Goal: Information Seeking & Learning: Learn about a topic

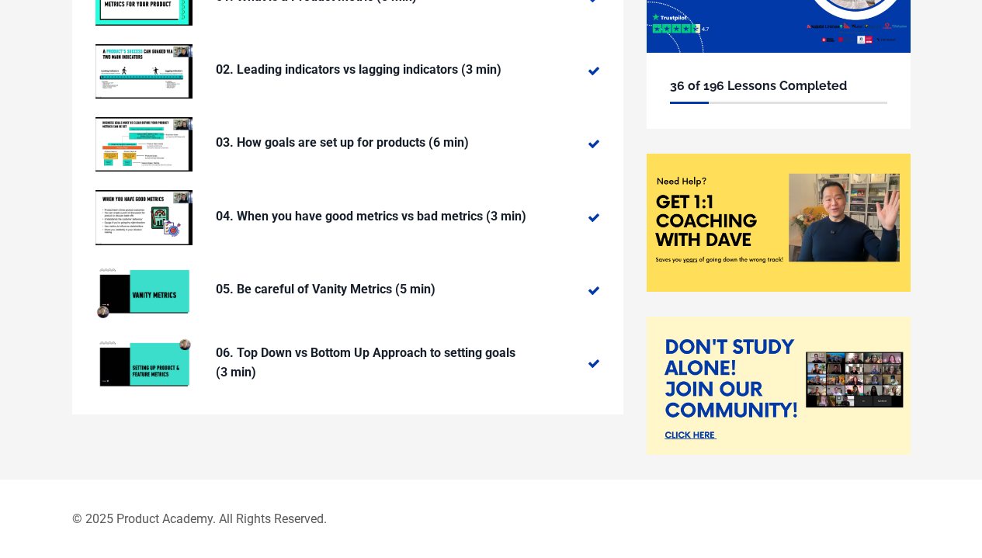
scroll to position [53, 0]
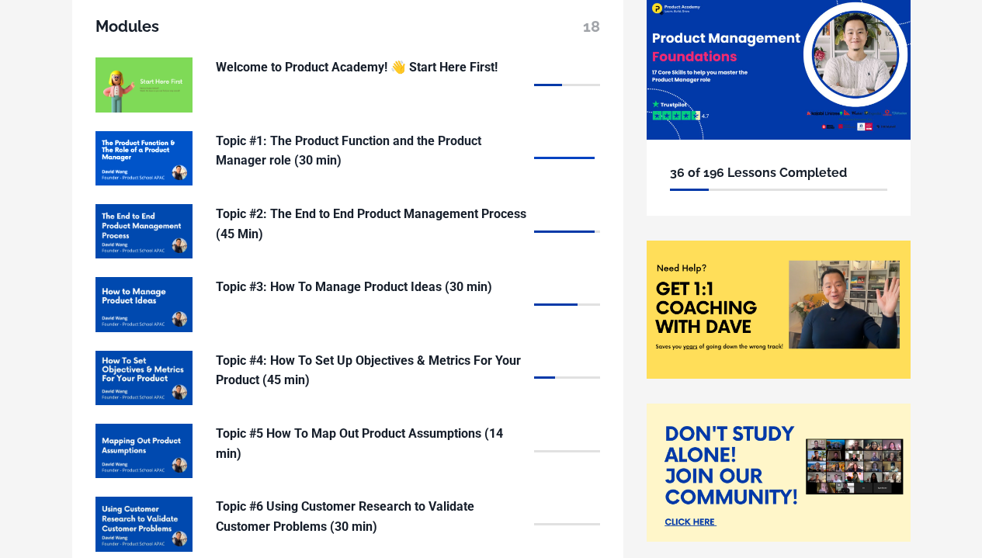
scroll to position [233, 0]
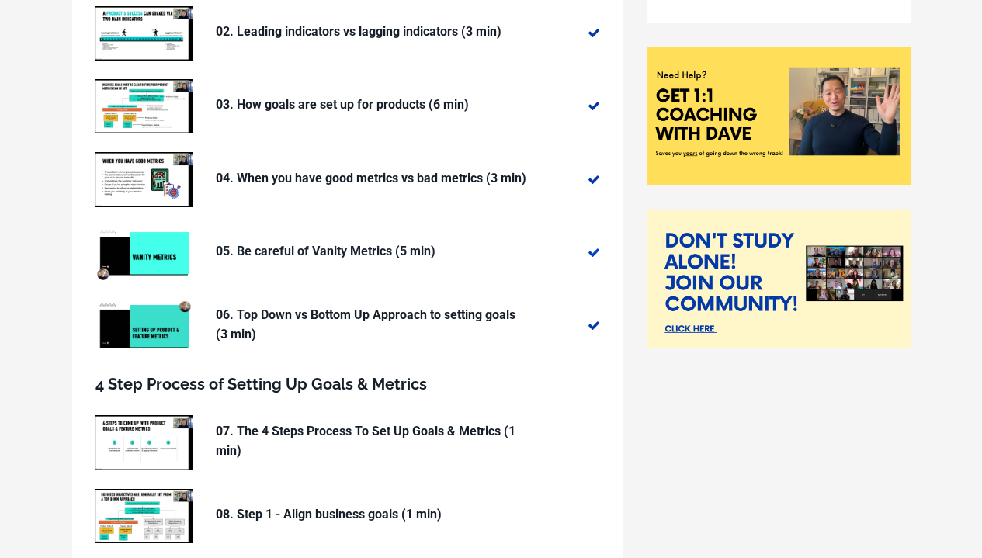
scroll to position [518, 0]
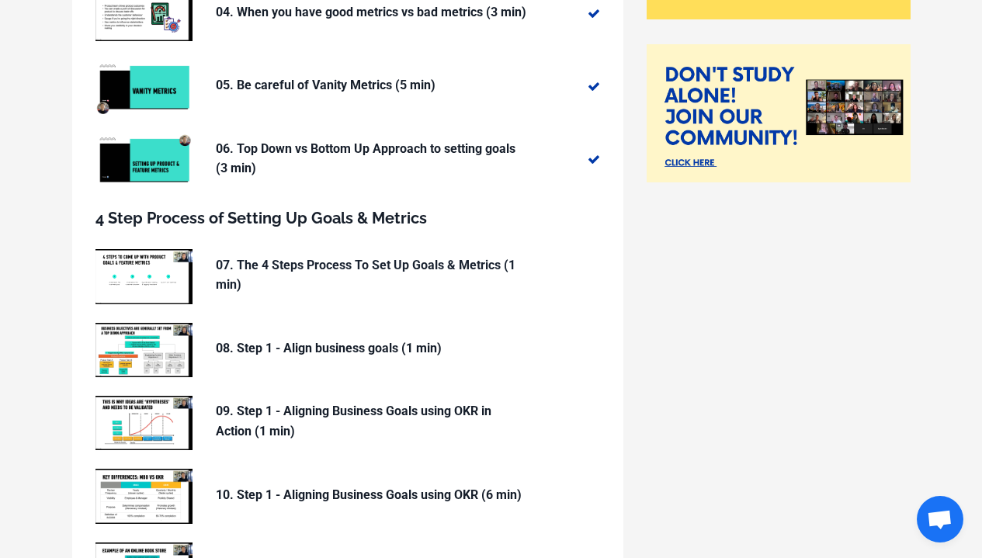
click at [387, 264] on p "07. The 4 Steps Process To Set Up Goals & Metrics (1 min)" at bounding box center [371, 275] width 311 height 40
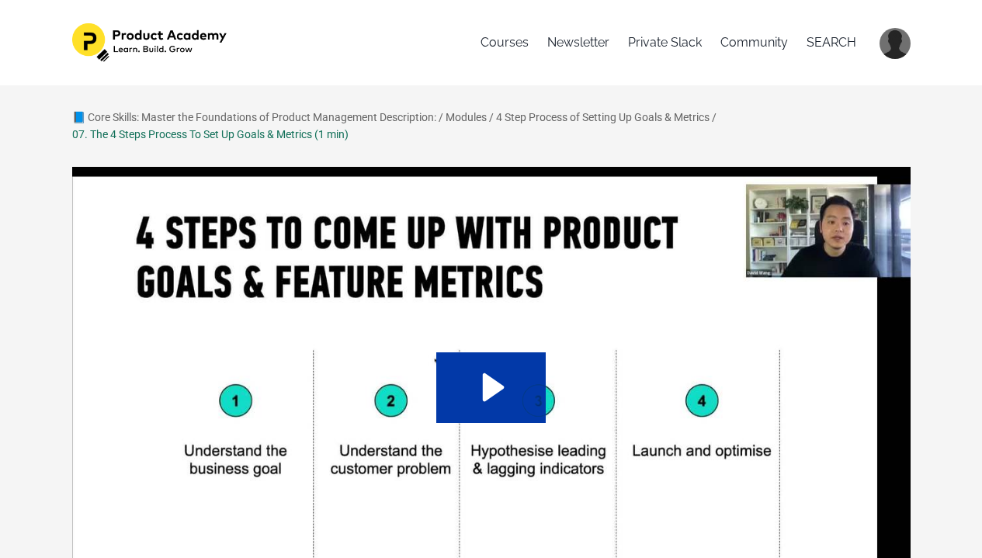
click at [515, 372] on icon "Play Video: sites/127338/video/n1yo233sSdWAeg7vjyKA_05._4_Steps_to_set_up_produ…" at bounding box center [490, 387] width 109 height 70
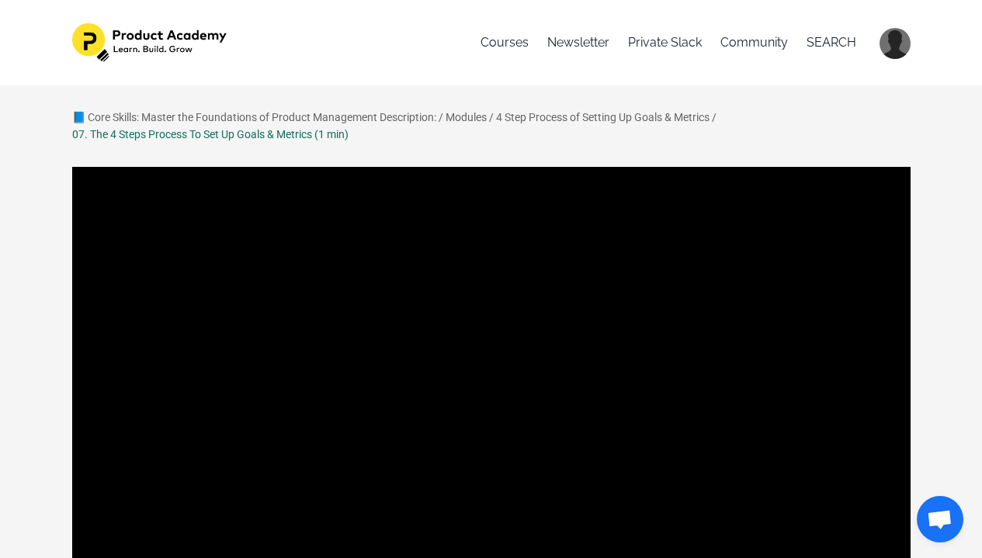
scroll to position [158, 0]
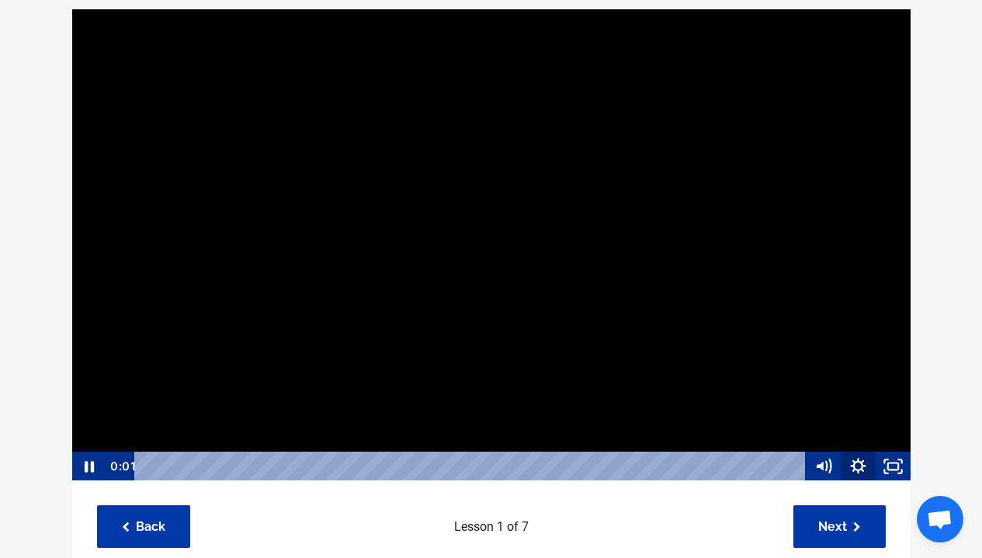
click at [870, 460] on icon "Show settings menu" at bounding box center [858, 467] width 35 height 30
click at [870, 415] on span "1x" at bounding box center [871, 408] width 61 height 30
click at [842, 356] on label "1.5x" at bounding box center [841, 348] width 140 height 30
click at [772, 334] on input "1.5x" at bounding box center [771, 333] width 1 height 1
radio input "true"
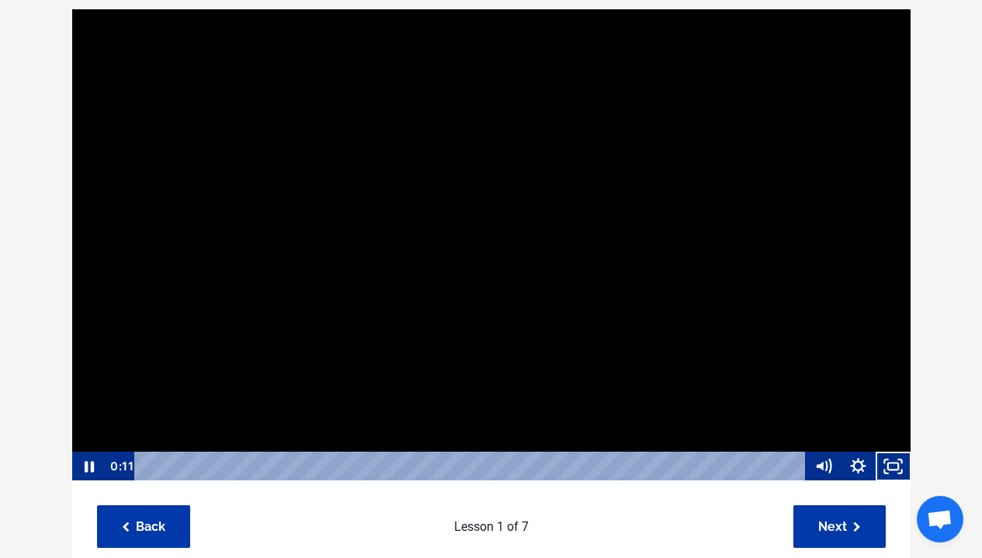
scroll to position [1, 0]
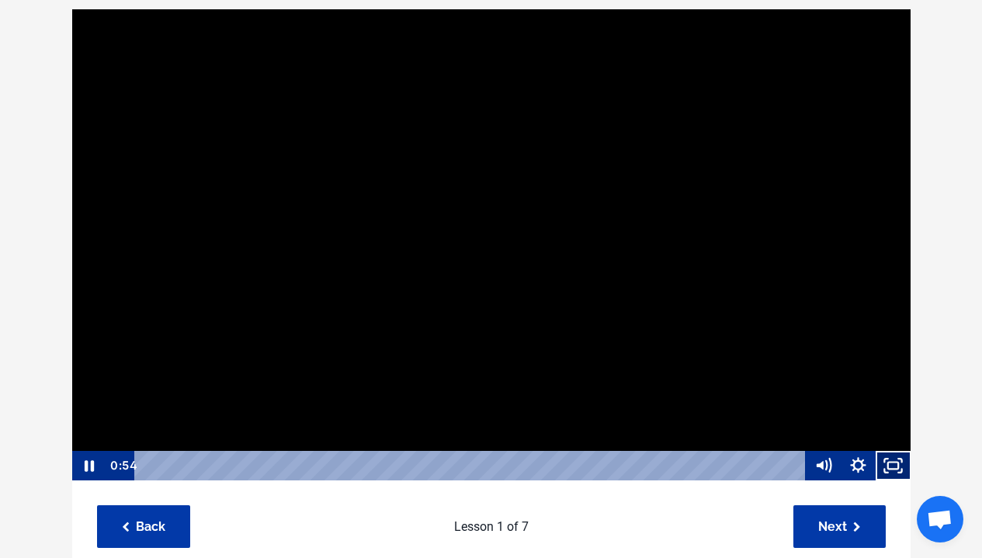
click at [894, 472] on icon "Fullscreen" at bounding box center [893, 466] width 35 height 30
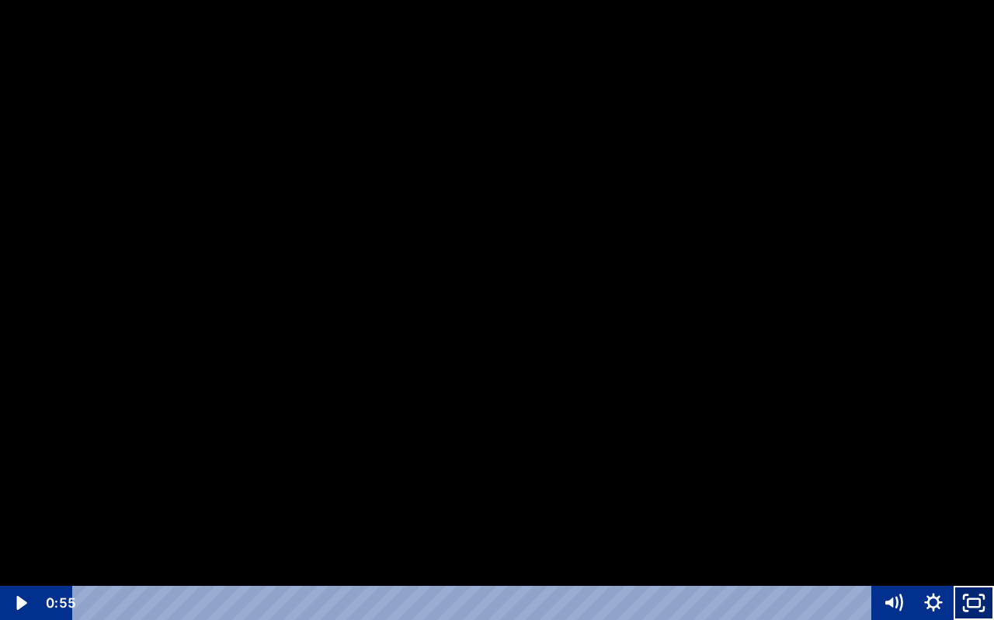
click at [981, 557] on icon "Unfullscreen" at bounding box center [973, 603] width 40 height 34
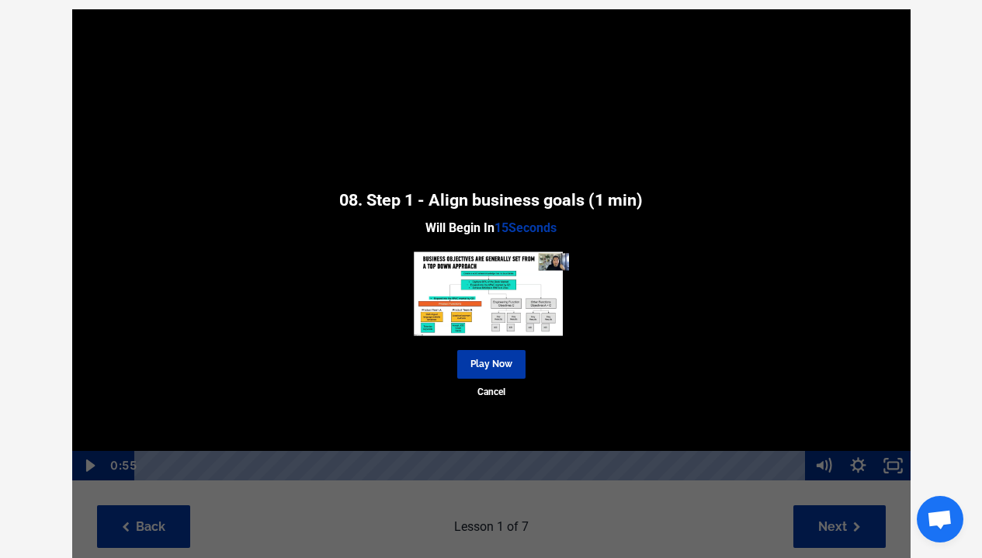
click at [497, 277] on img at bounding box center [491, 294] width 155 height 88
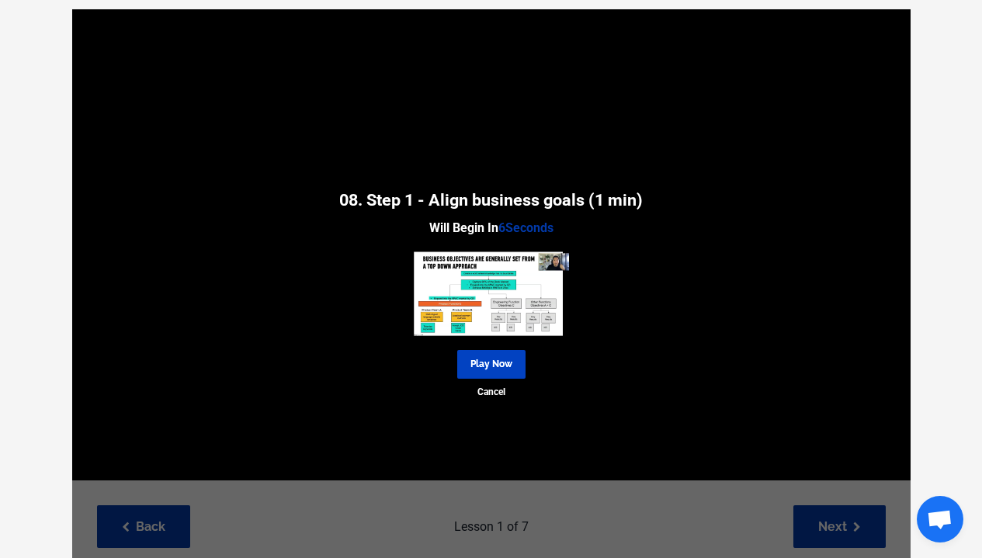
click at [489, 364] on link "Play Now" at bounding box center [491, 364] width 68 height 29
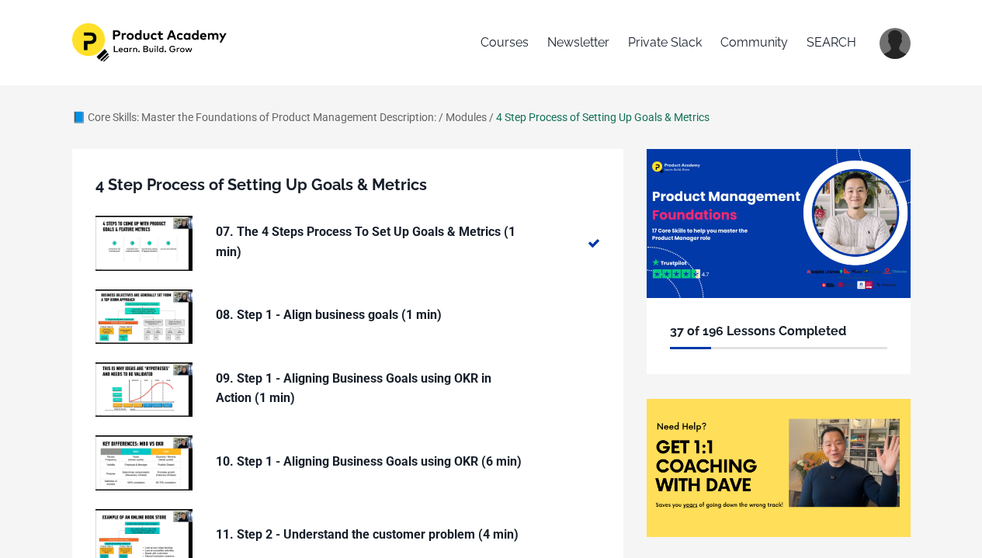
click at [471, 115] on link "Modules" at bounding box center [466, 117] width 41 height 12
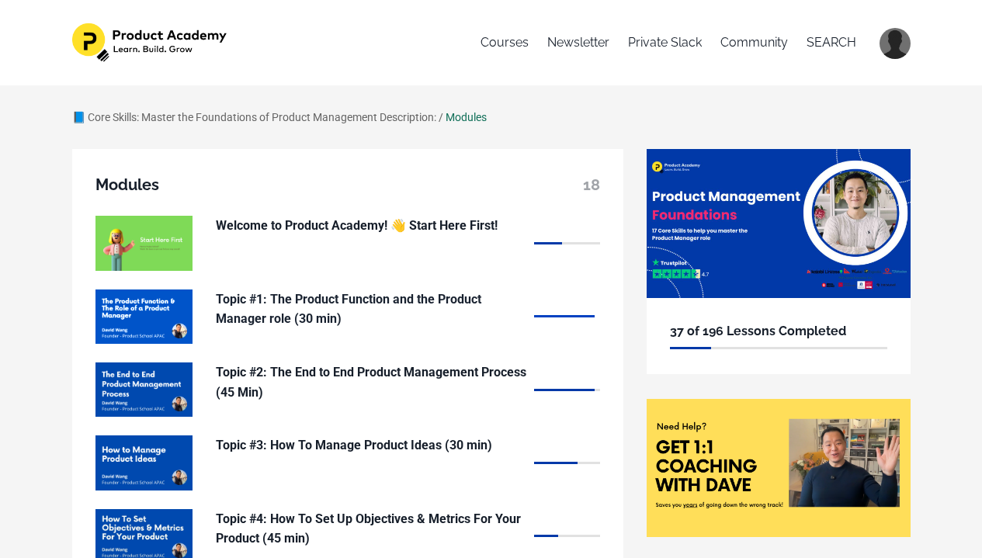
scroll to position [409, 0]
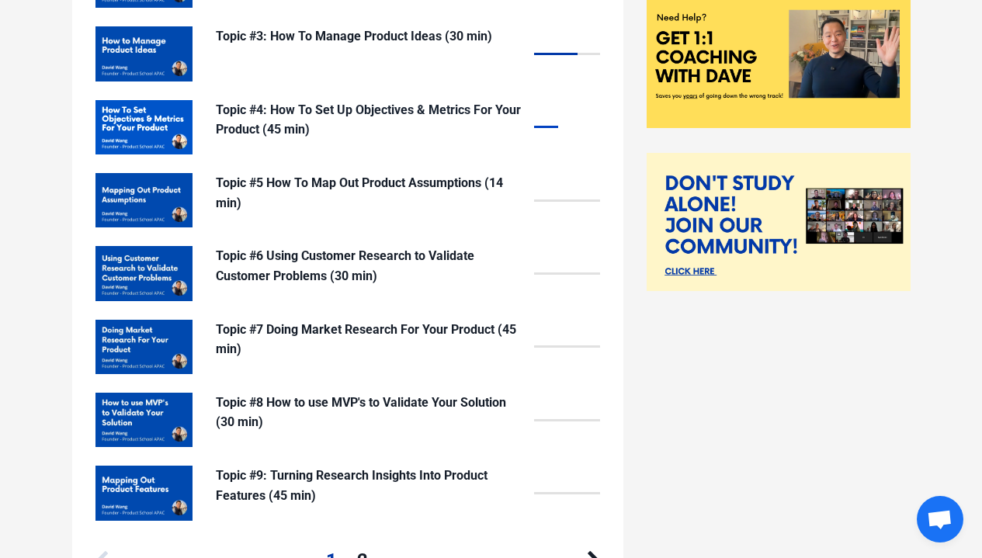
click at [325, 107] on p "Topic #4: How To Set Up Objectives & Metrics For Your Product (45 min)" at bounding box center [371, 120] width 311 height 40
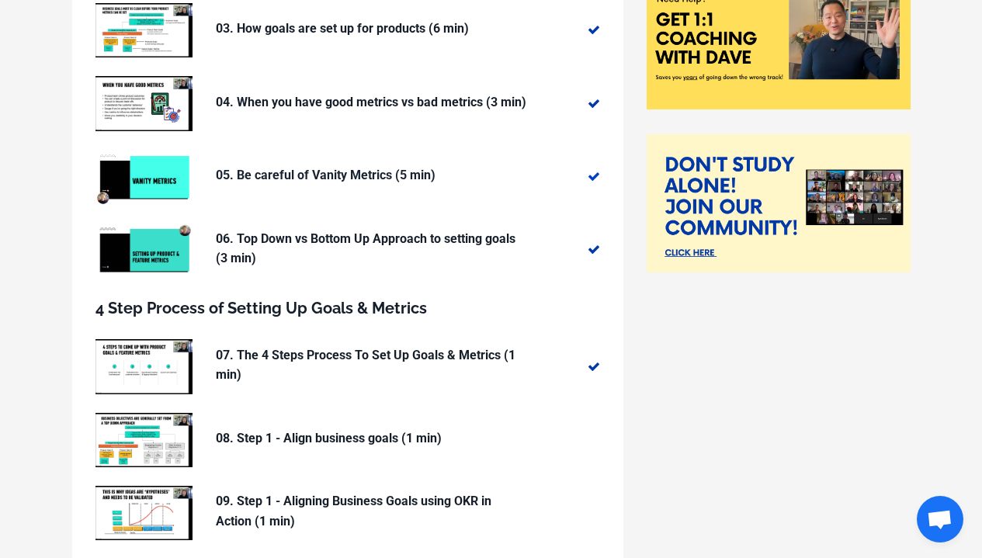
scroll to position [265, 0]
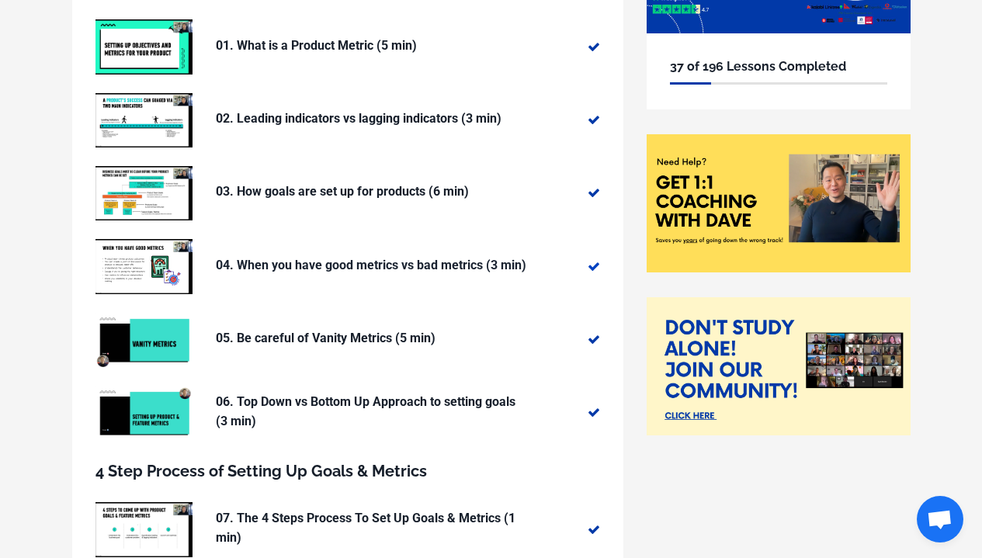
click at [311, 257] on p "04. When you have good metrics vs bad metrics (3 min)" at bounding box center [371, 265] width 311 height 20
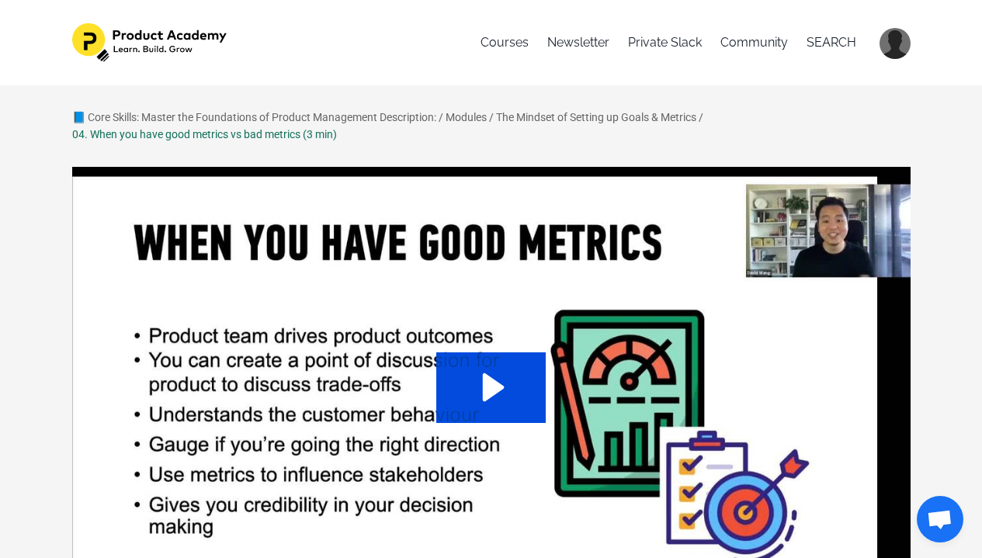
click at [503, 377] on icon "Play Video: sites/127338/video/ga1eWsoQT4SoAKfIta6Y_04._When_you_have_good_metr…" at bounding box center [490, 387] width 109 height 70
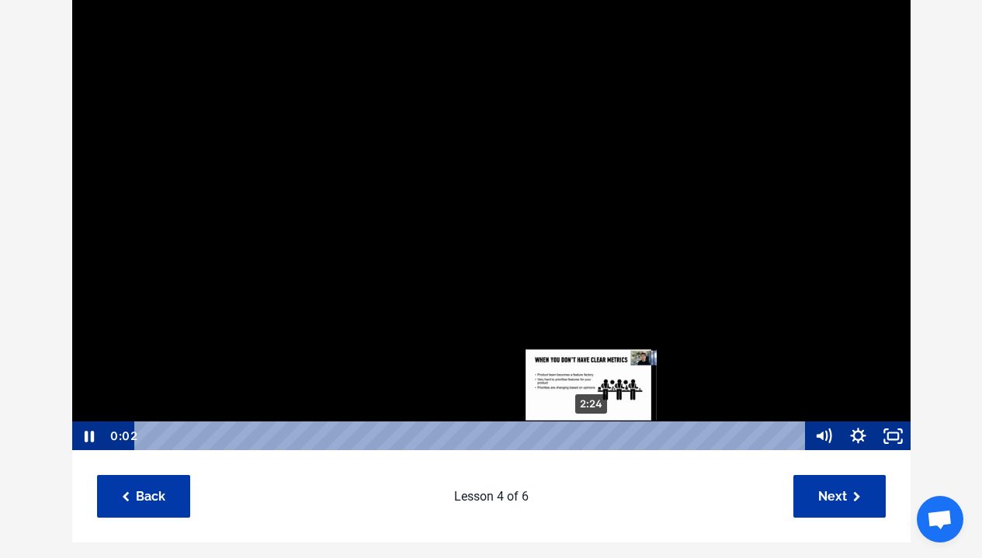
scroll to position [1, 0]
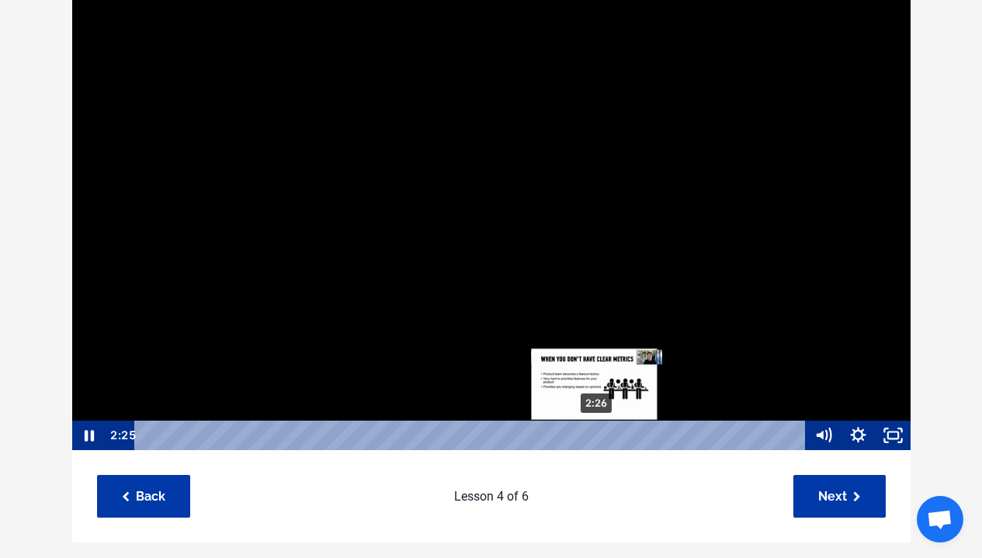
click at [624, 430] on div "2:26" at bounding box center [472, 436] width 651 height 30
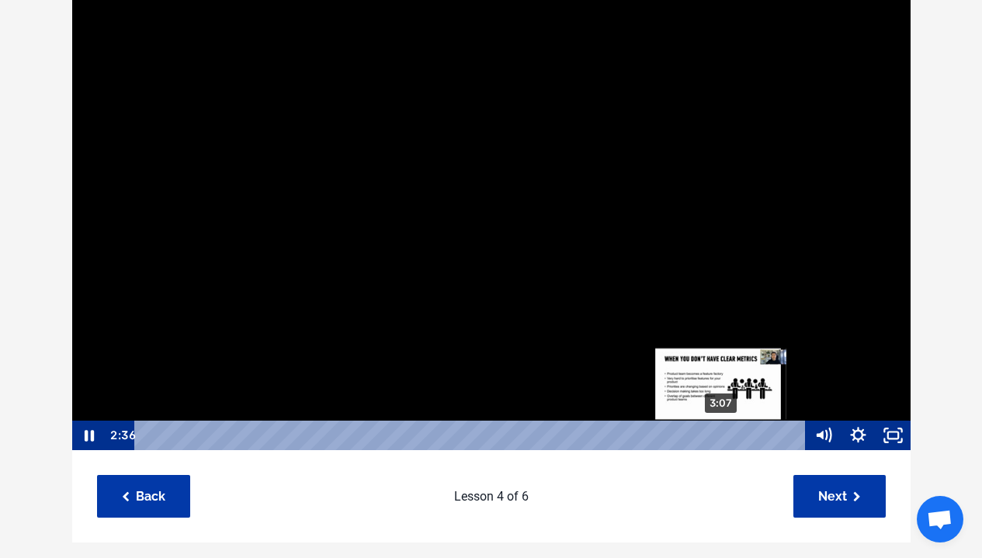
click at [722, 437] on div "3:07" at bounding box center [472, 436] width 651 height 30
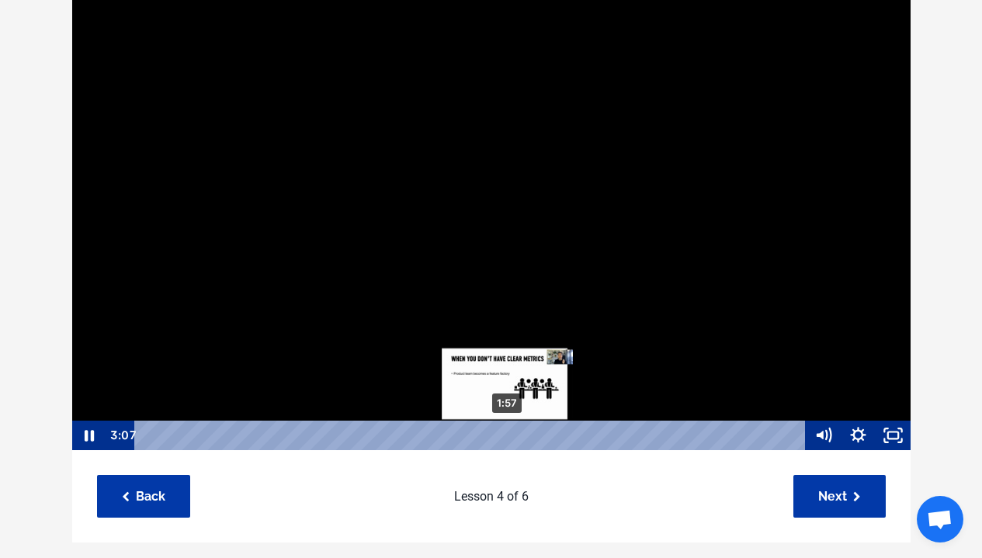
click at [498, 431] on div "1:57" at bounding box center [472, 436] width 651 height 30
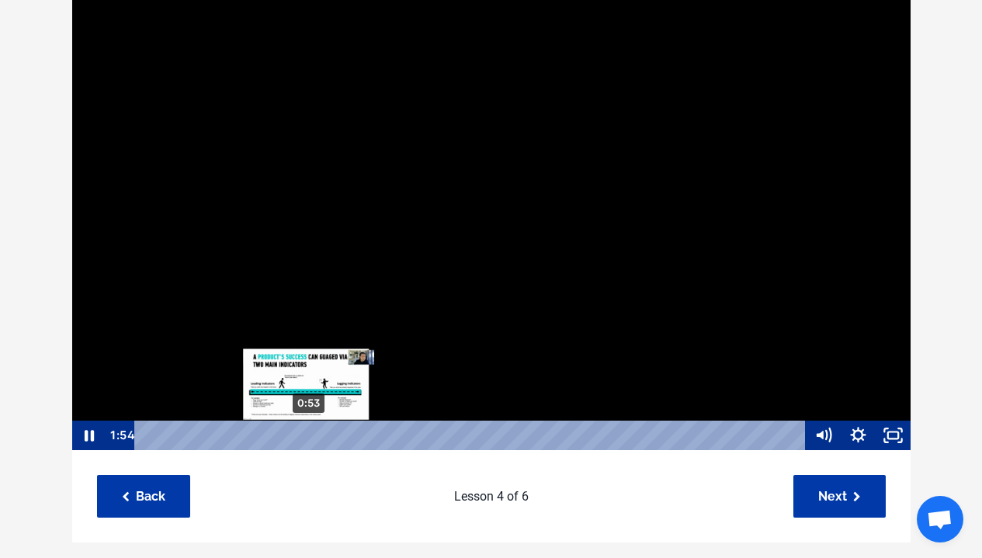
click at [309, 433] on div "0:53" at bounding box center [472, 436] width 651 height 30
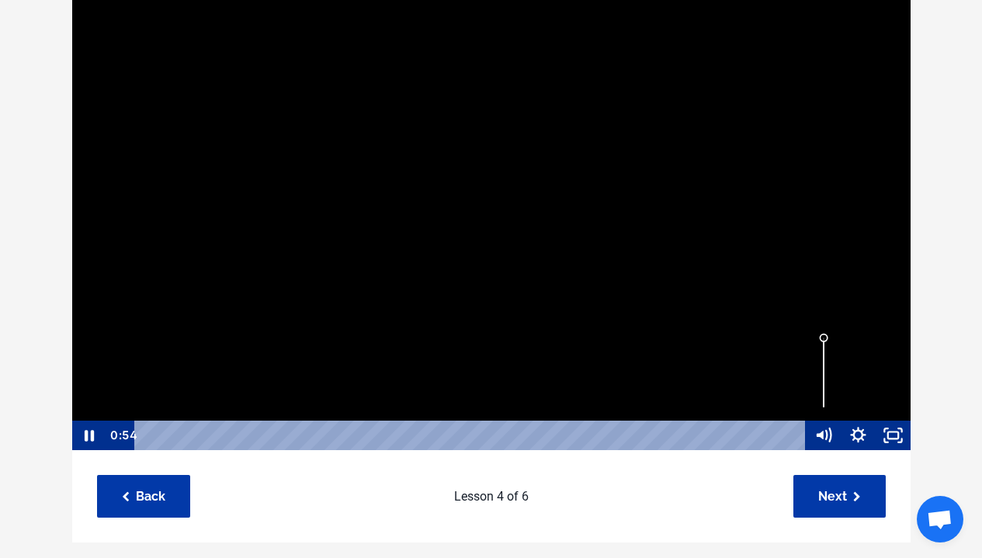
scroll to position [0, 0]
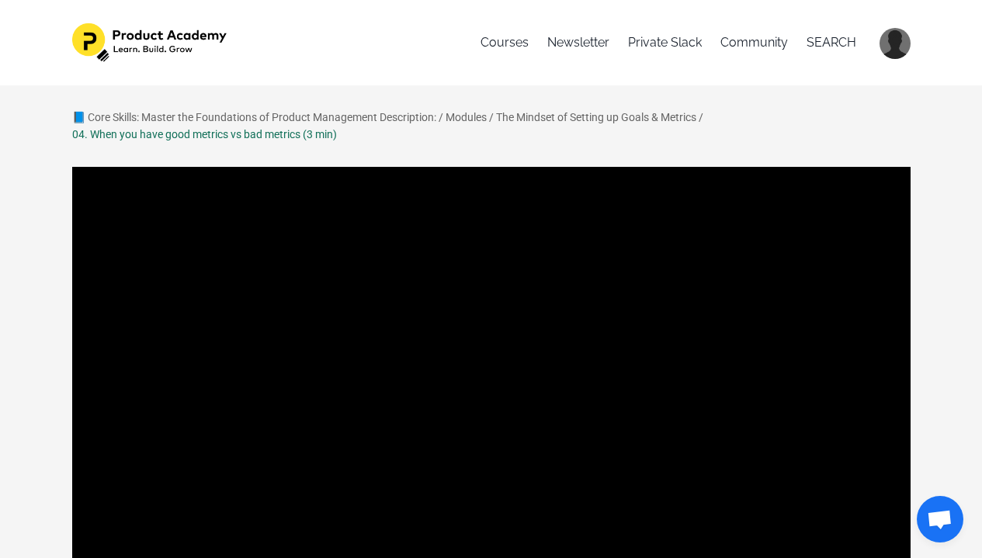
click at [438, 277] on div at bounding box center [491, 402] width 840 height 474
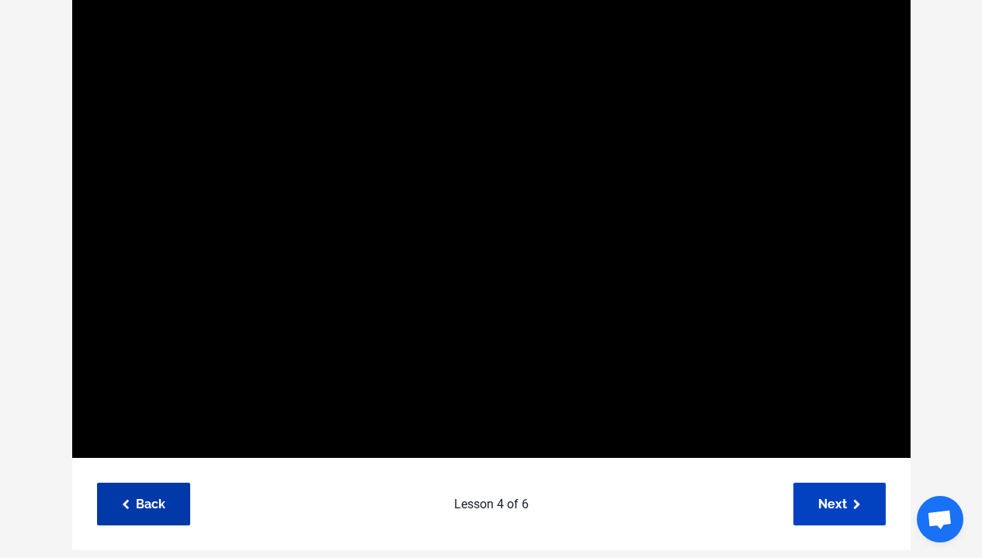
click at [818, 487] on link "Next" at bounding box center [839, 504] width 92 height 43
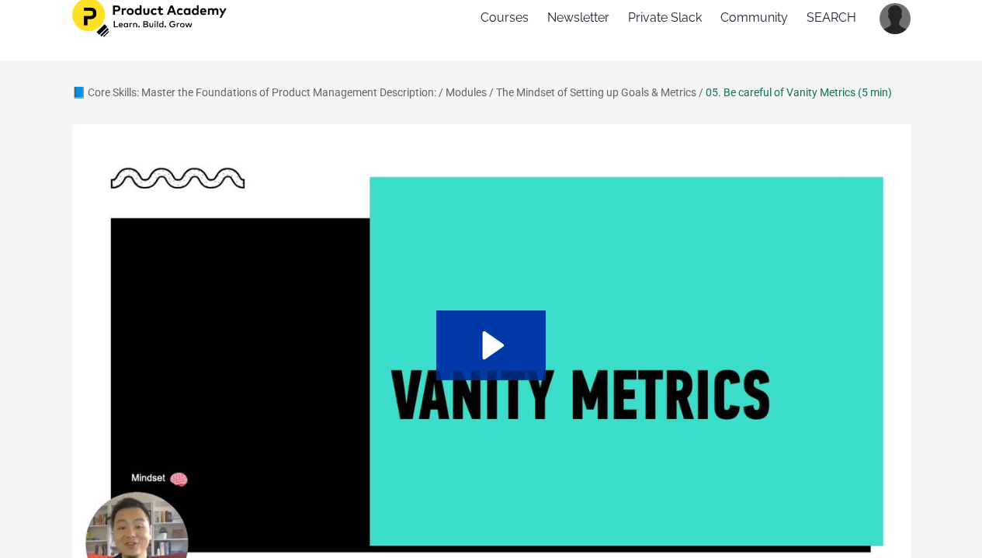
scroll to position [125, 0]
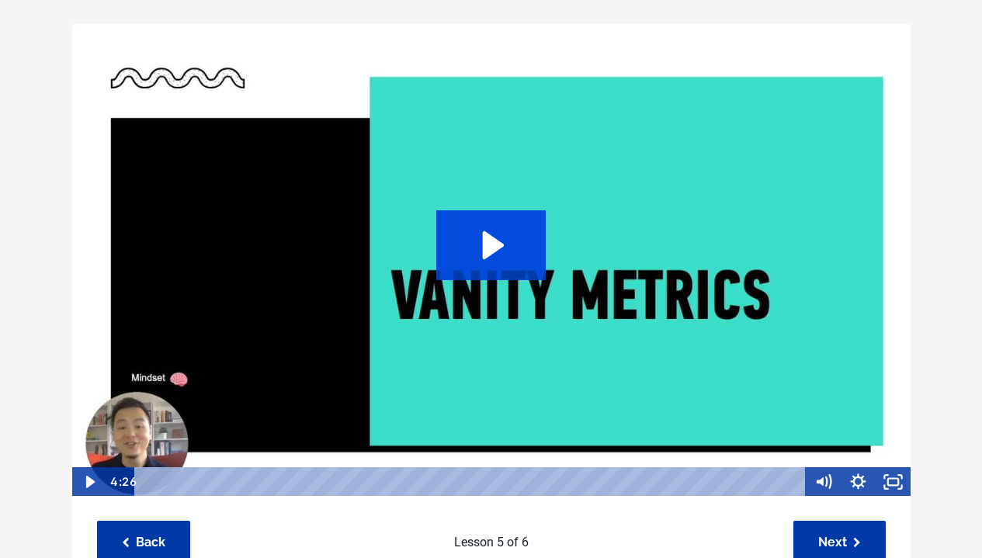
click at [464, 243] on icon "Play Video: sites/127338/video/8KO2Moo2QMWyc48wFtdw_02._Becareful_of_Vanity_Met…" at bounding box center [490, 245] width 109 height 70
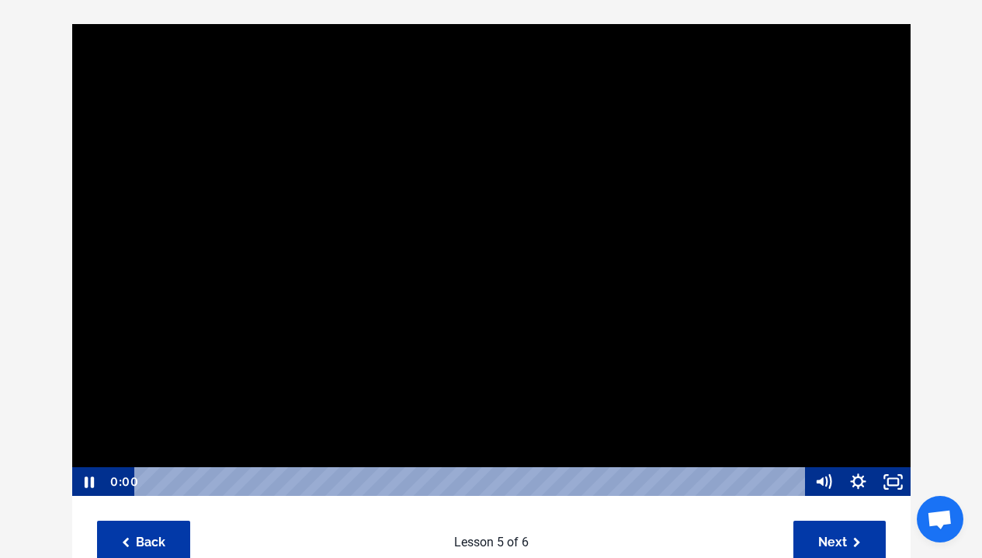
click at [497, 480] on div "Playbar" at bounding box center [472, 482] width 651 height 30
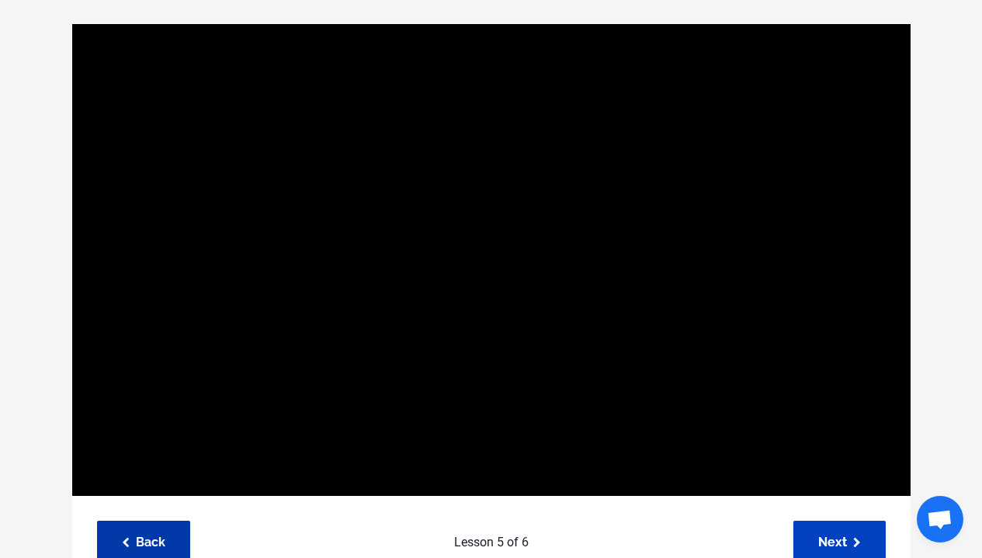
click at [841, 537] on link "Next" at bounding box center [839, 542] width 92 height 43
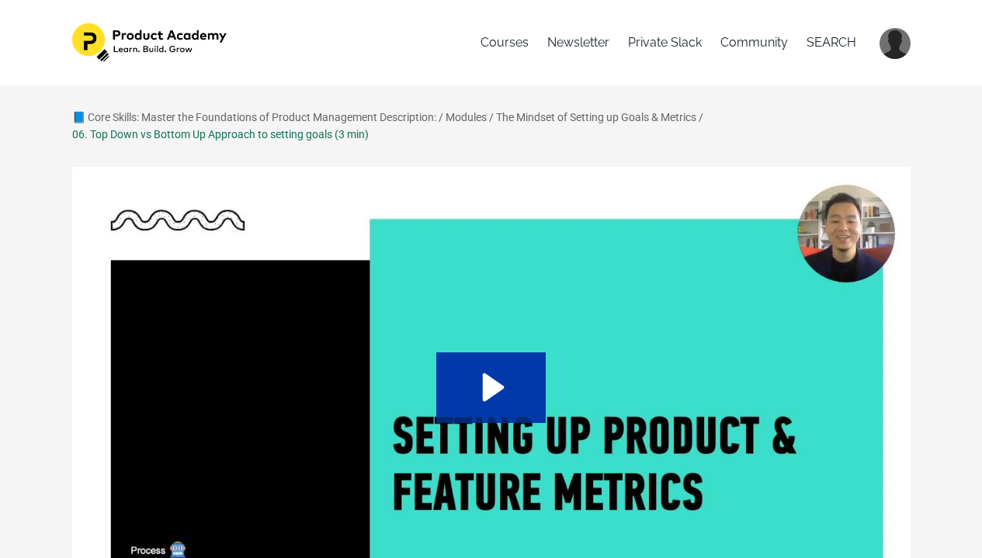
scroll to position [148, 0]
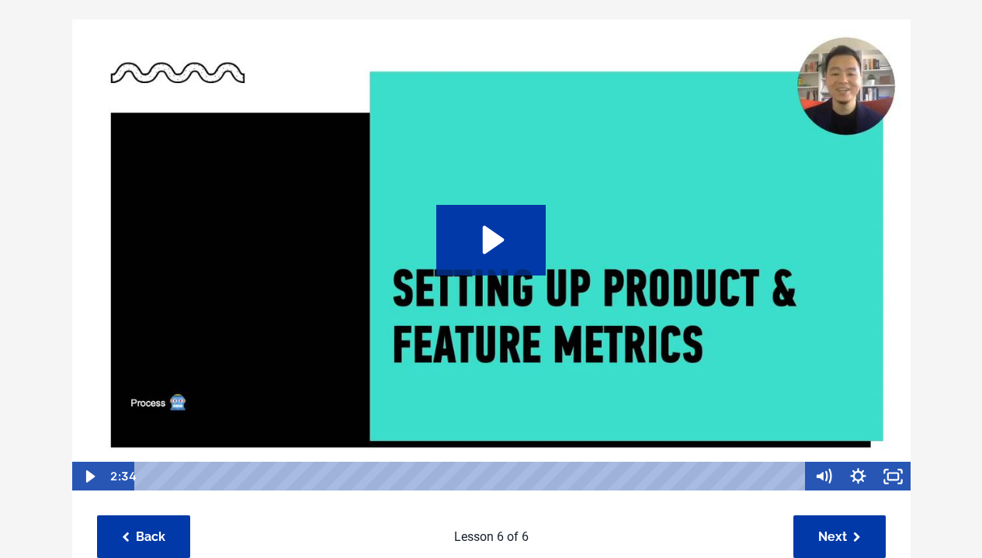
click at [471, 203] on img at bounding box center [491, 256] width 840 height 474
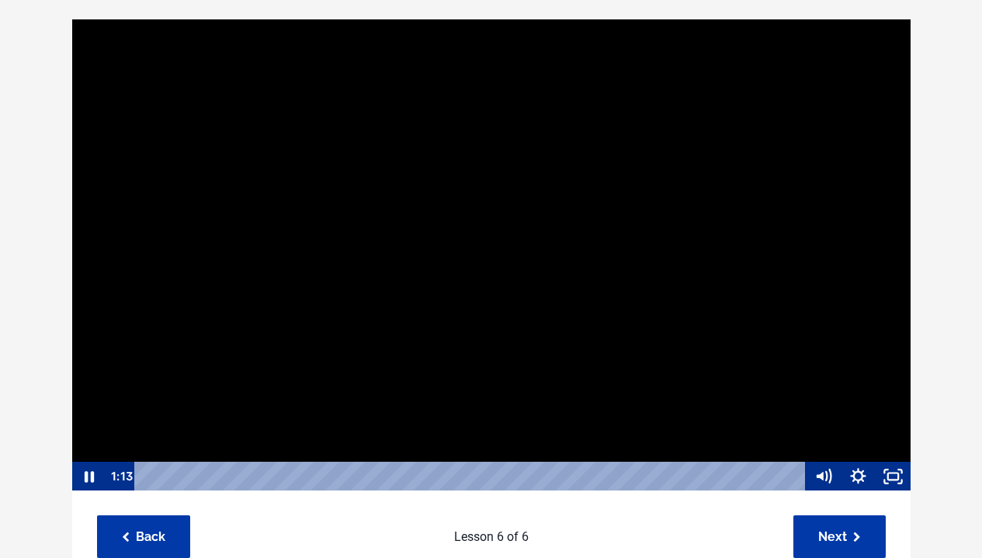
scroll to position [1, 0]
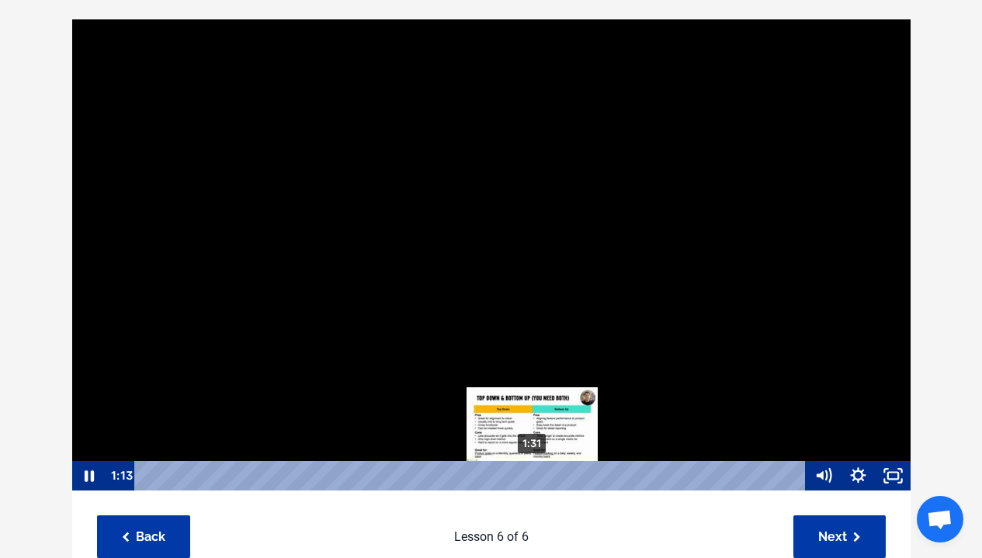
click at [535, 477] on div "1:31" at bounding box center [472, 476] width 651 height 30
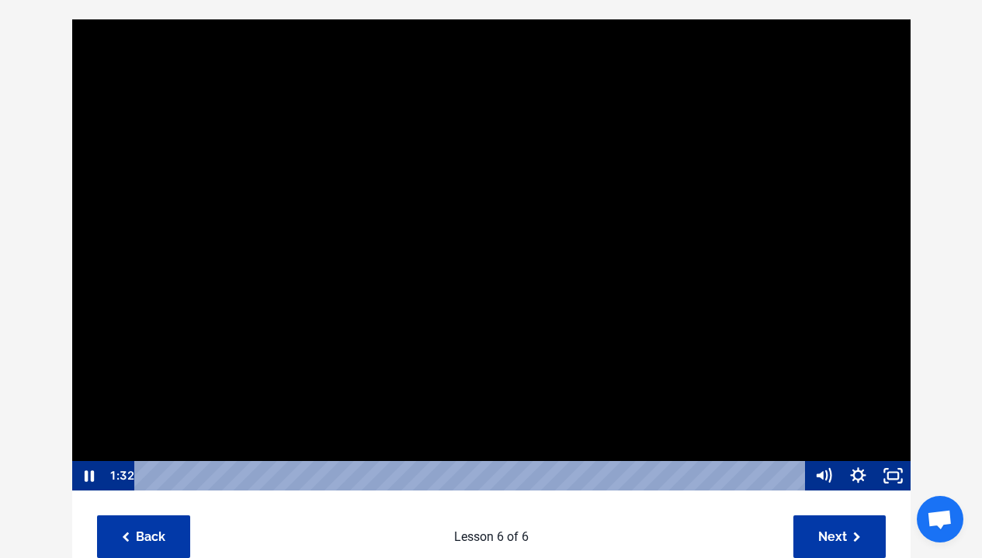
click at [731, 380] on div at bounding box center [491, 255] width 840 height 474
click at [891, 472] on rect "Fullscreen" at bounding box center [893, 476] width 12 height 9
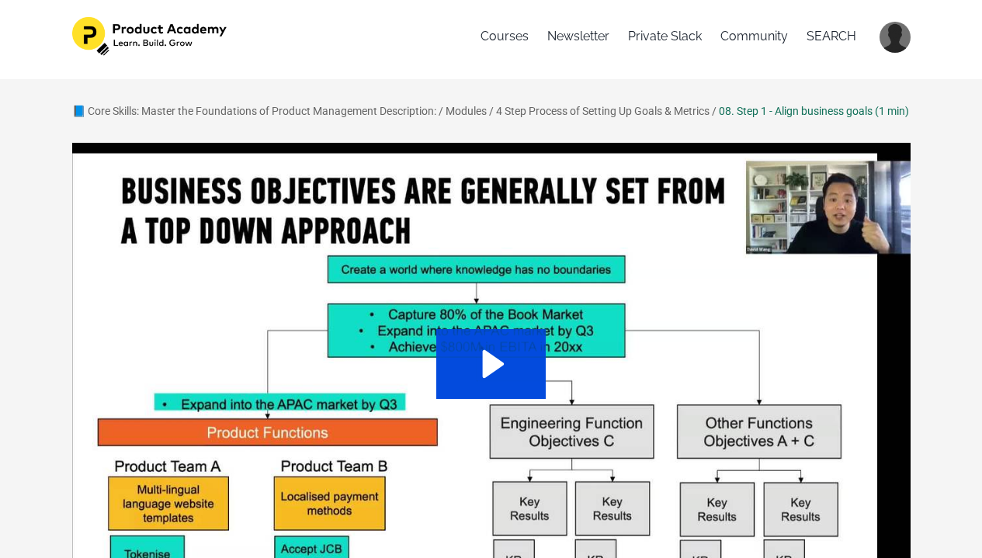
click at [491, 361] on icon "Play Video: sites/127338/video/jbCwu3bS763AJqiif6gW_06._Step_1_-_Align_business…" at bounding box center [490, 364] width 109 height 70
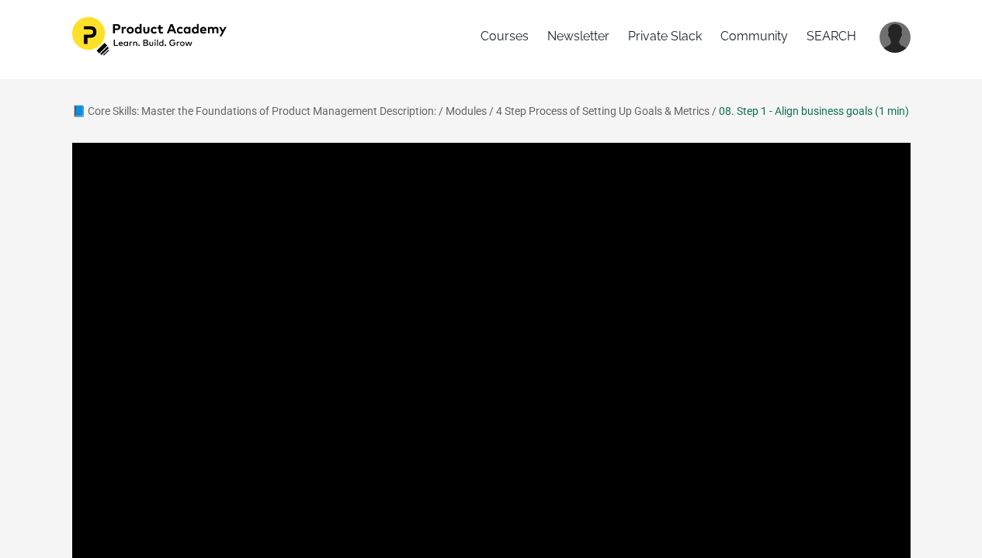
scroll to position [126, 0]
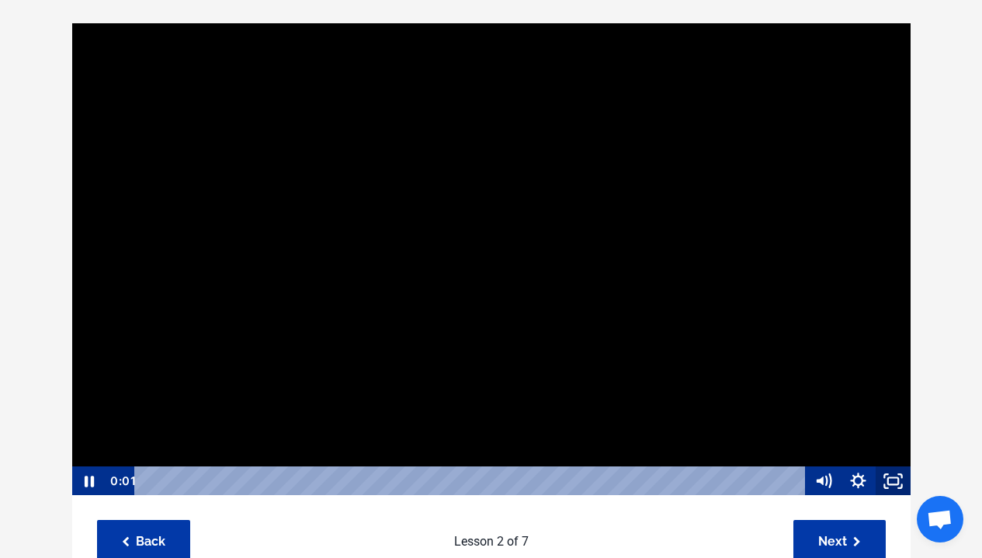
click at [891, 493] on icon "Fullscreen" at bounding box center [893, 482] width 35 height 30
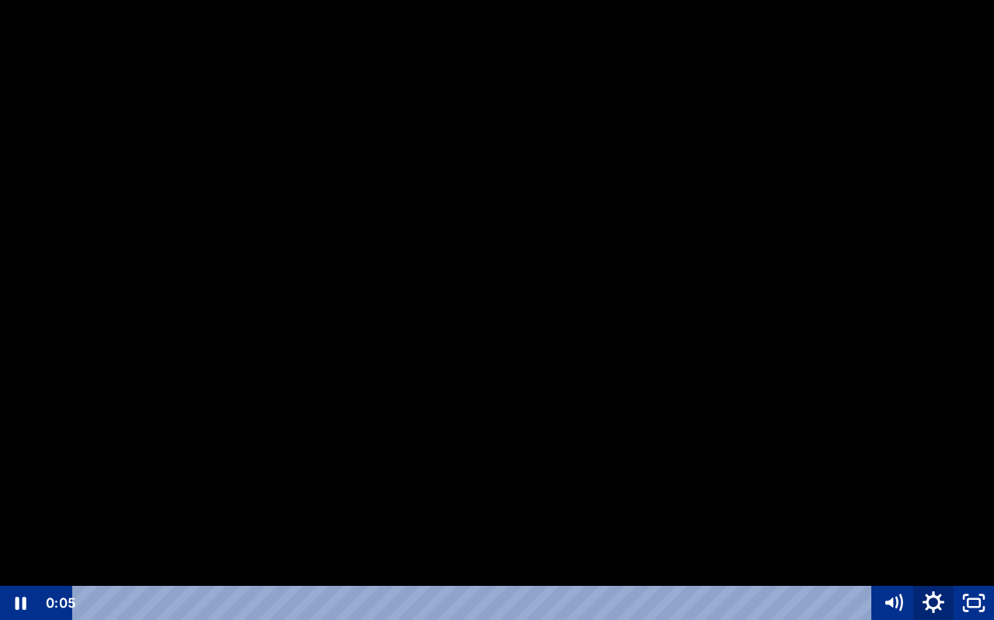
click at [929, 557] on icon "Show settings menu" at bounding box center [933, 603] width 22 height 22
click at [929, 533] on span "1x" at bounding box center [948, 535] width 71 height 34
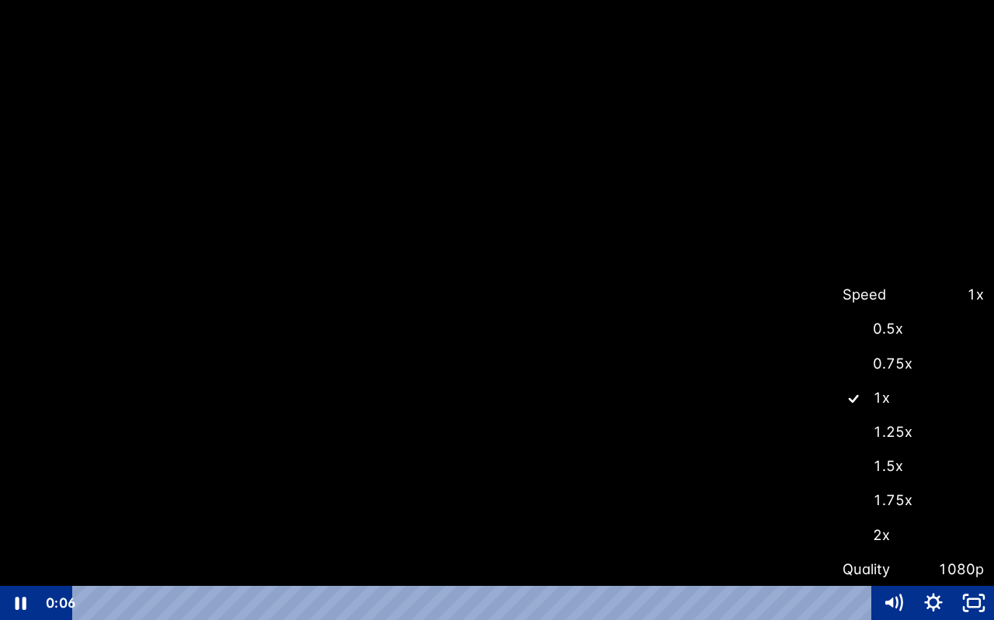
click at [899, 480] on label "1.5x" at bounding box center [912, 467] width 161 height 36
click at [833, 450] on input "1.5x" at bounding box center [832, 449] width 1 height 1
radio input "true"
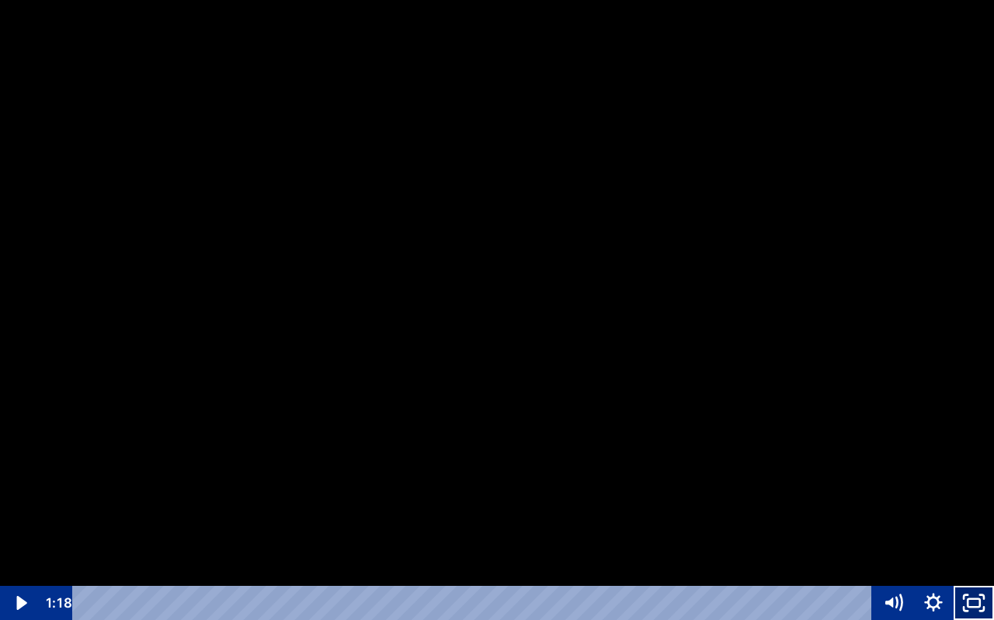
click at [973, 557] on icon "Unfullscreen" at bounding box center [973, 603] width 40 height 34
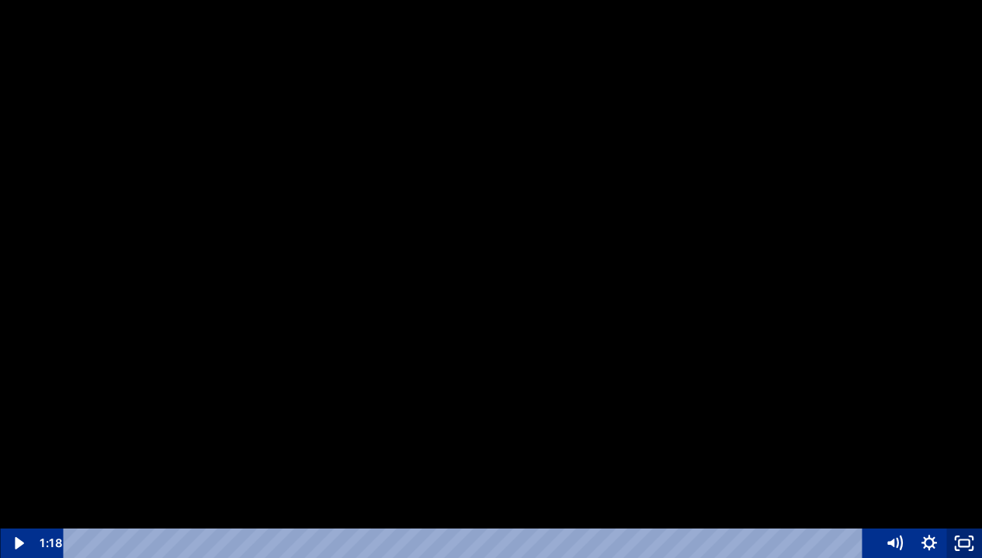
scroll to position [155, 0]
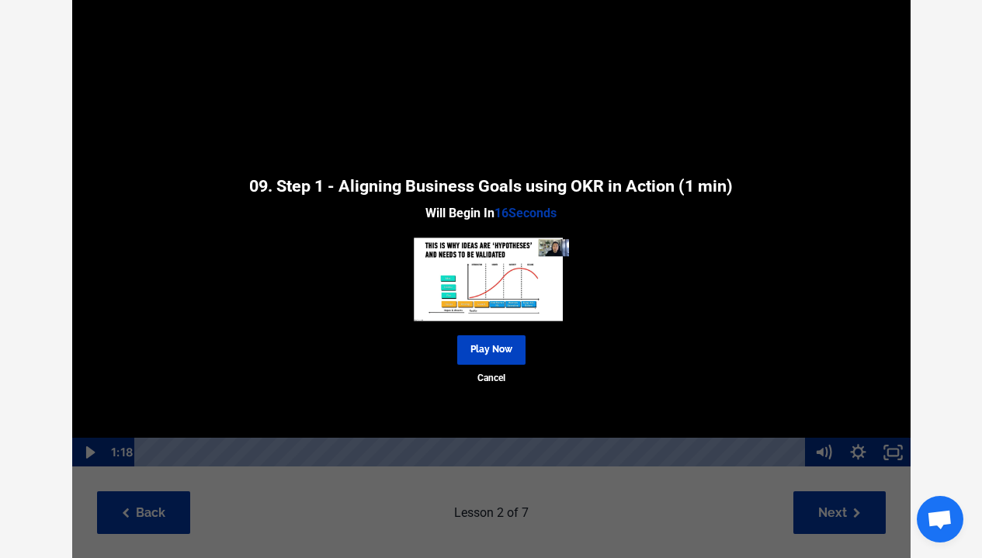
click at [498, 364] on link "Play Now" at bounding box center [491, 349] width 68 height 29
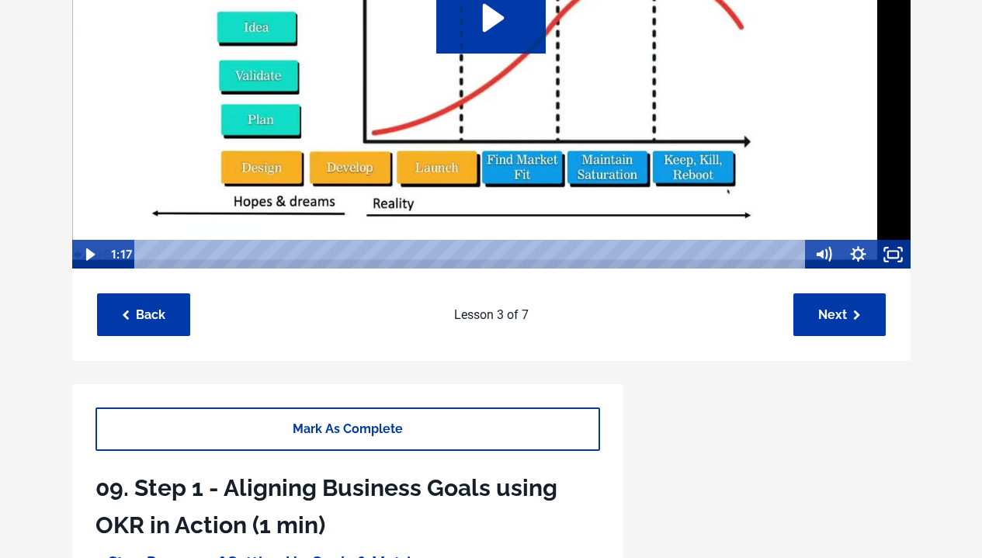
scroll to position [196, 0]
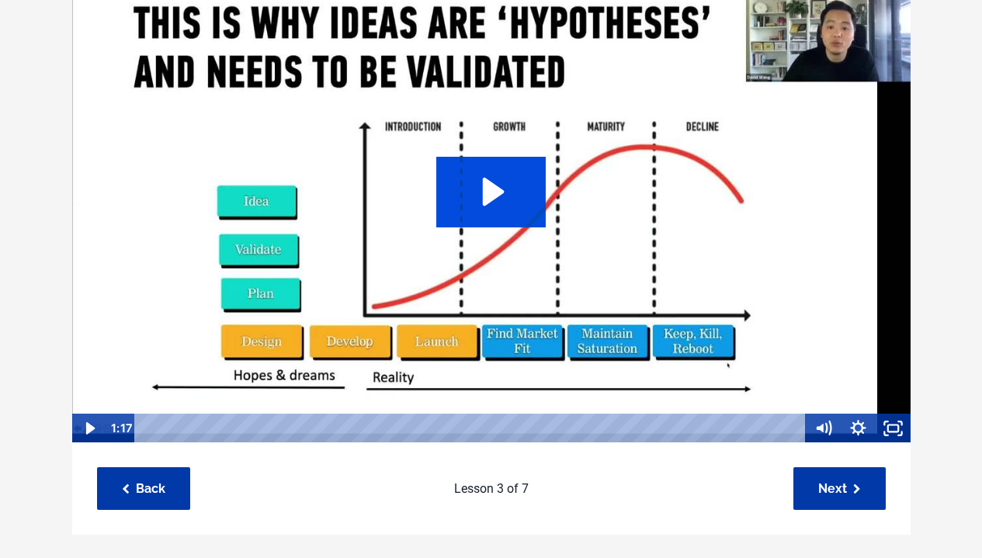
click at [492, 214] on icon "Play Video: sites/127338/video/l5wfXlzT5aSSviaKH1ys_08._Setting_up_OKR_s_in_act…" at bounding box center [490, 192] width 109 height 70
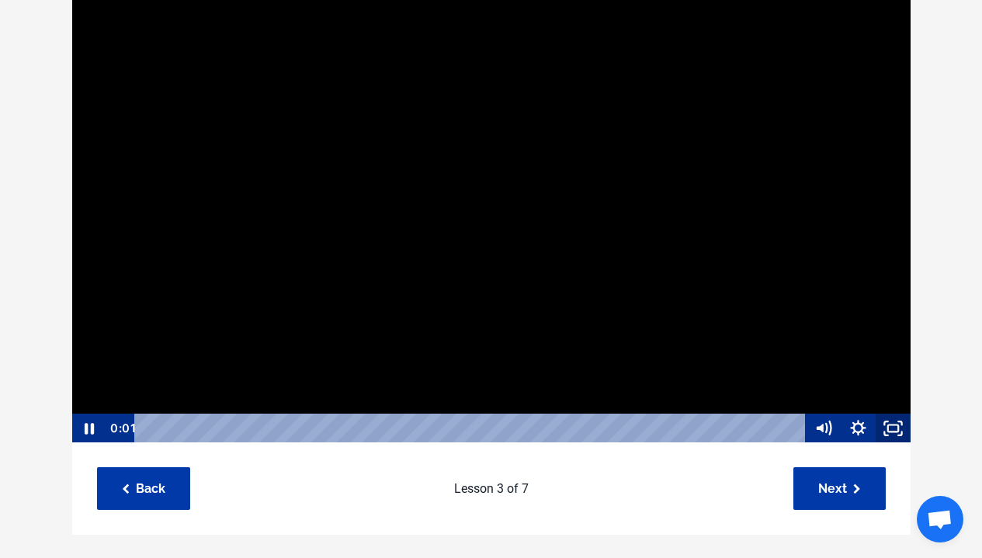
click at [901, 422] on icon "Fullscreen" at bounding box center [900, 423] width 3 height 3
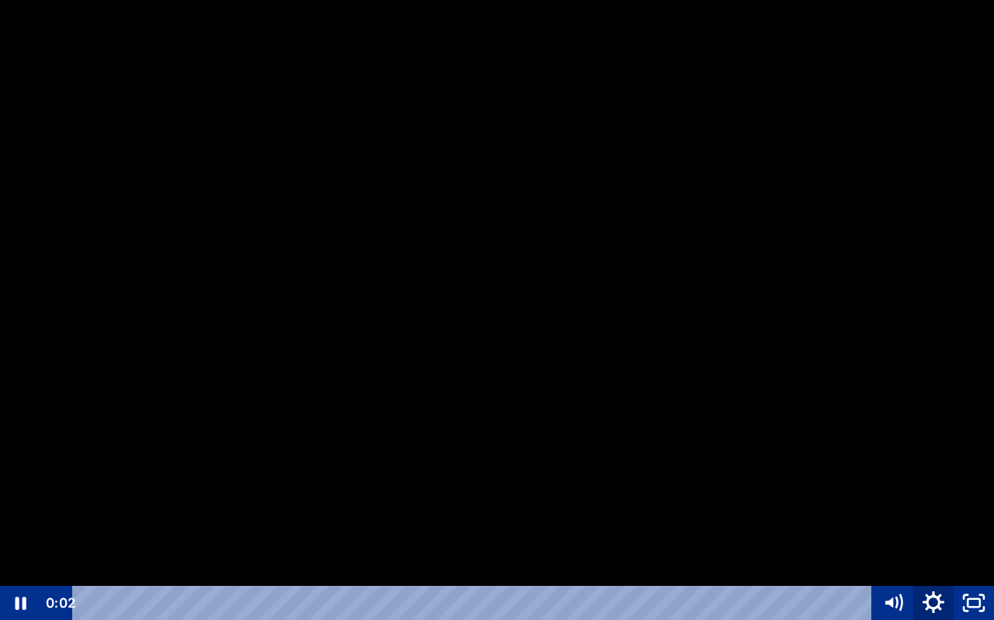
click at [939, 557] on icon "Show settings menu" at bounding box center [933, 603] width 48 height 41
click at [948, 530] on span "1x" at bounding box center [948, 535] width 71 height 34
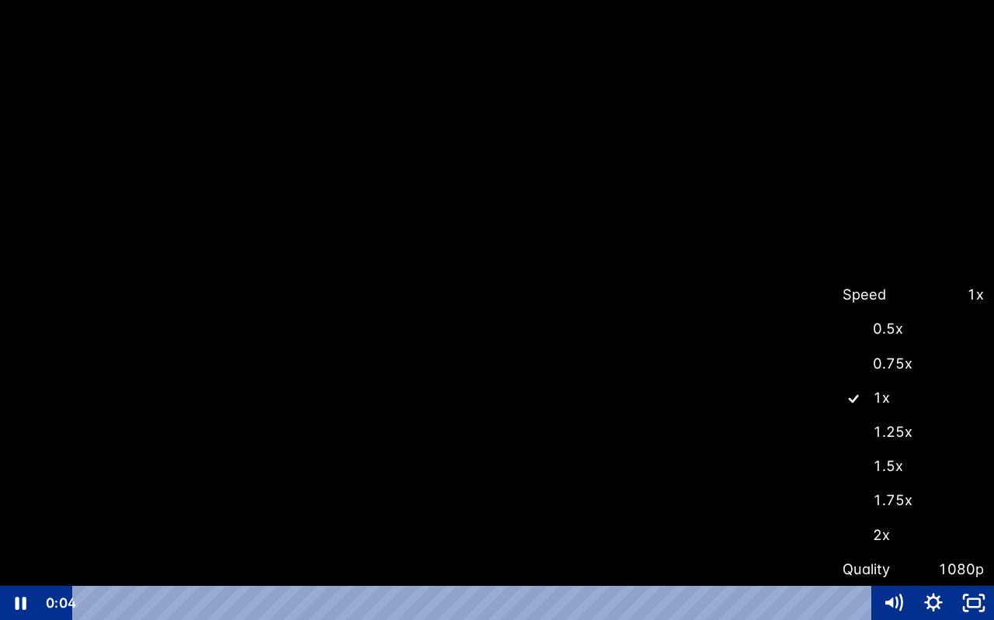
click at [922, 457] on label "1.5x" at bounding box center [912, 467] width 161 height 36
click at [833, 450] on input "1.5x" at bounding box center [832, 449] width 1 height 1
radio input "true"
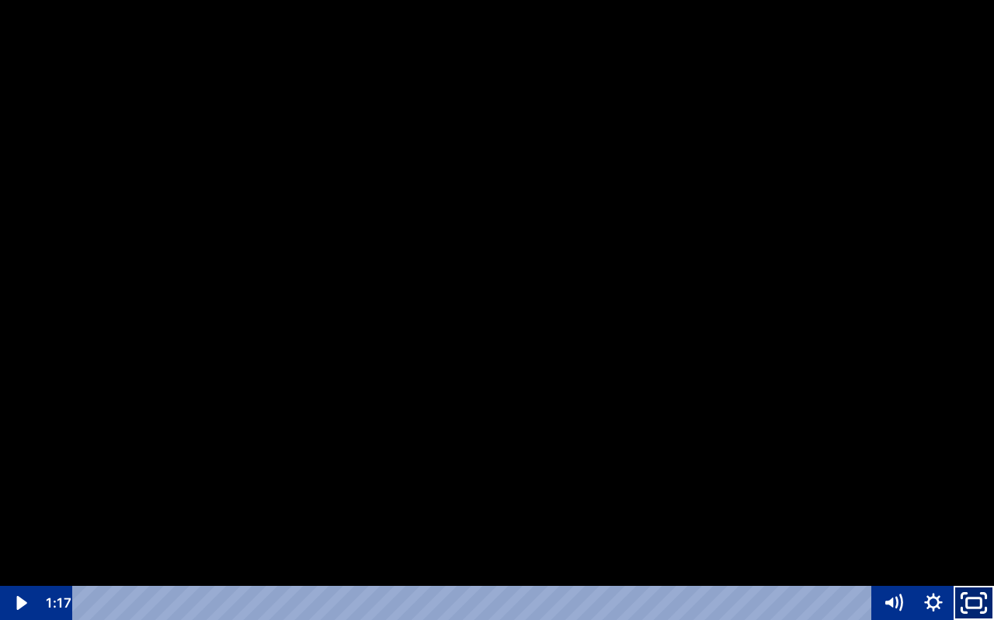
click at [970, 557] on icon "Unfullscreen" at bounding box center [974, 603] width 48 height 41
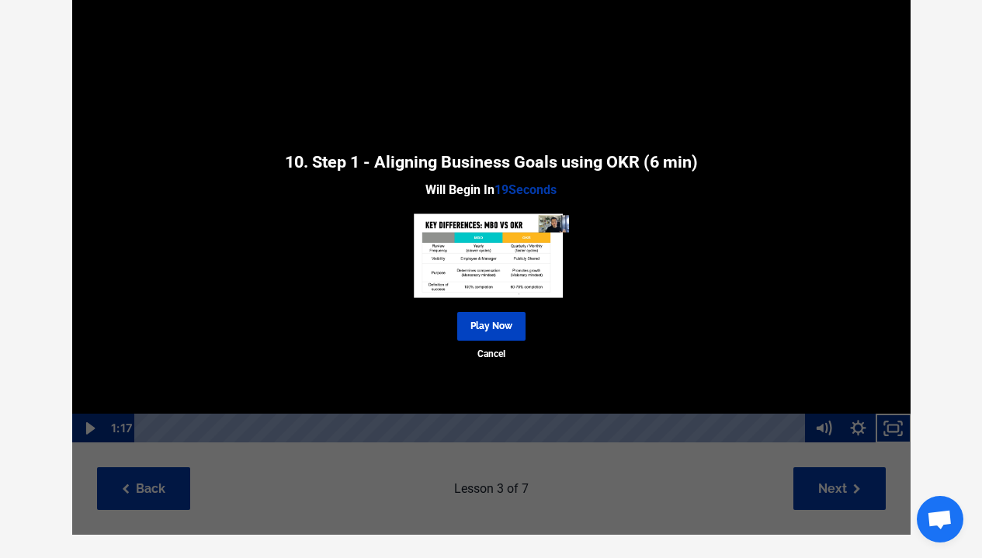
click at [493, 325] on link "Play Now" at bounding box center [491, 326] width 68 height 29
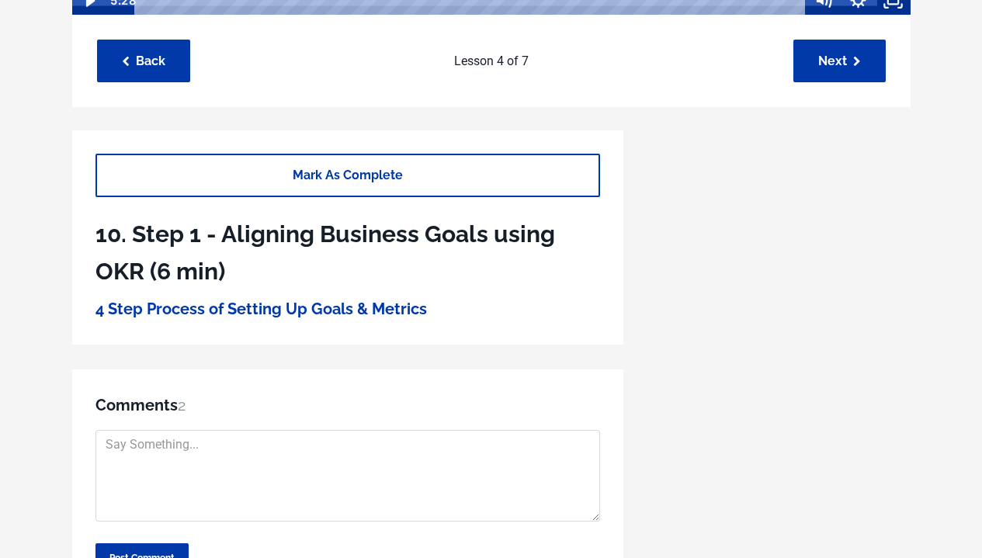
scroll to position [233, 0]
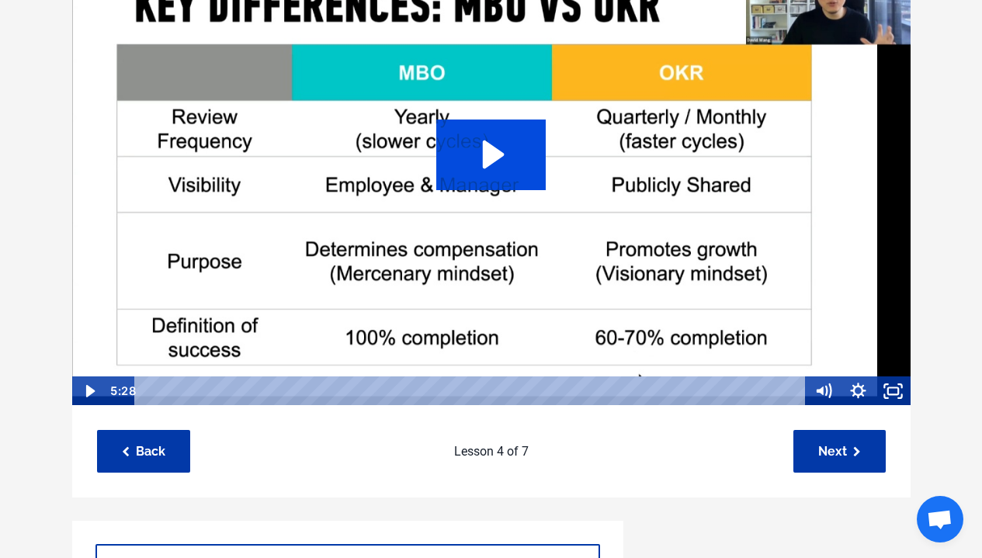
click at [481, 177] on icon "Play Video: sites/127338/video/ohZ7TTFRfSw4RBDidTEI_07._MBO_vs_OKR_s.mp4" at bounding box center [490, 155] width 109 height 70
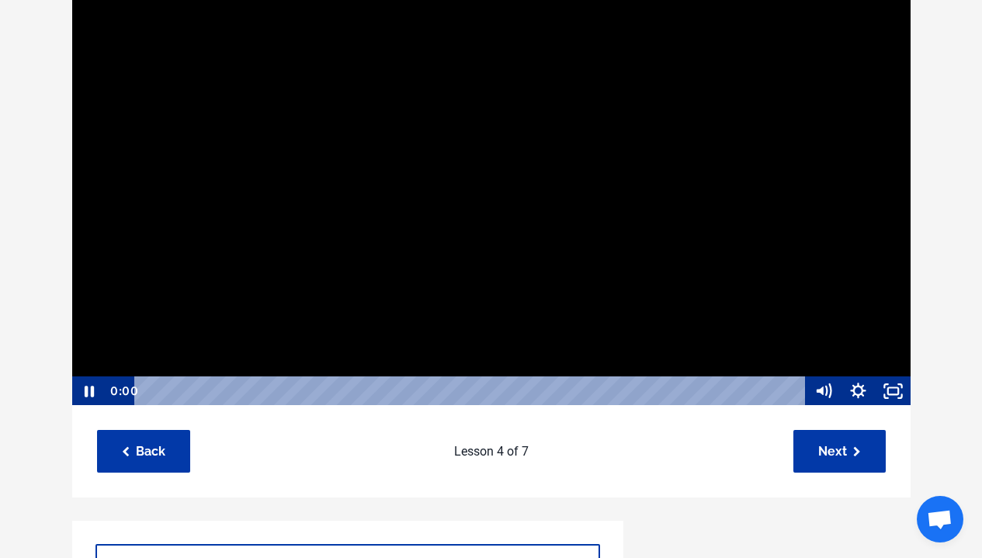
scroll to position [230, 0]
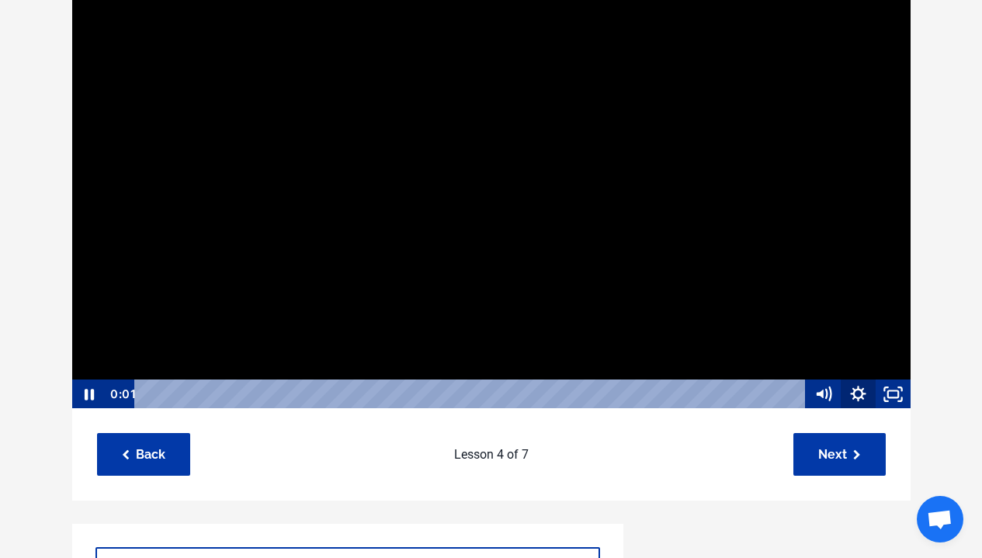
click at [861, 398] on icon "Show settings menu" at bounding box center [858, 395] width 35 height 30
click at [870, 335] on span "1x" at bounding box center [871, 336] width 61 height 30
click at [849, 283] on label "1.5x" at bounding box center [841, 276] width 140 height 30
click at [772, 262] on input "1.5x" at bounding box center [771, 261] width 1 height 1
radio input "true"
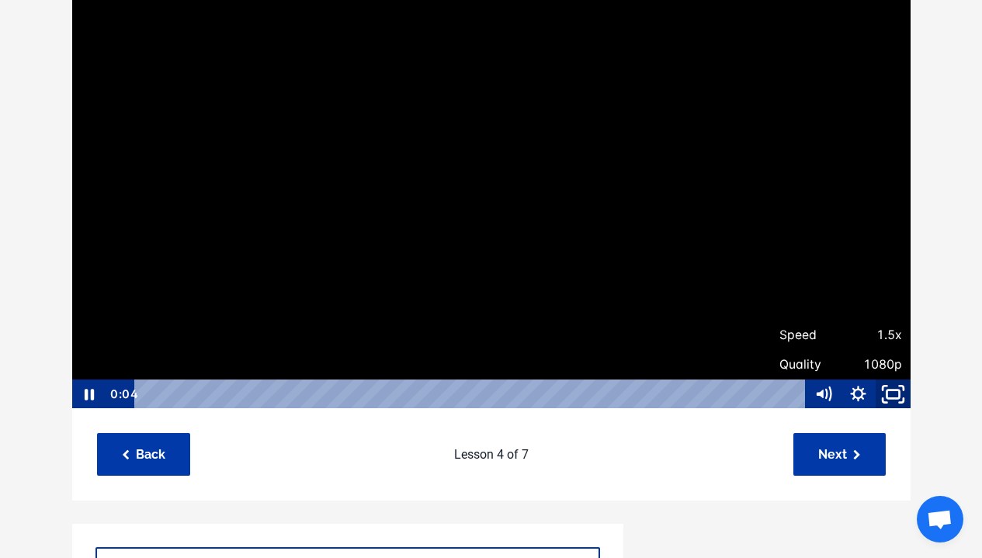
click at [900, 392] on icon "Fullscreen" at bounding box center [894, 395] width 42 height 36
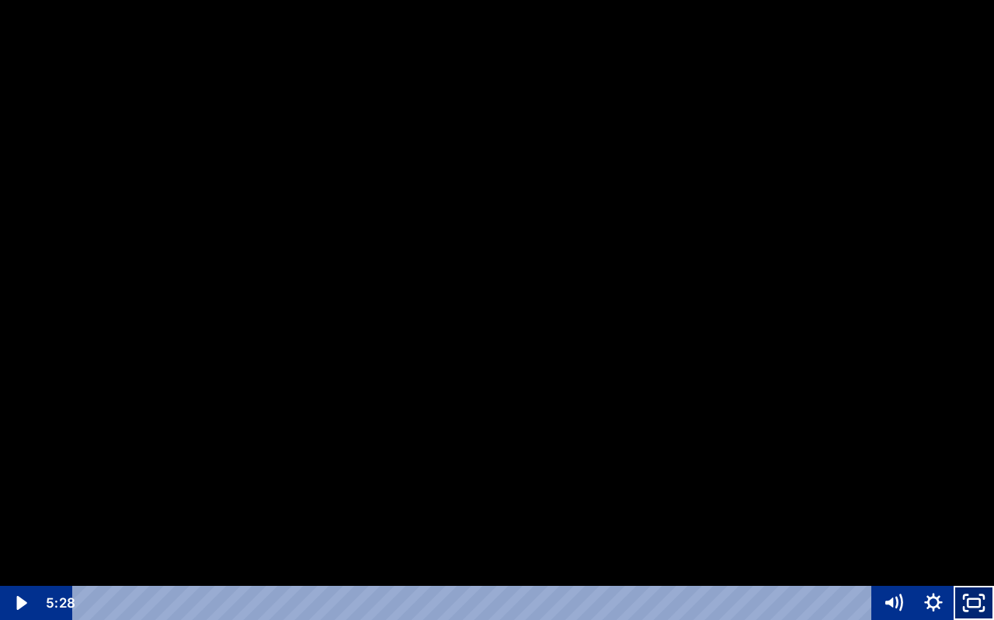
click at [967, 557] on icon "Unfullscreen" at bounding box center [973, 603] width 40 height 34
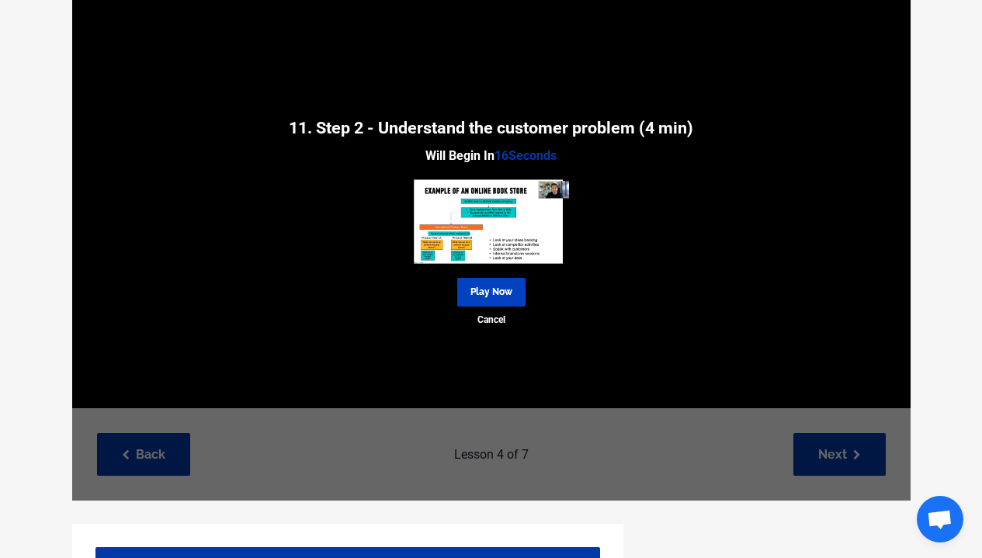
click at [502, 301] on link "Play Now" at bounding box center [491, 292] width 68 height 29
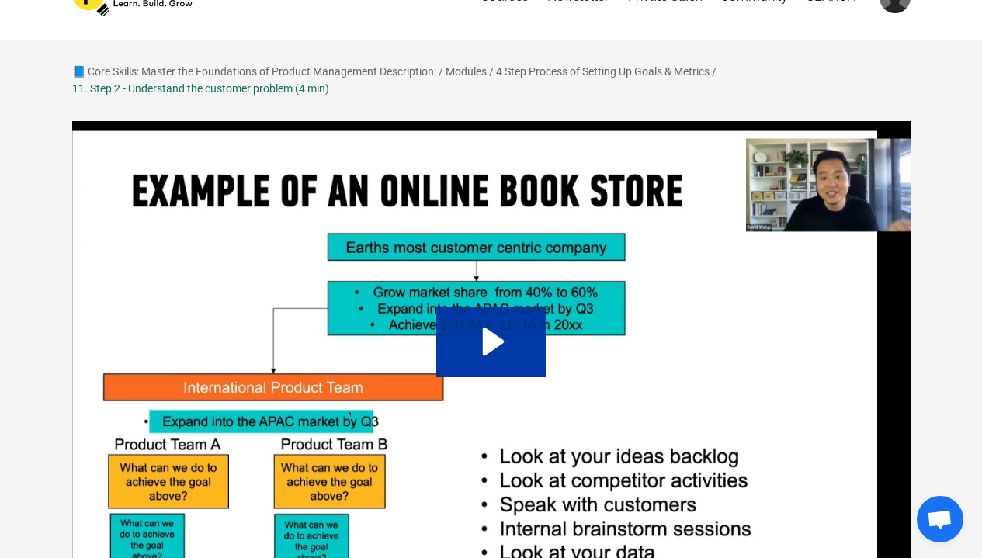
scroll to position [73, 0]
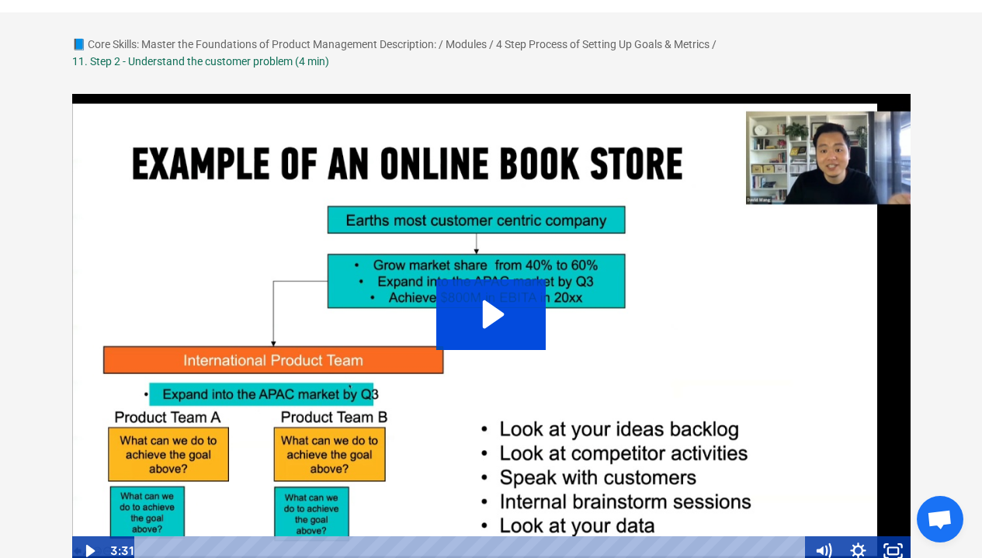
click at [508, 308] on icon "Play Video: sites/127338/video/zrNjy2lFQQeSC1zH8vW3_09._Step_2_-_Understand_the…" at bounding box center [490, 315] width 109 height 70
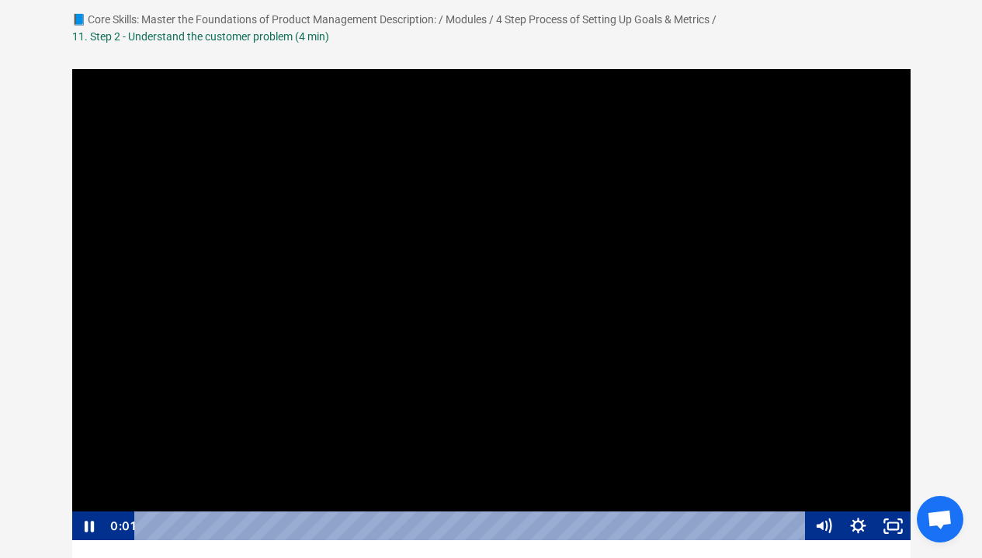
scroll to position [123, 0]
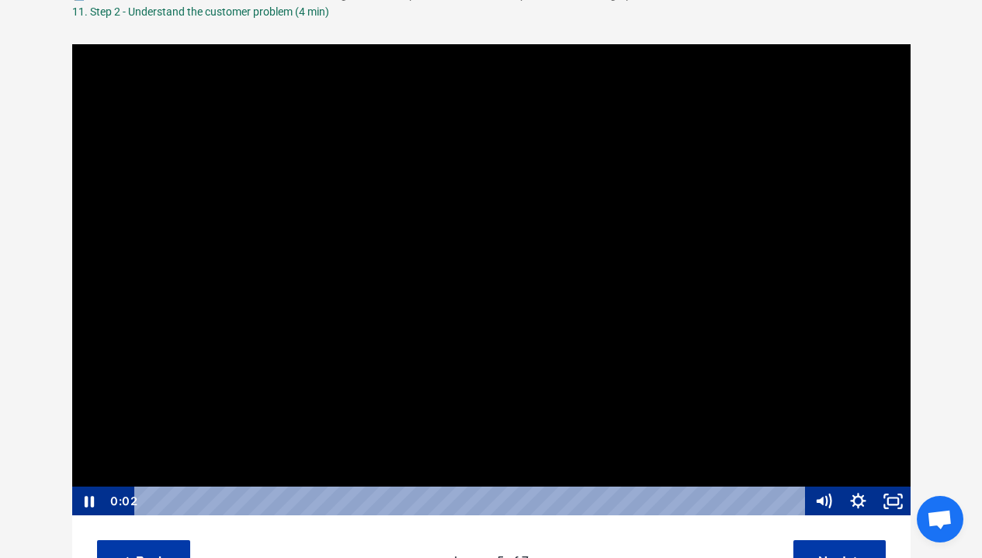
click at [857, 488] on icon "Show settings menu" at bounding box center [858, 502] width 35 height 30
click at [856, 443] on span "1x" at bounding box center [871, 443] width 61 height 30
click at [835, 383] on label "1.5x" at bounding box center [841, 383] width 140 height 30
click at [772, 369] on input "1.5x" at bounding box center [771, 368] width 1 height 1
radio input "true"
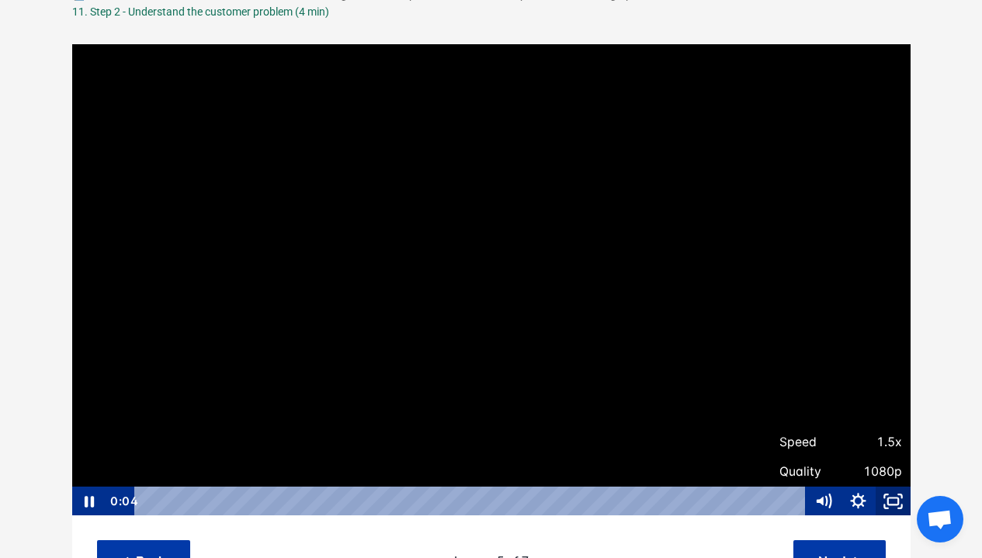
click at [895, 500] on icon "Fullscreen" at bounding box center [893, 502] width 35 height 30
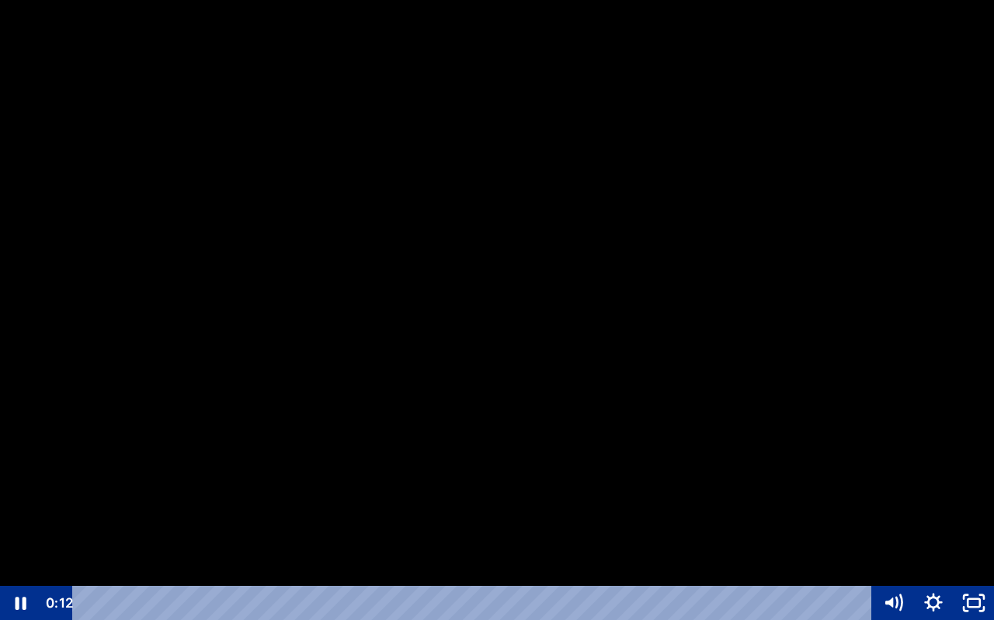
click at [830, 421] on div at bounding box center [497, 310] width 994 height 620
click at [0, 0] on button "Play Video: sites/127338/video/zrNjy2lFQQeSC1zH8vW3_09._Step_2_-_Understand_the…" at bounding box center [0, 0] width 1 height 1
click at [925, 557] on icon "Show settings menu" at bounding box center [933, 603] width 48 height 41
click at [933, 543] on span "1.5x" at bounding box center [948, 535] width 71 height 34
click at [924, 533] on label "2x" at bounding box center [912, 536] width 161 height 36
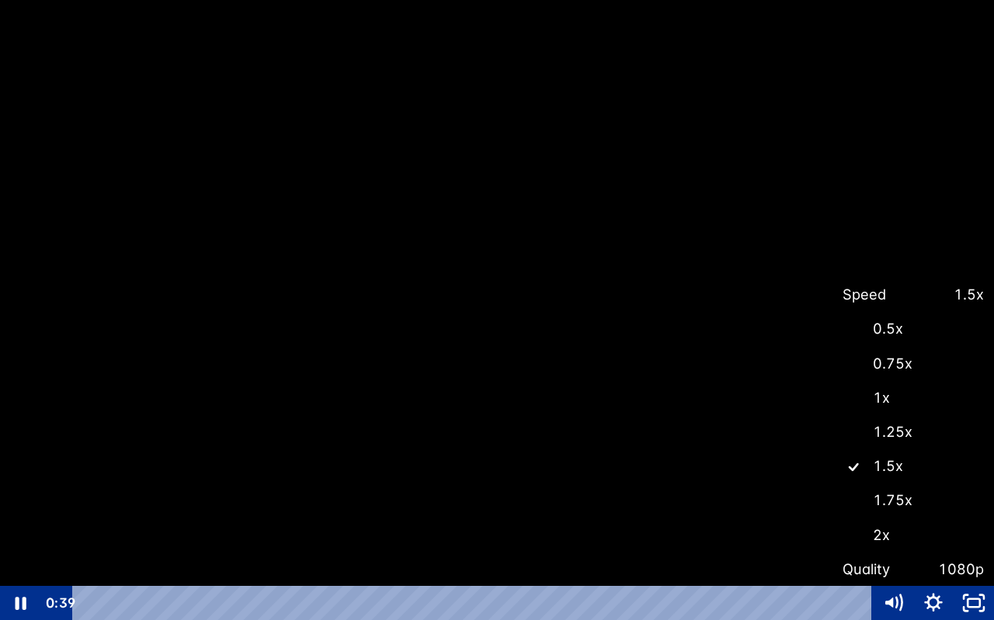
click at [833, 519] on input "2x" at bounding box center [832, 518] width 1 height 1
radio input "true"
click at [910, 387] on div at bounding box center [497, 310] width 994 height 620
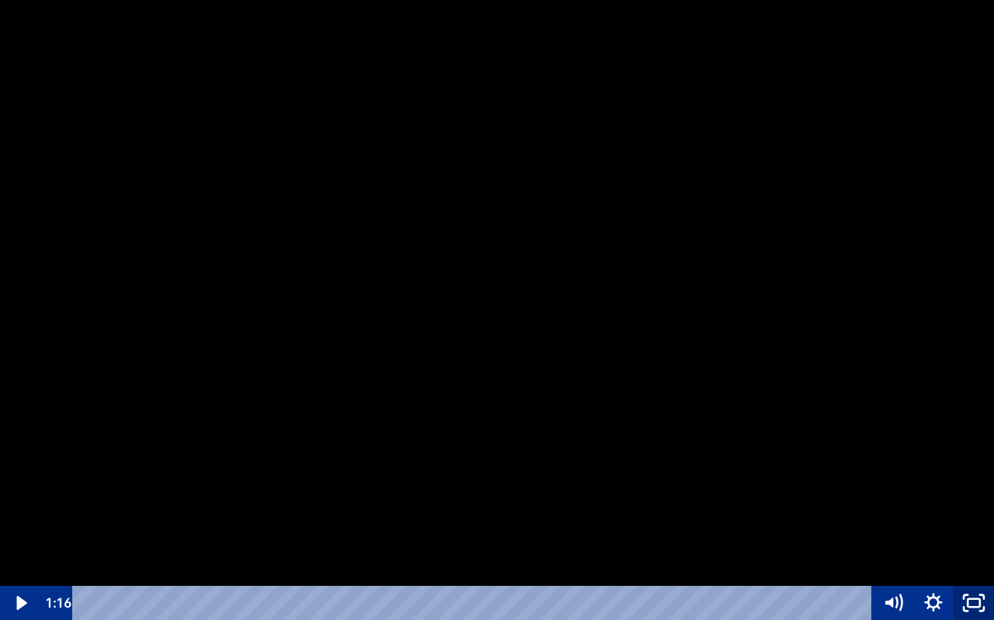
click at [962, 557] on icon "Unfullscreen" at bounding box center [973, 603] width 40 height 34
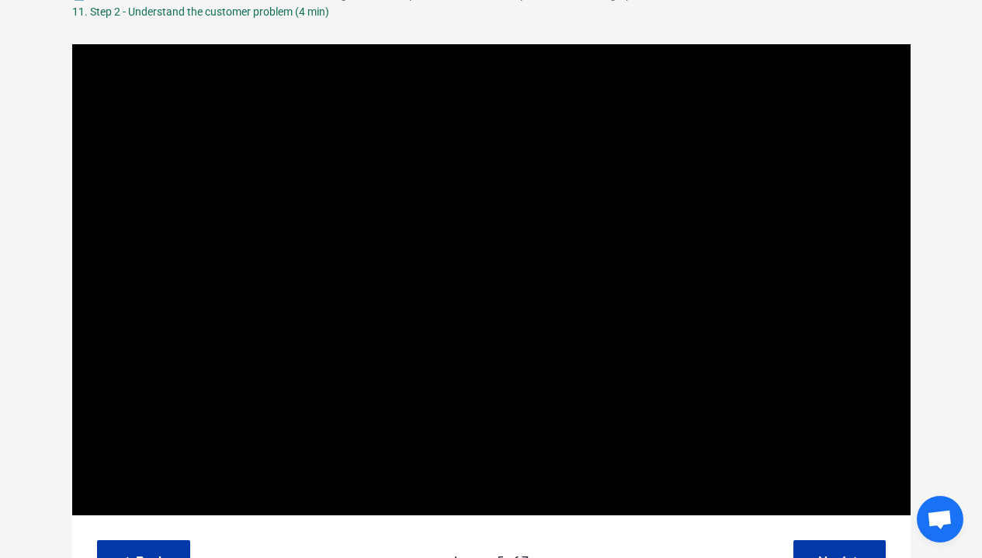
click at [550, 196] on div at bounding box center [491, 280] width 840 height 474
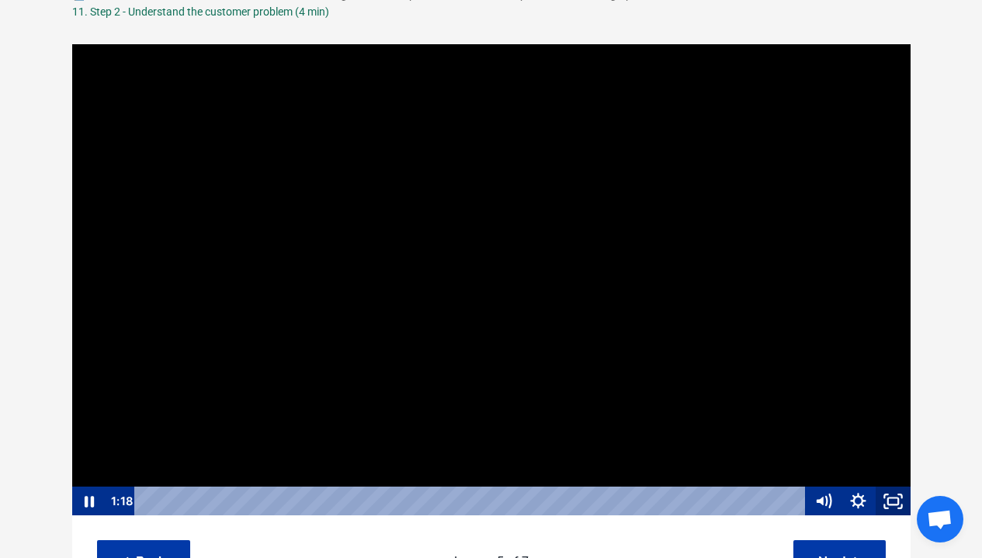
click at [887, 499] on icon "Fullscreen" at bounding box center [893, 502] width 35 height 30
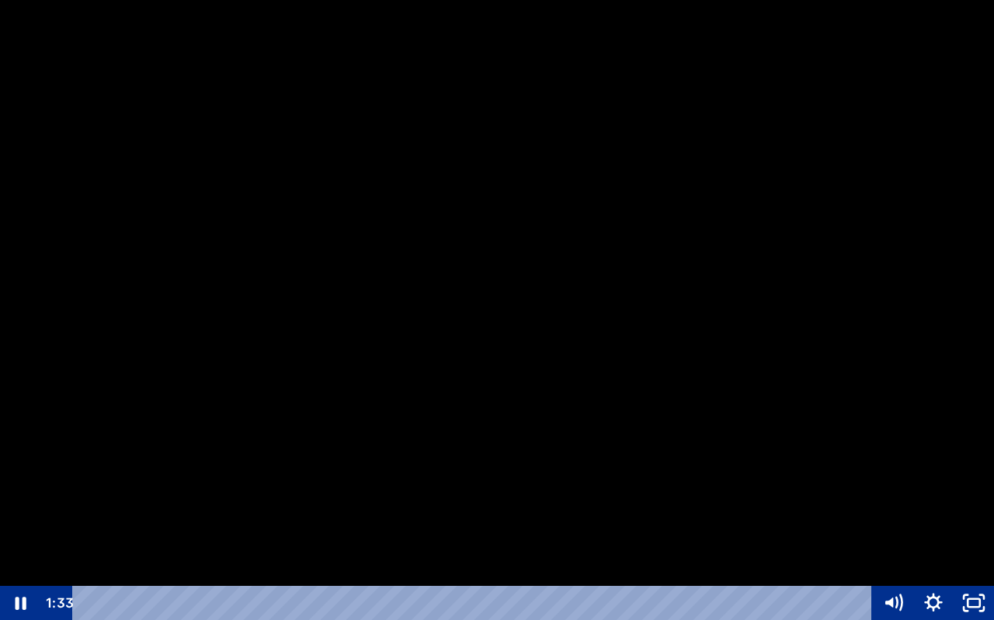
click at [703, 380] on div at bounding box center [497, 310] width 994 height 620
click at [962, 557] on icon "Unfullscreen" at bounding box center [973, 603] width 40 height 34
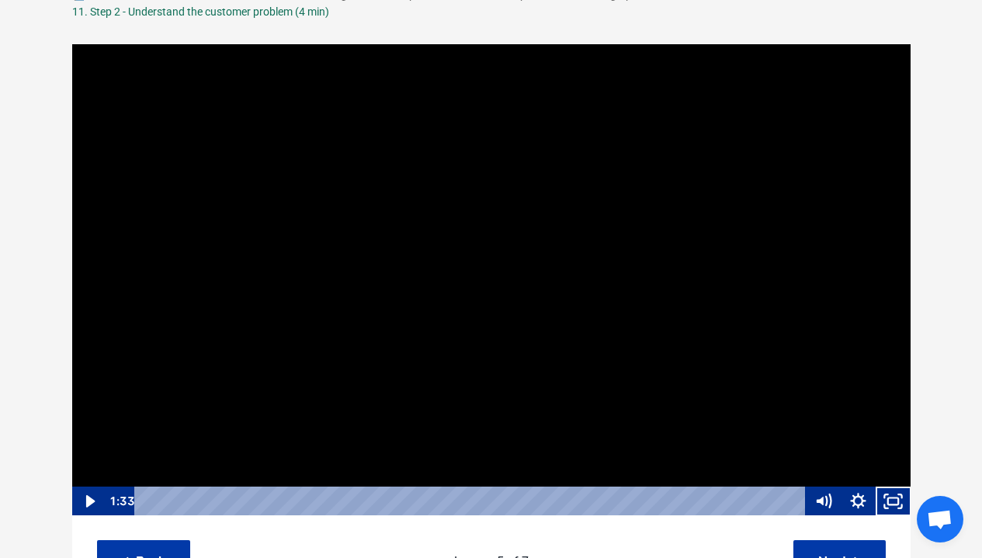
click at [526, 224] on div at bounding box center [491, 280] width 840 height 474
click at [889, 490] on icon "Fullscreen" at bounding box center [893, 502] width 35 height 30
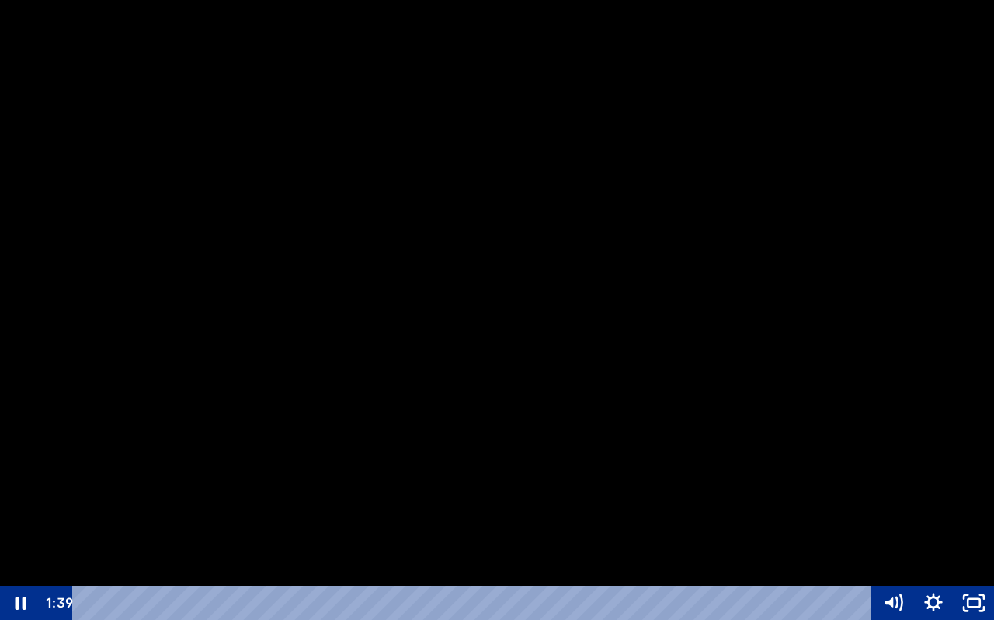
click at [770, 339] on div at bounding box center [497, 310] width 994 height 620
click at [978, 557] on icon "Unfullscreen" at bounding box center [973, 603] width 40 height 34
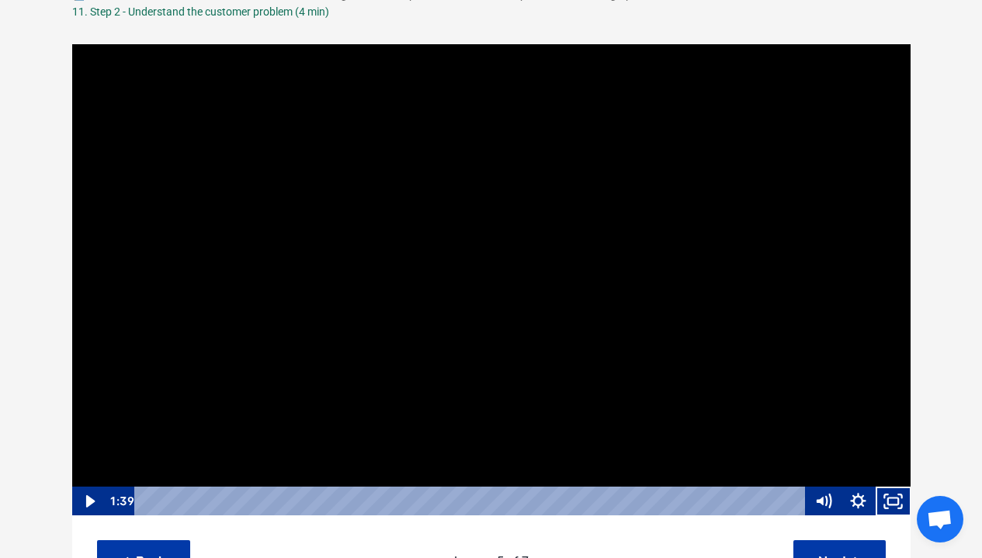
click at [530, 210] on div at bounding box center [491, 280] width 840 height 474
click at [898, 494] on icon "Fullscreen" at bounding box center [893, 502] width 35 height 30
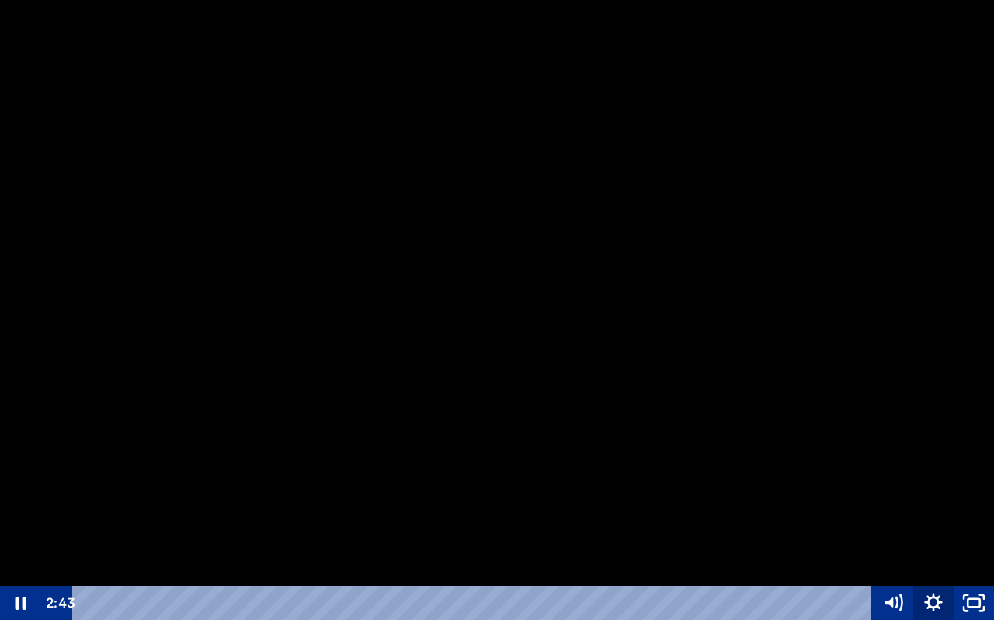
click at [946, 557] on icon "Show settings menu" at bounding box center [933, 603] width 40 height 34
click at [981, 454] on div at bounding box center [497, 310] width 994 height 620
click at [981, 557] on icon "Unfullscreen" at bounding box center [973, 603] width 40 height 34
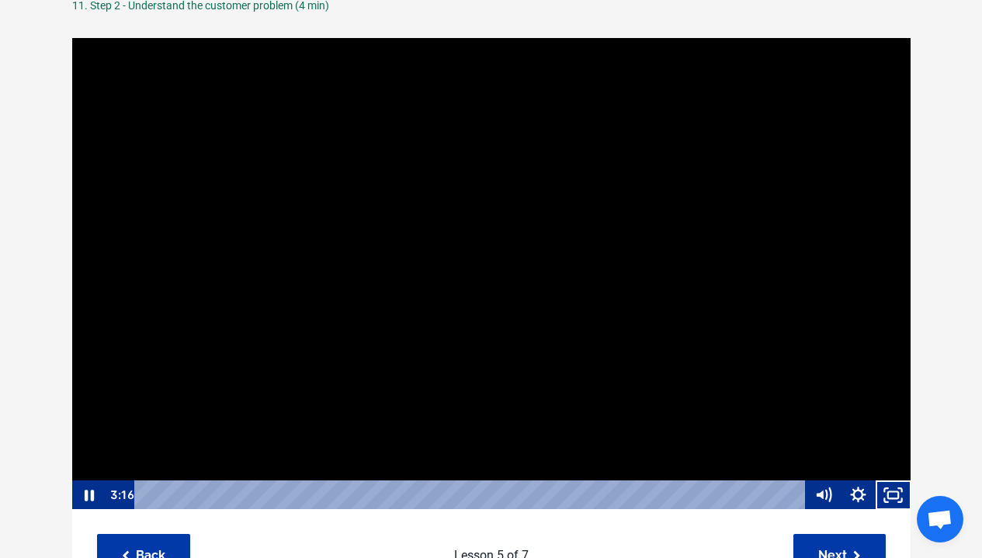
scroll to position [175, 0]
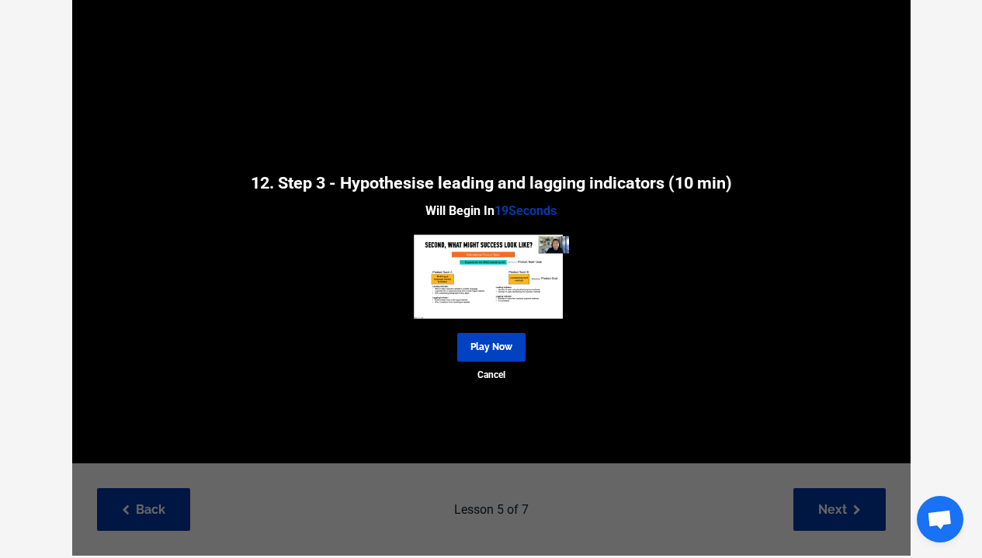
click at [509, 352] on link "Play Now" at bounding box center [491, 347] width 68 height 29
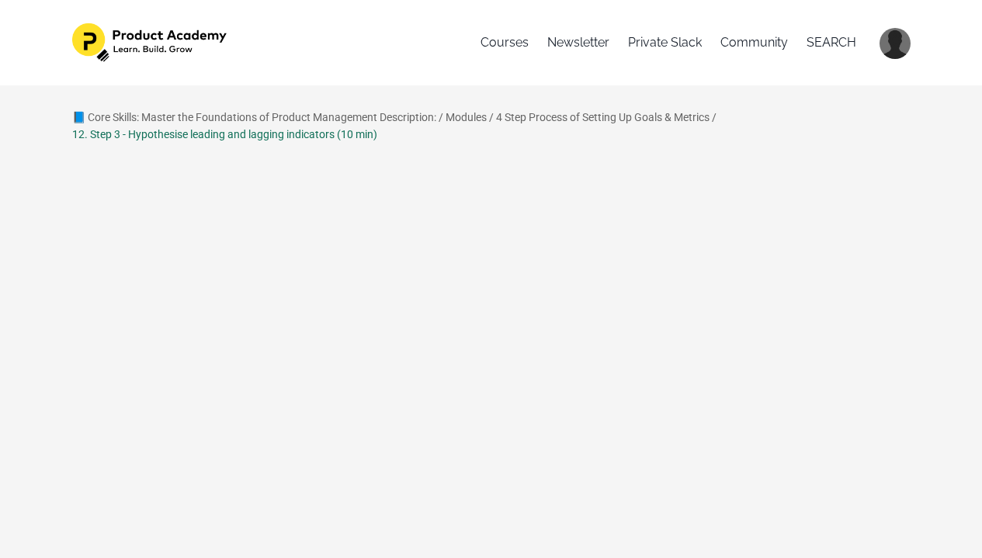
scroll to position [106, 0]
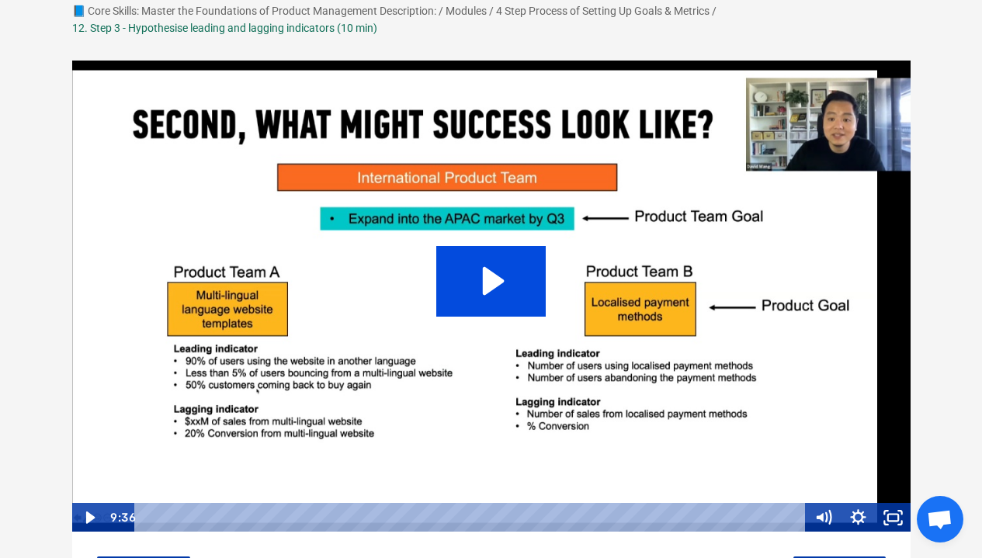
click at [498, 311] on icon "Play Video: sites/127338/video/nGYcPTkS4XS04NXkMtPw_10._Step_3_-_hypothesise_le…" at bounding box center [490, 281] width 109 height 70
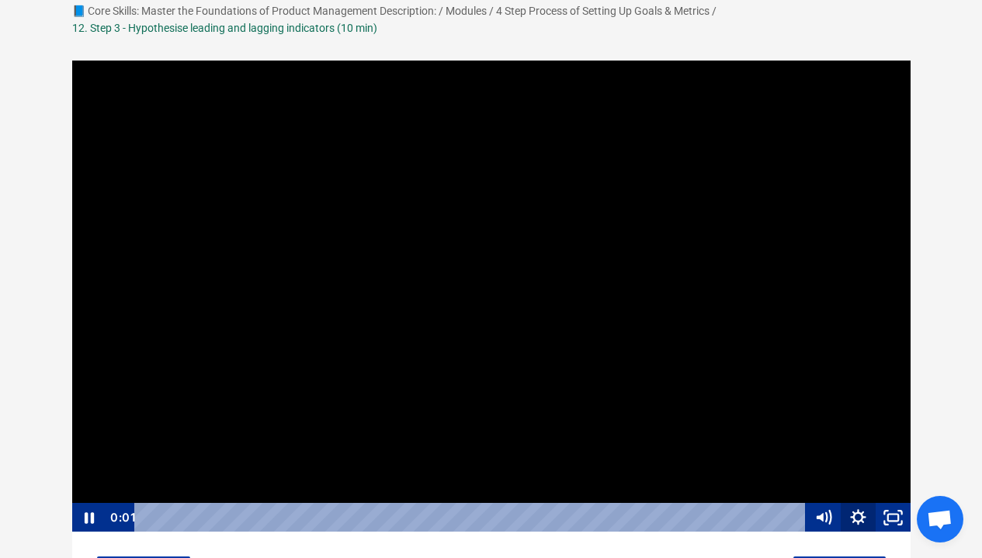
click at [858, 518] on icon "Show settings menu" at bounding box center [858, 518] width 35 height 30
click at [856, 459] on span "1x" at bounding box center [871, 459] width 61 height 30
click at [832, 398] on label "1.5x" at bounding box center [841, 399] width 140 height 30
click at [772, 385] on input "1.5x" at bounding box center [771, 384] width 1 height 1
radio input "true"
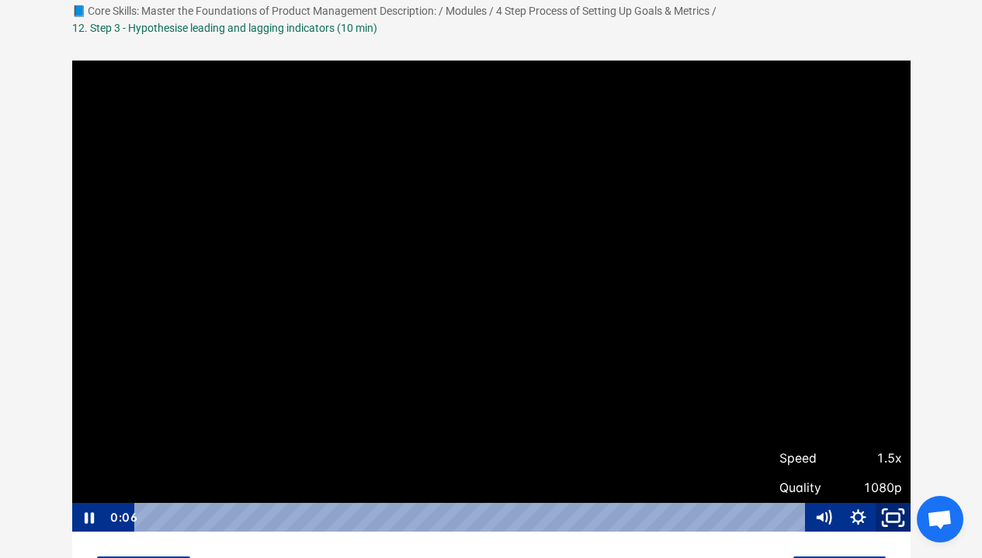
click at [897, 523] on icon "Fullscreen" at bounding box center [894, 518] width 42 height 36
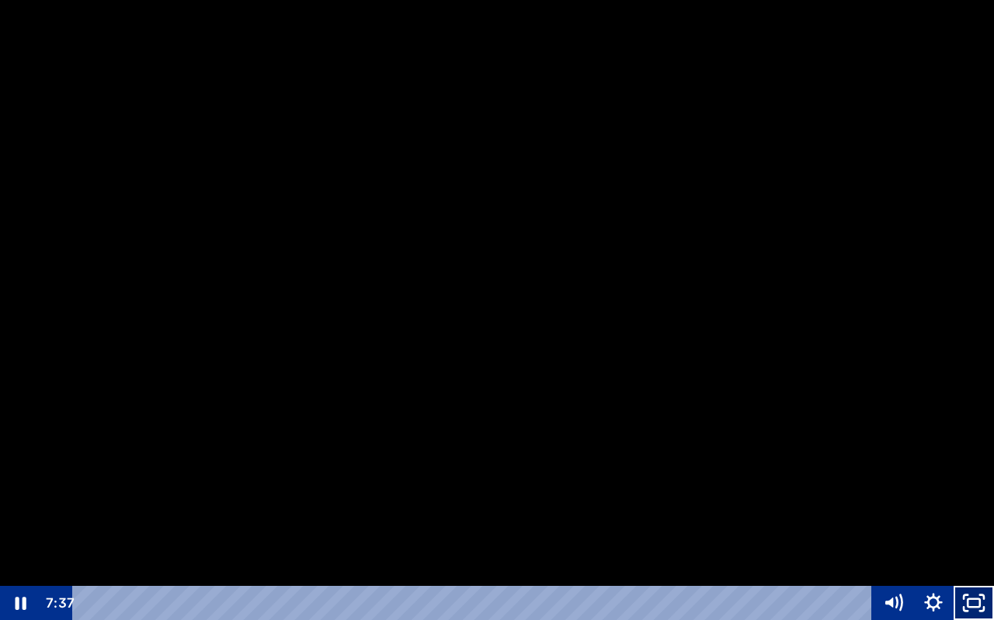
click at [964, 557] on icon "Unfullscreen" at bounding box center [973, 603] width 40 height 34
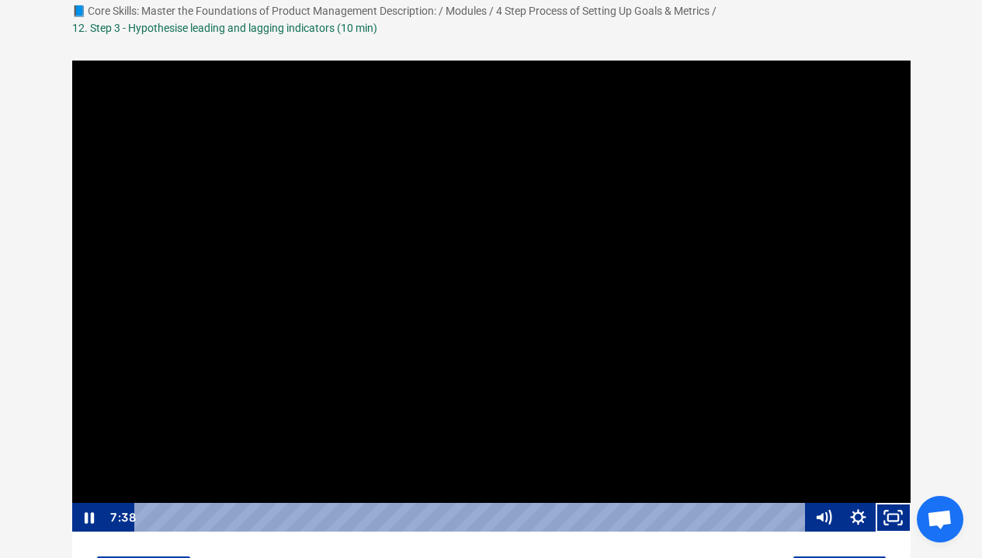
scroll to position [161, 0]
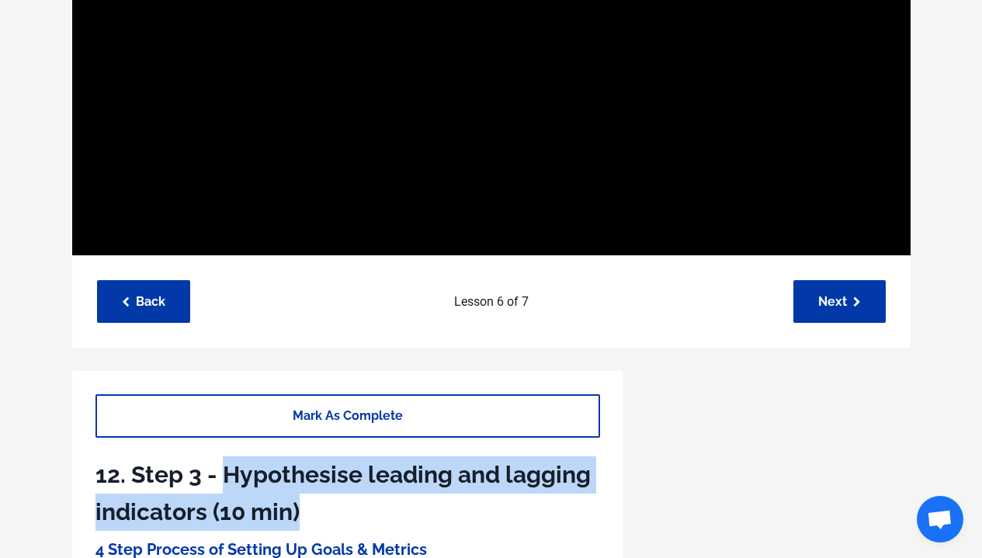
drag, startPoint x: 365, startPoint y: 506, endPoint x: 223, endPoint y: 474, distance: 145.8
click at [223, 474] on h1 "12. Step 3 - Hypothesise leading and lagging indicators (10 min)" at bounding box center [347, 494] width 505 height 75
copy h1 "Hypothesise leading and lagging indicators (10 min)"
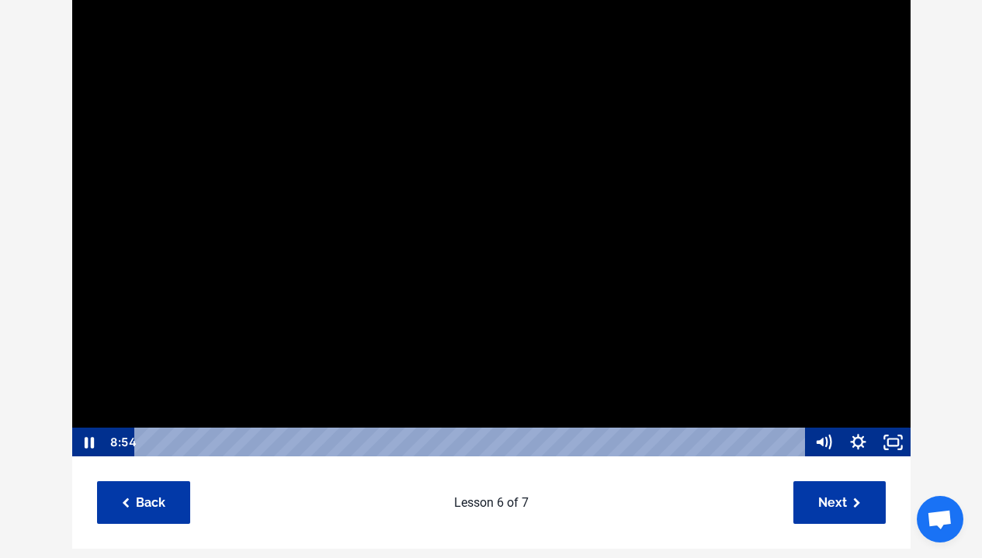
scroll to position [370, 0]
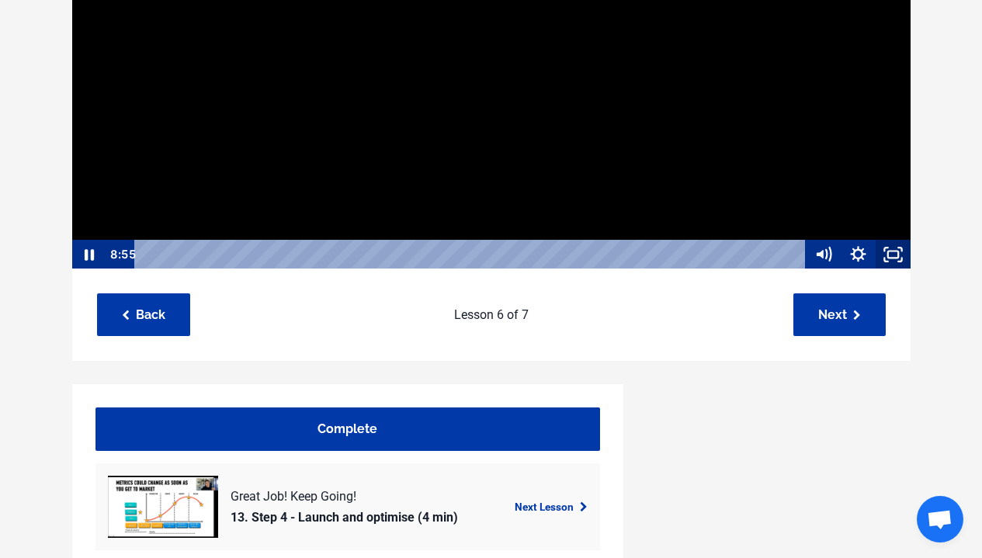
click at [895, 264] on icon "Fullscreen" at bounding box center [893, 255] width 35 height 30
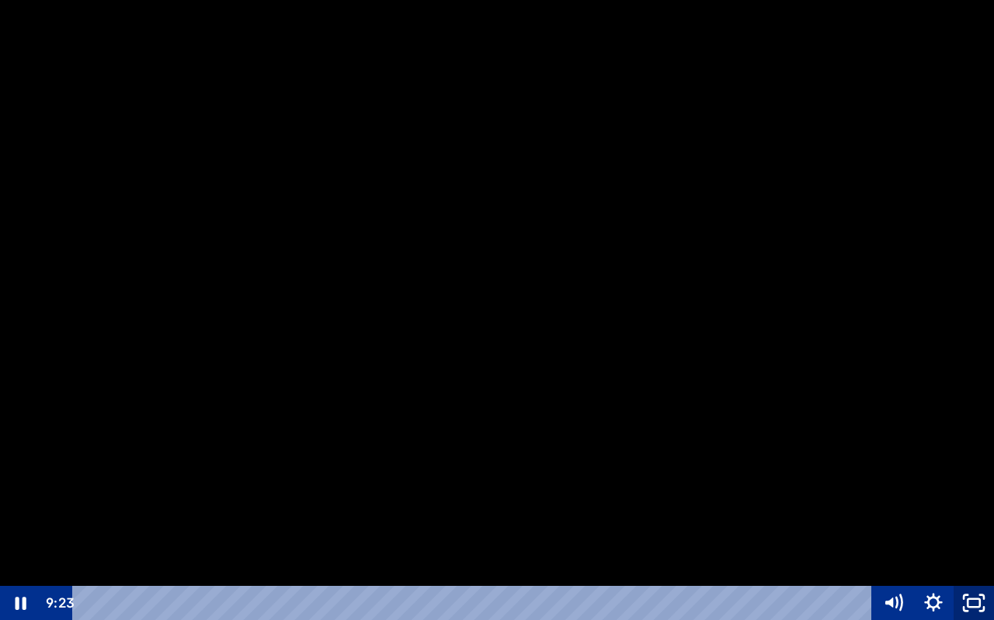
click at [960, 557] on icon "Unfullscreen" at bounding box center [973, 603] width 40 height 34
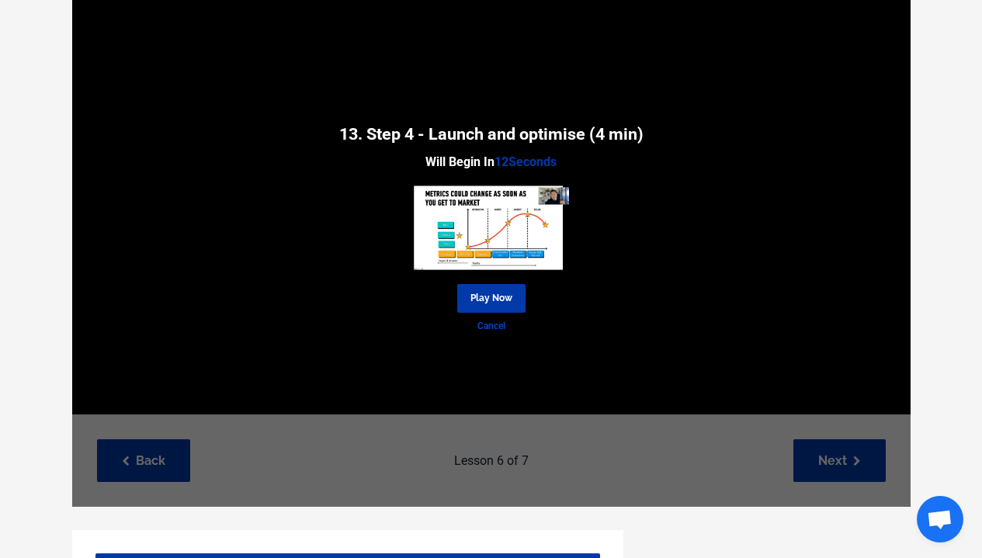
scroll to position [220, 0]
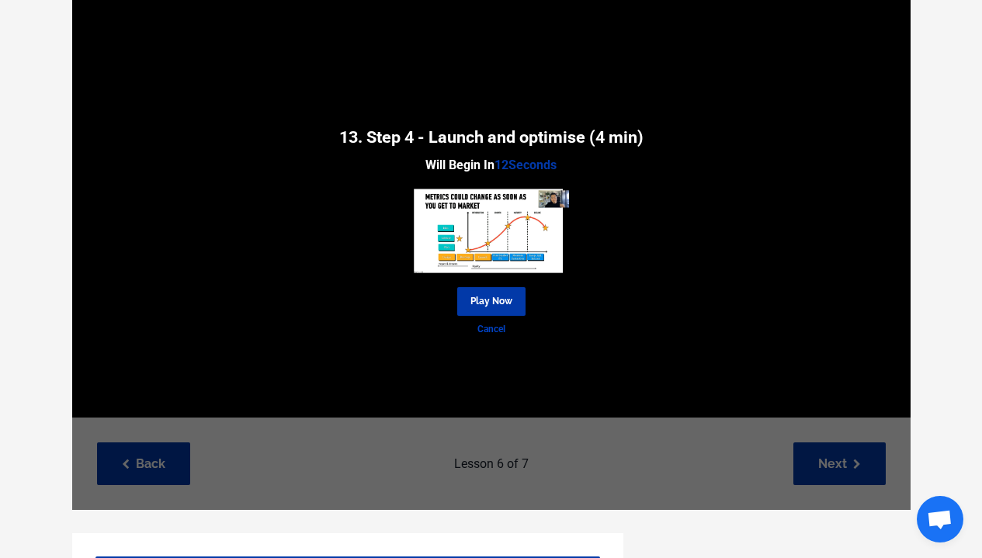
click at [495, 332] on link "Cancel" at bounding box center [491, 329] width 839 height 15
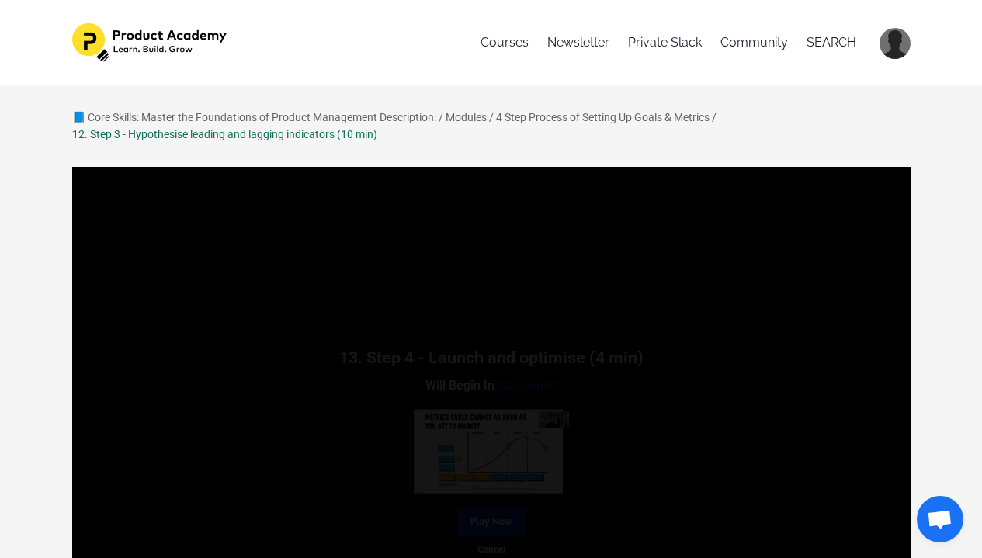
scroll to position [157, 0]
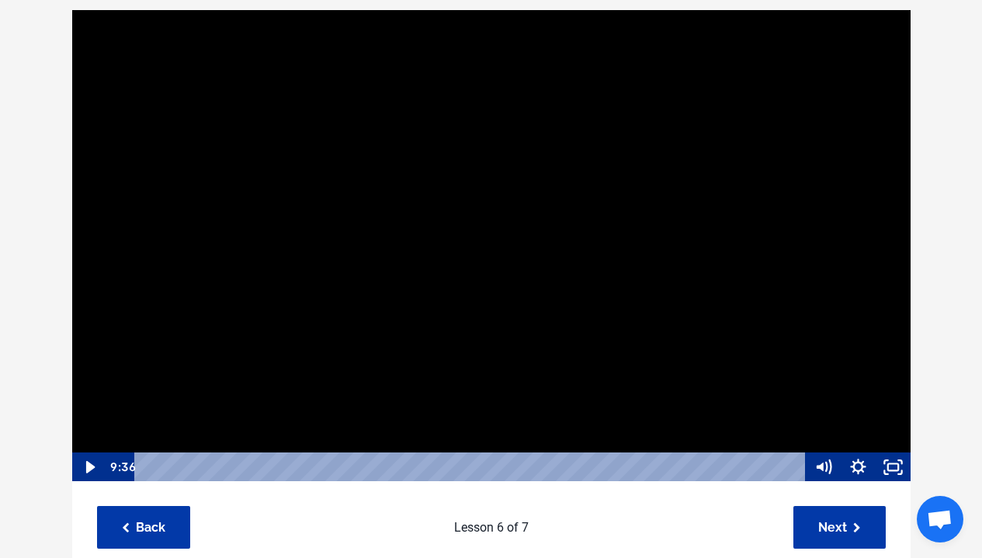
click at [890, 459] on icon "Fullscreen" at bounding box center [893, 468] width 35 height 30
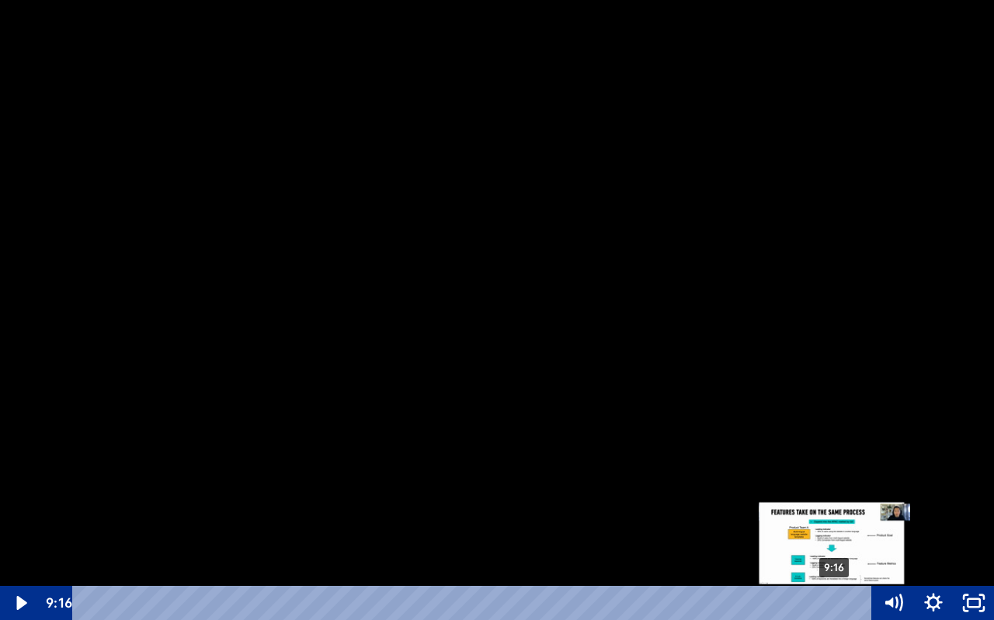
click at [835, 557] on div "9:16" at bounding box center [475, 603] width 775 height 34
click at [769, 557] on div "9:16" at bounding box center [475, 603] width 775 height 34
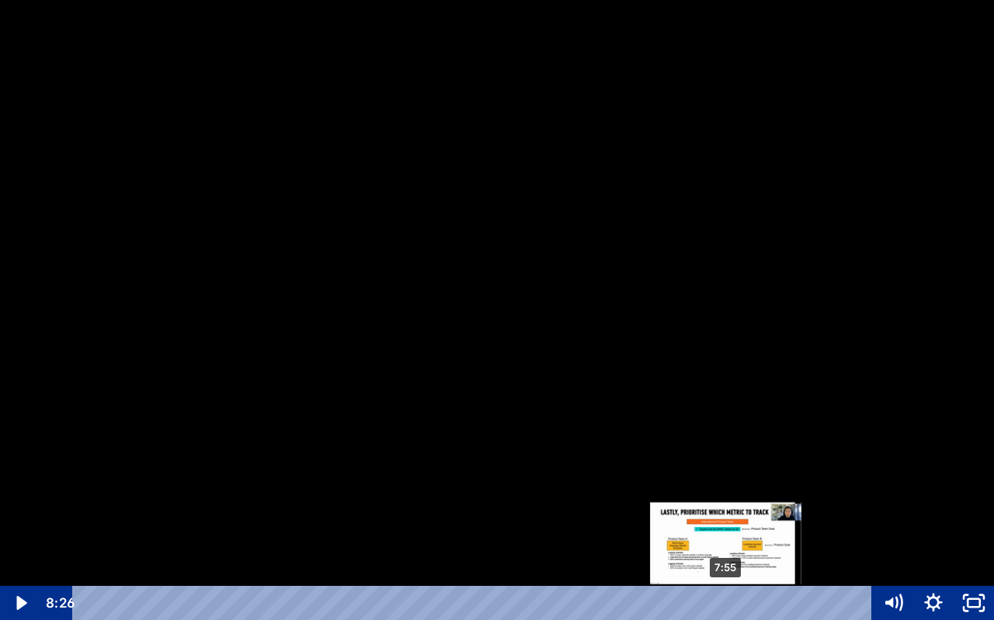
click at [722, 557] on div "7:55" at bounding box center [475, 603] width 775 height 34
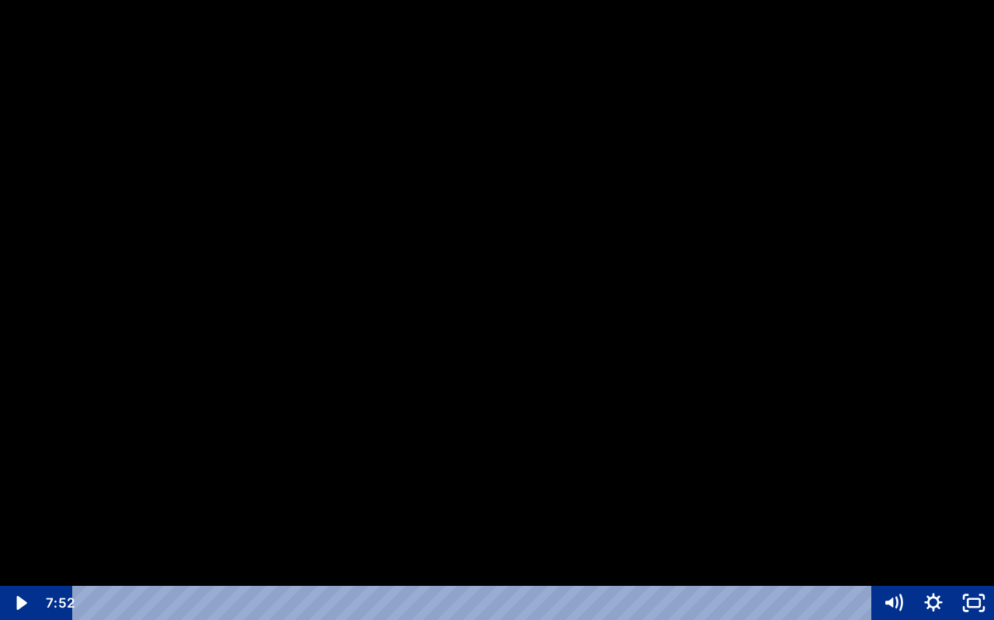
click at [854, 484] on div at bounding box center [497, 310] width 994 height 620
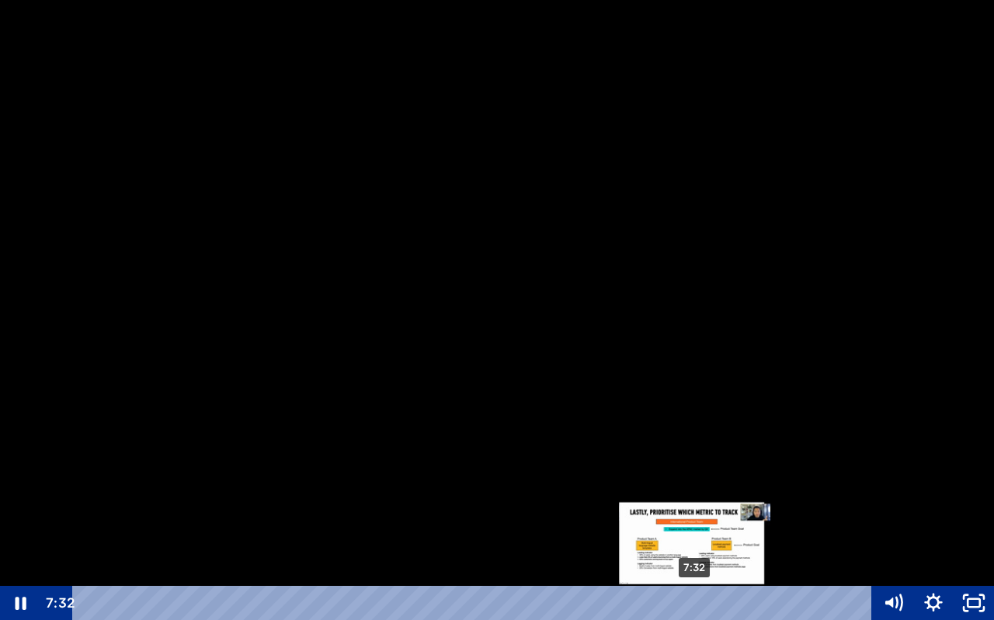
click at [618, 557] on div "7:32" at bounding box center [475, 603] width 775 height 34
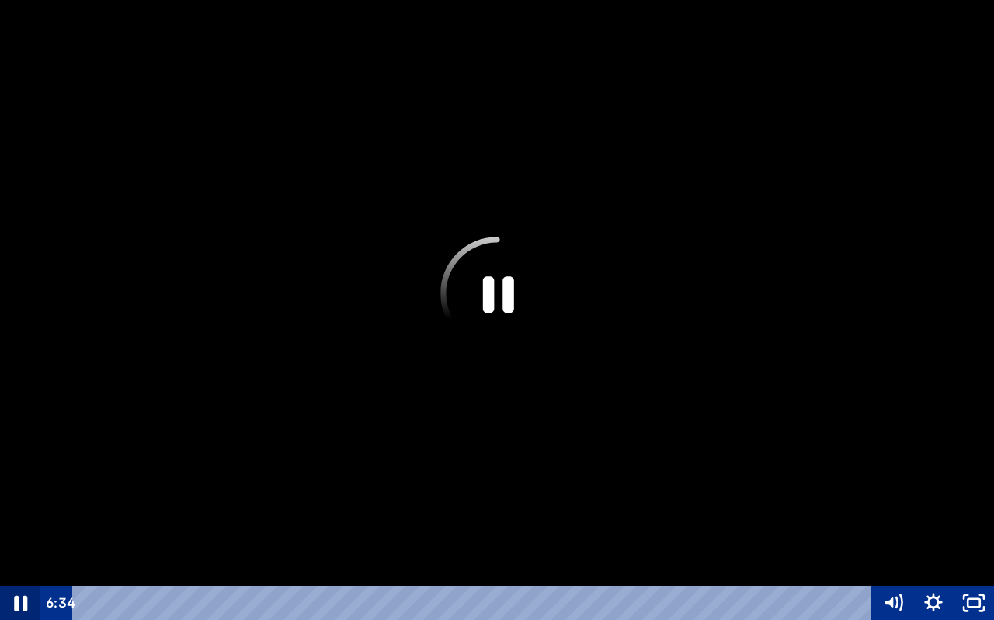
click at [26, 557] on icon "Pause" at bounding box center [20, 603] width 48 height 41
click at [818, 495] on div at bounding box center [497, 310] width 994 height 620
click at [981, 557] on icon "Unfullscreen" at bounding box center [974, 603] width 48 height 41
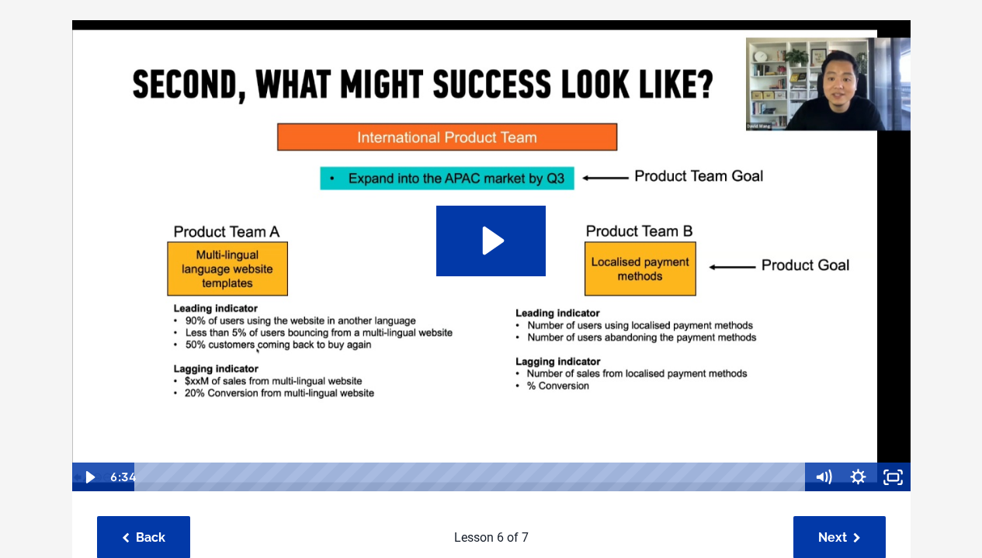
scroll to position [174, 0]
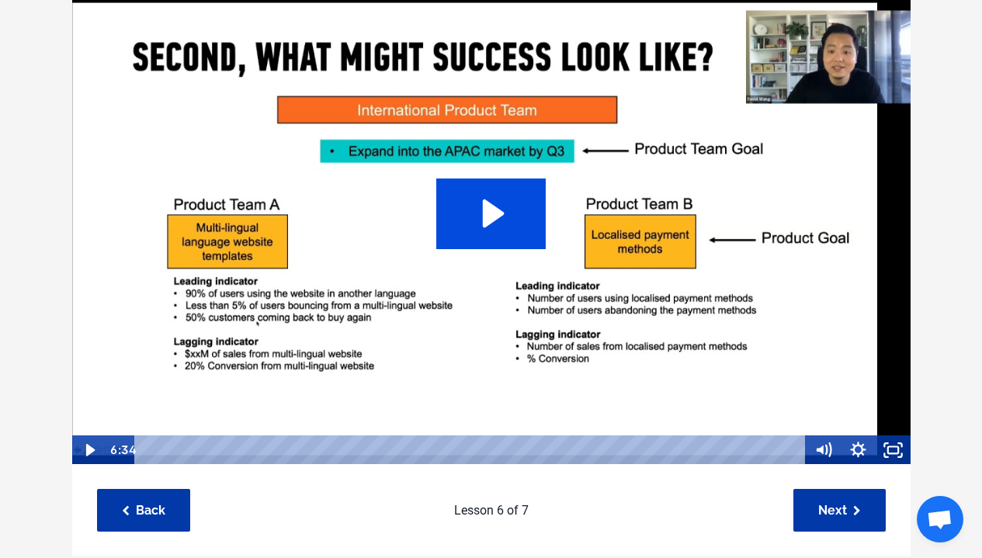
click at [473, 208] on icon "Play Video: sites/127338/video/nGYcPTkS4XS04NXkMtPw_10._Step_3_-_hypothesise_le…" at bounding box center [490, 214] width 109 height 70
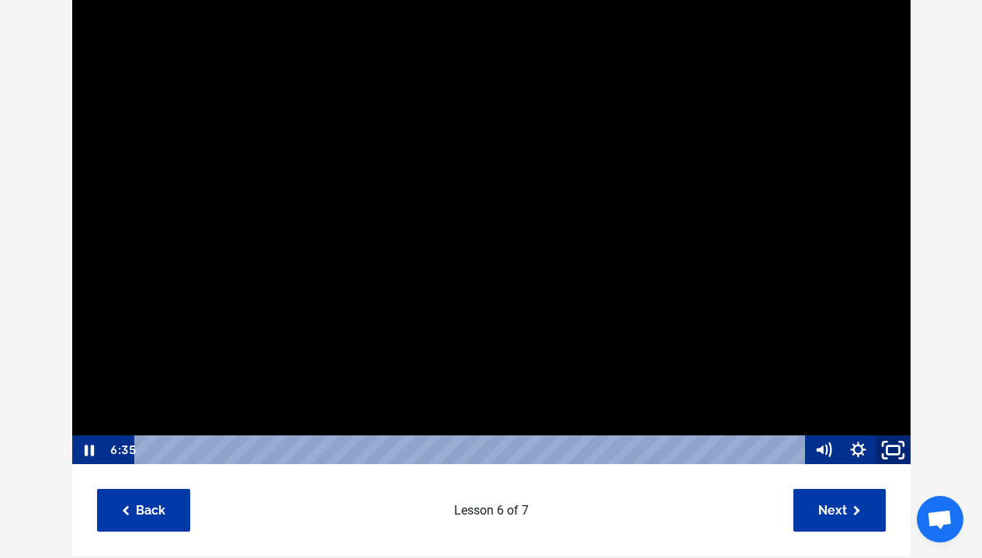
click at [901, 457] on icon "Fullscreen" at bounding box center [902, 457] width 4 height 4
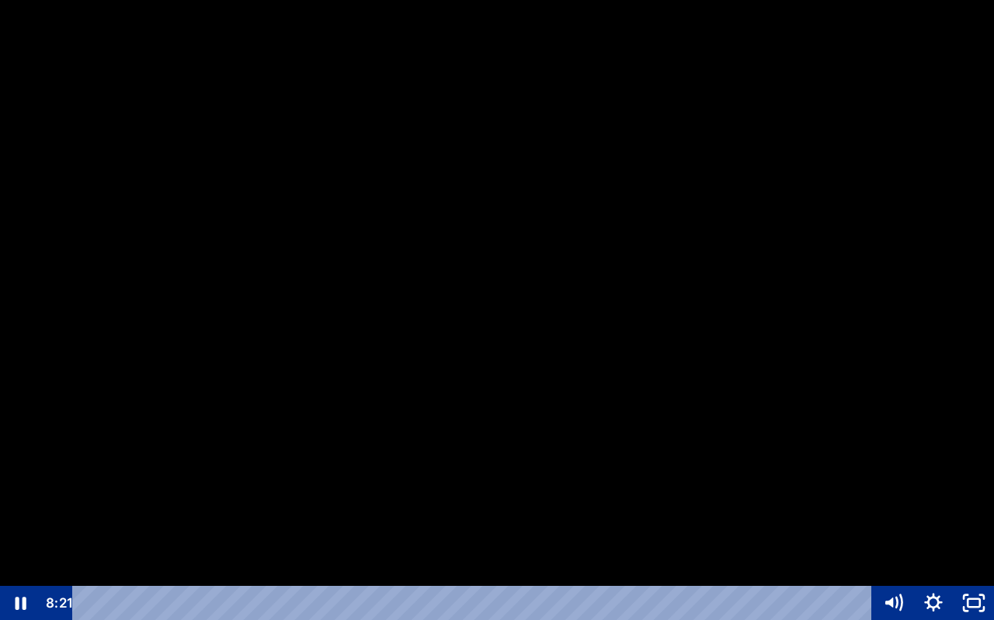
click at [843, 557] on div at bounding box center [497, 310] width 994 height 620
click at [972, 557] on icon "Unfullscreen" at bounding box center [973, 603] width 40 height 34
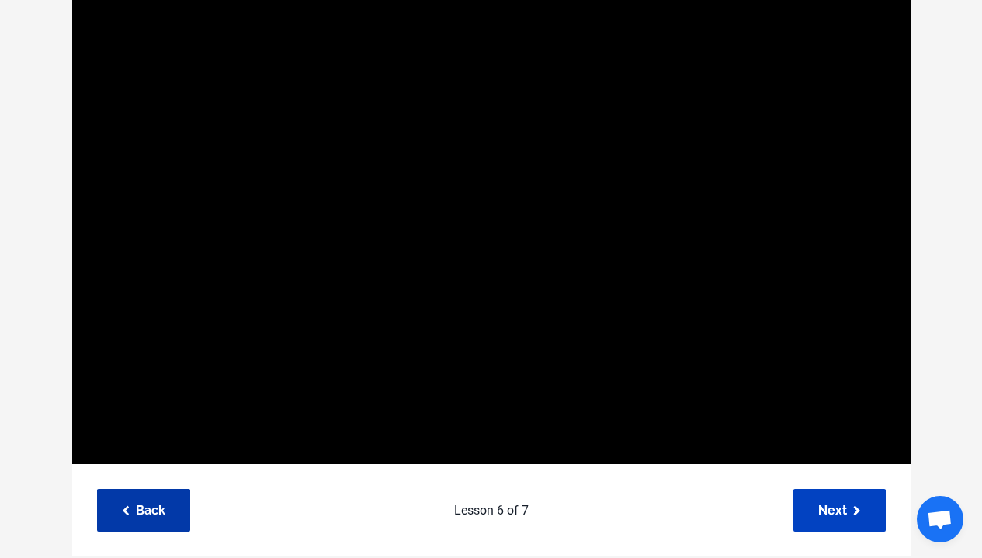
click at [861, 507] on link "Next" at bounding box center [839, 510] width 92 height 43
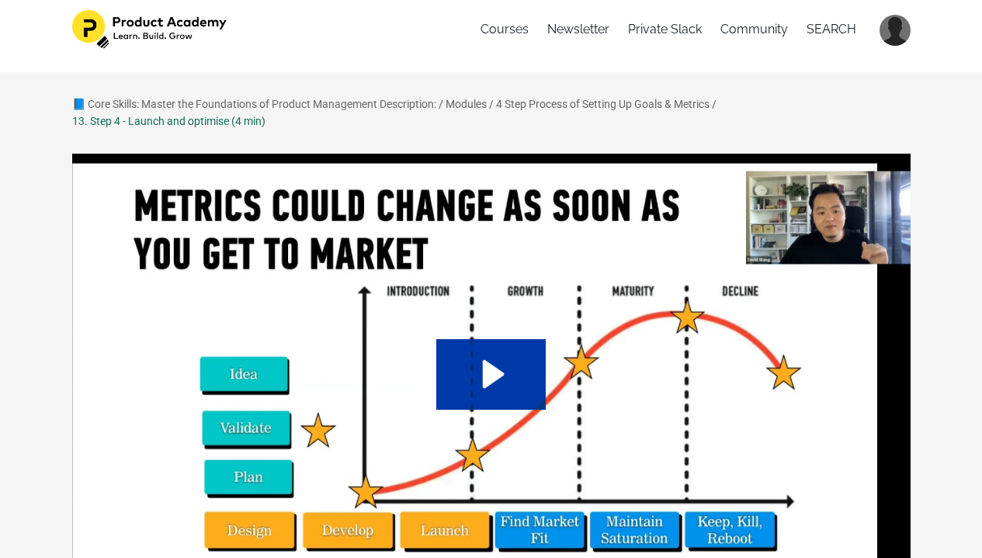
click at [495, 384] on icon "Play Video: sites/127338/video/A18pA5PKSmmB0tDPkIeh_11._Step_4_-_launch_and_opt…" at bounding box center [490, 374] width 109 height 70
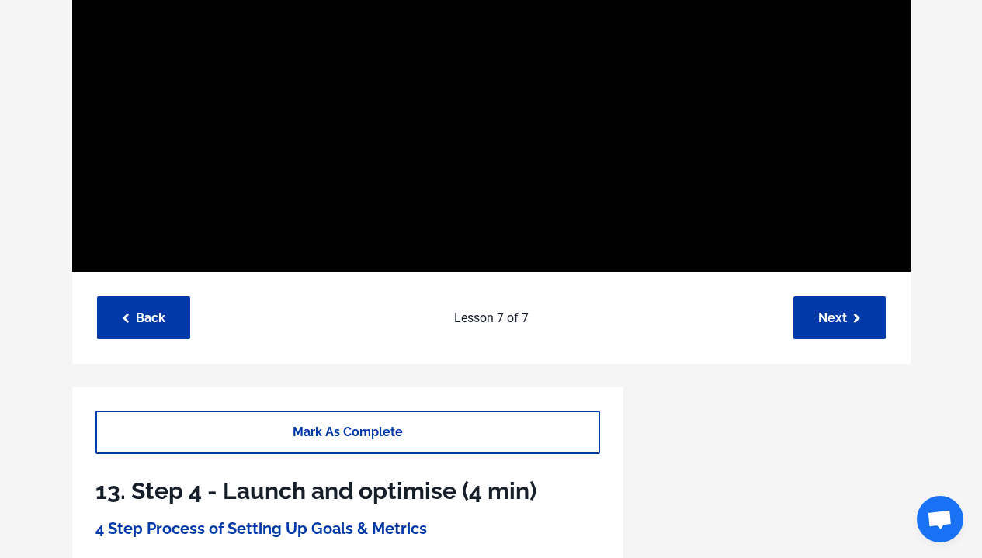
scroll to position [255, 0]
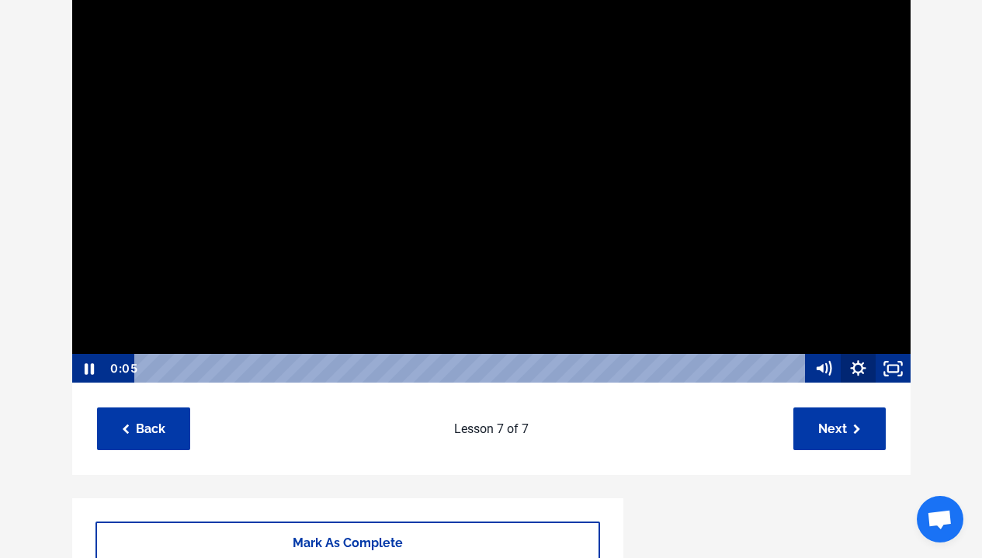
click at [849, 373] on icon "Show settings menu" at bounding box center [858, 369] width 35 height 30
click at [870, 309] on span "1x" at bounding box center [871, 310] width 61 height 30
click at [825, 253] on label "1.5x" at bounding box center [841, 250] width 140 height 30
click at [772, 236] on input "1.5x" at bounding box center [771, 235] width 1 height 1
radio input "true"
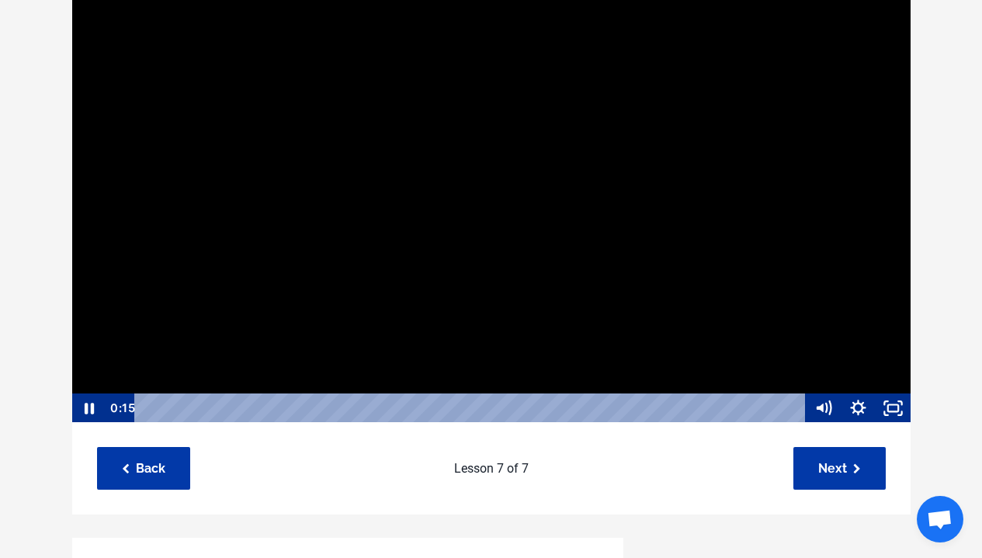
scroll to position [1, 0]
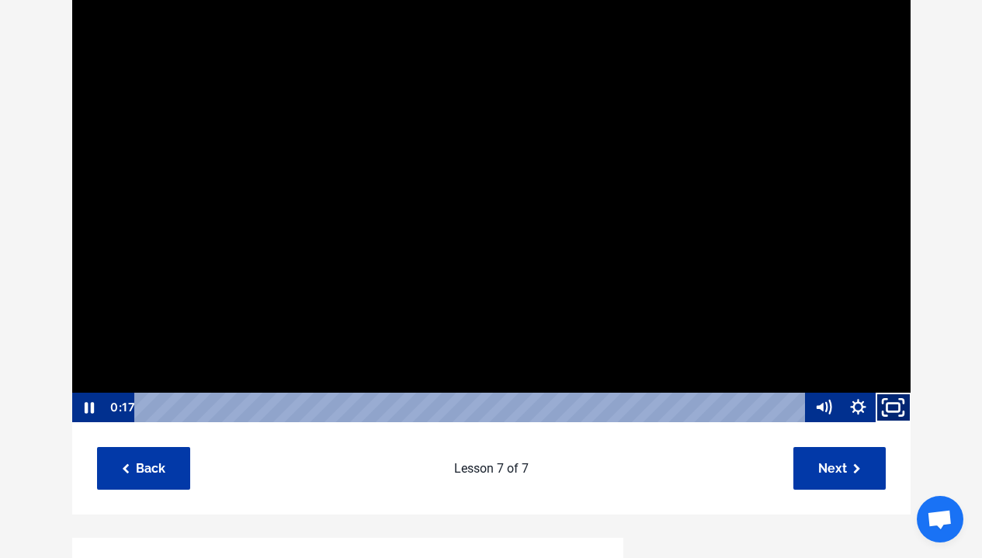
click at [893, 405] on icon "Fullscreen" at bounding box center [894, 408] width 42 height 36
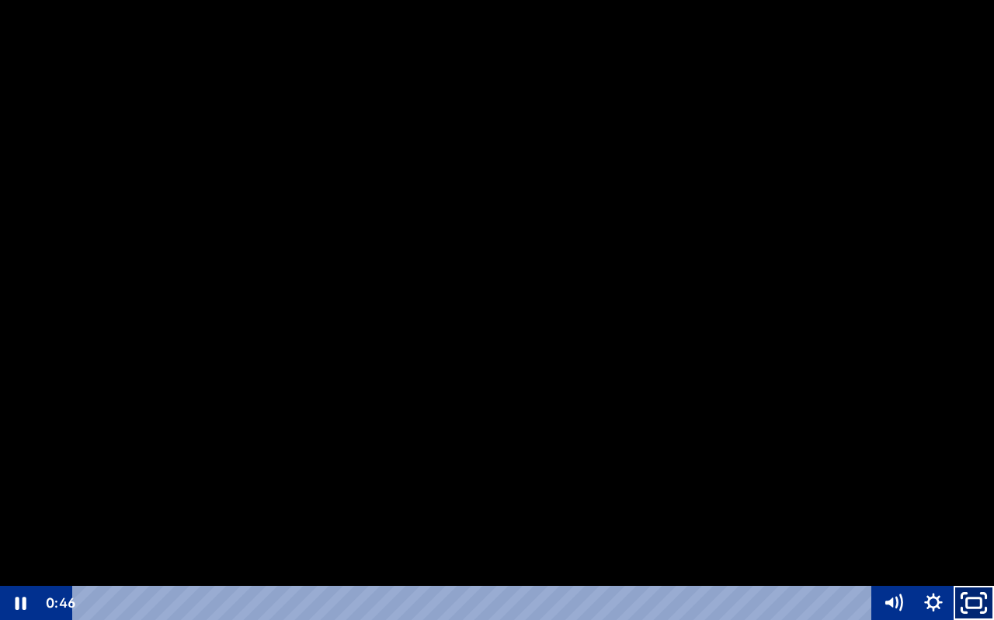
click at [981, 557] on icon "Unfullscreen" at bounding box center [974, 603] width 48 height 41
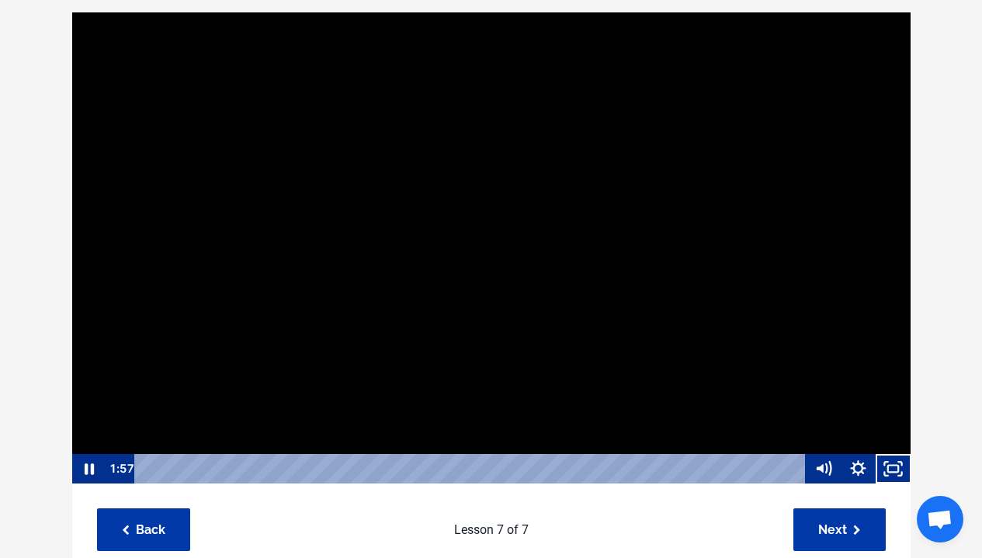
scroll to position [151, 0]
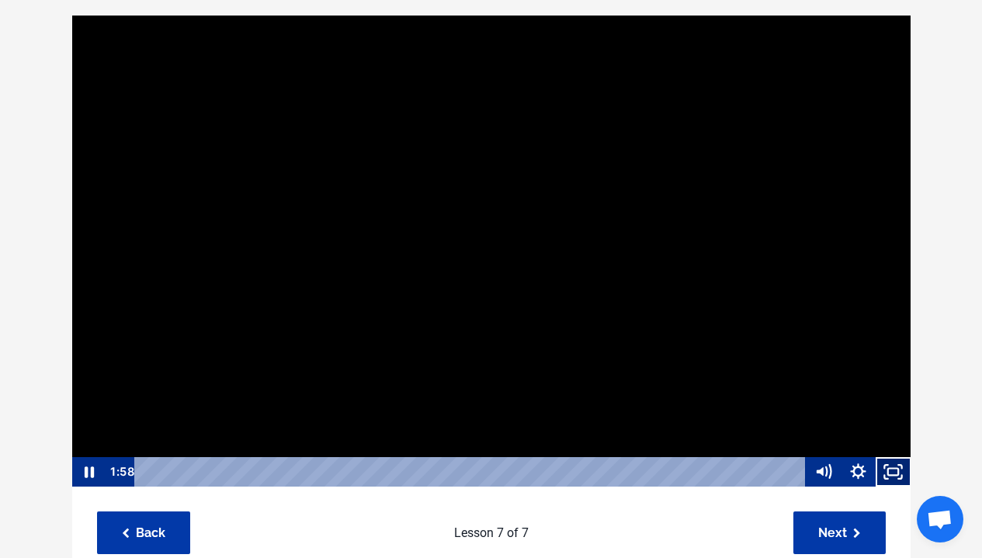
click at [903, 474] on icon "Fullscreen" at bounding box center [893, 472] width 35 height 30
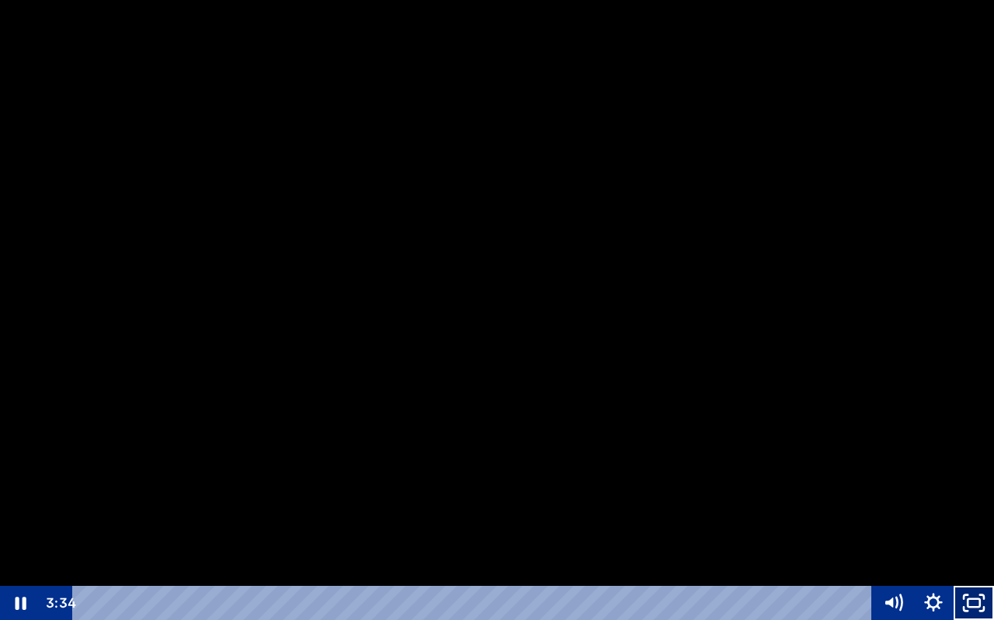
click at [981, 557] on icon "Unfullscreen" at bounding box center [973, 603] width 40 height 34
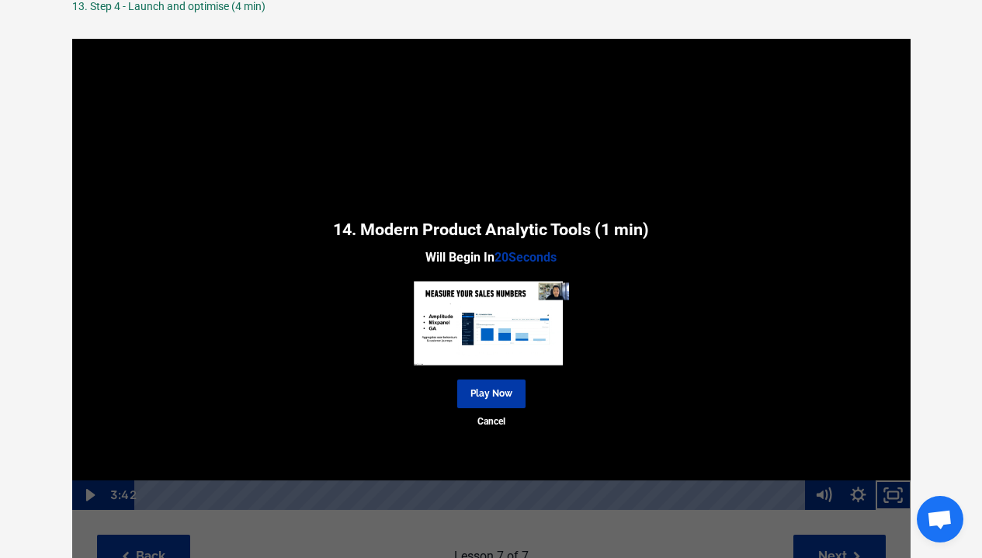
scroll to position [131, 0]
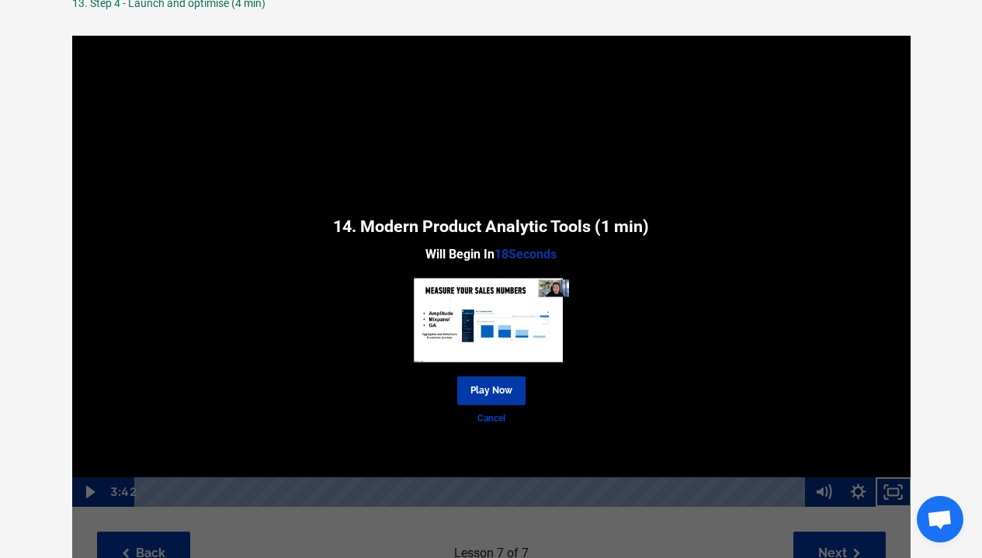
click at [495, 416] on link "Cancel" at bounding box center [491, 418] width 839 height 15
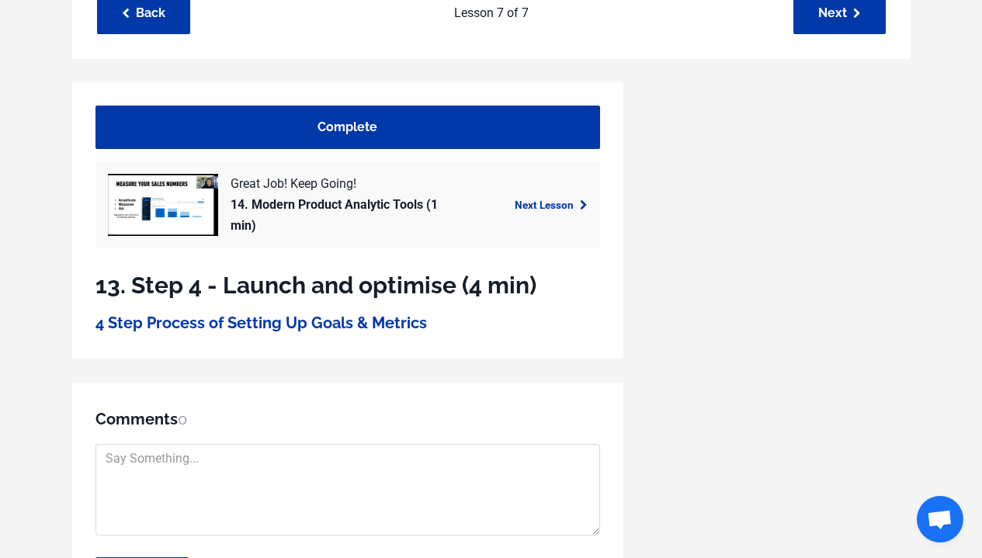
scroll to position [495, 0]
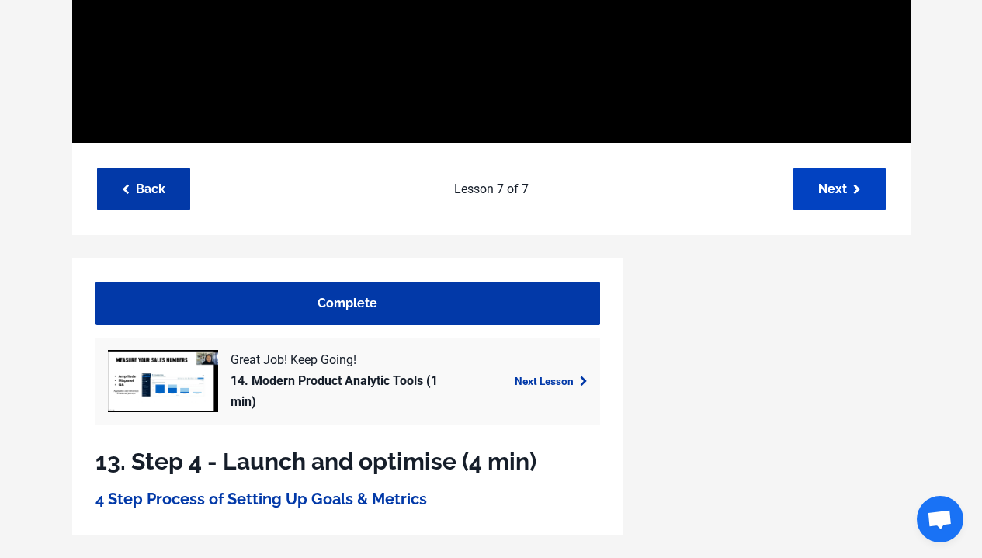
click at [842, 191] on link "Next" at bounding box center [839, 189] width 92 height 43
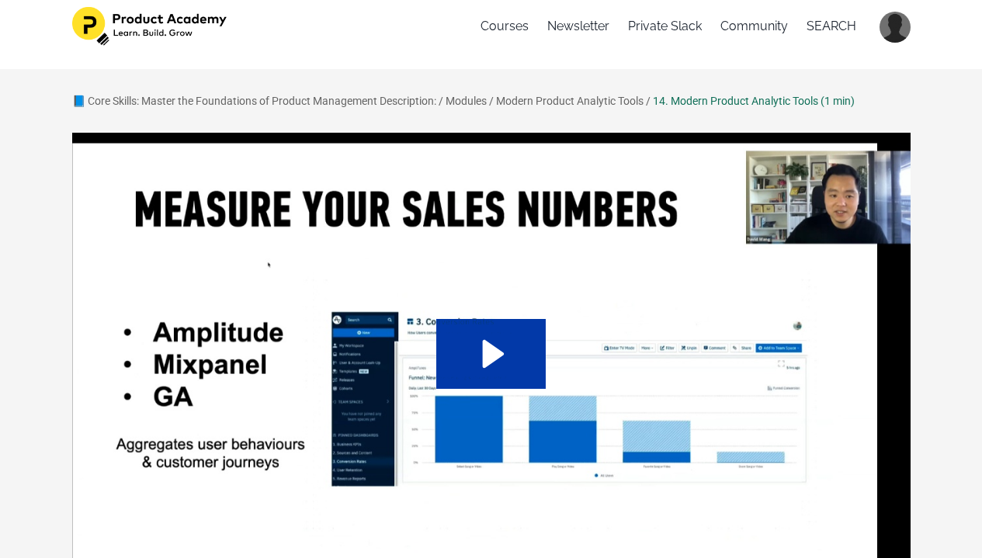
scroll to position [397, 0]
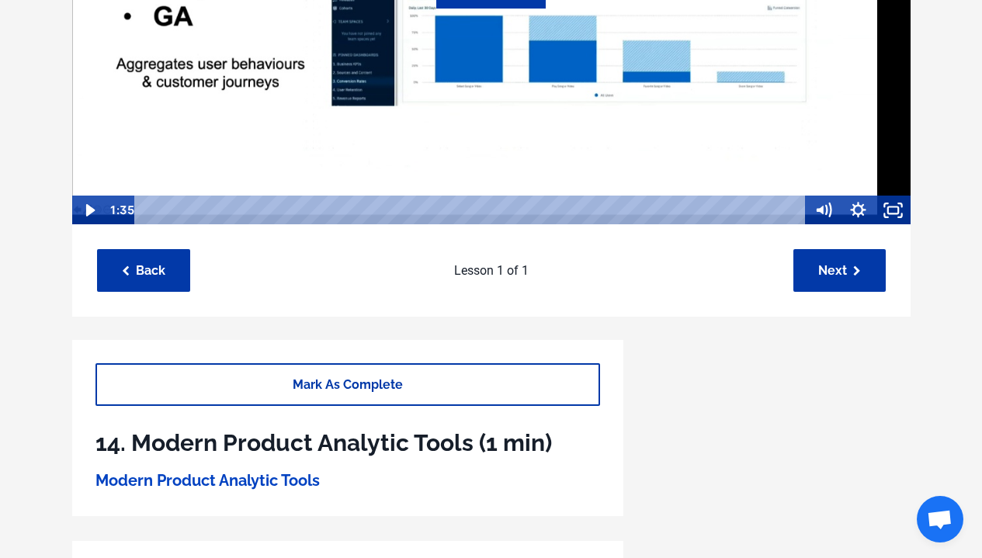
click at [267, 480] on link "Modern Product Analytic Tools" at bounding box center [207, 480] width 224 height 19
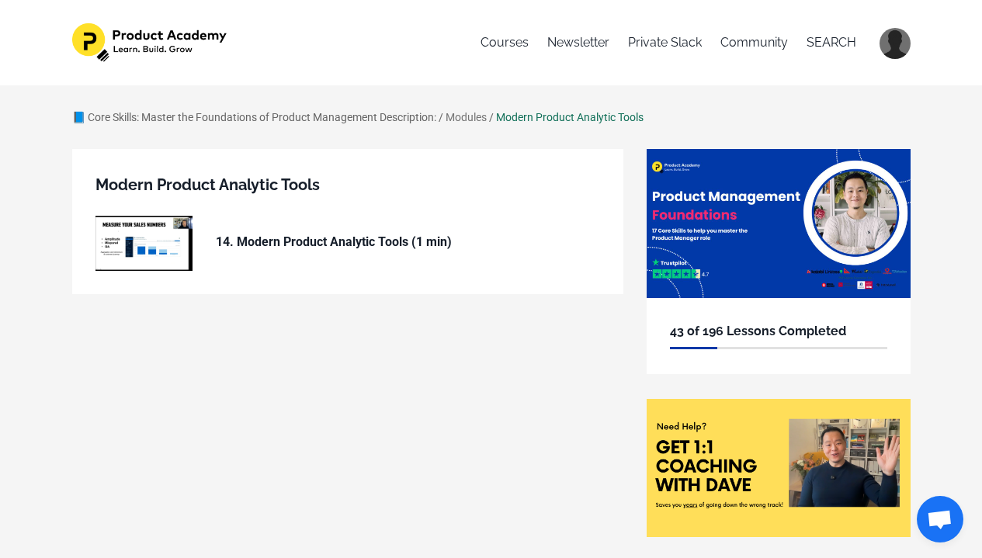
click at [473, 119] on link "Modules" at bounding box center [466, 117] width 41 height 12
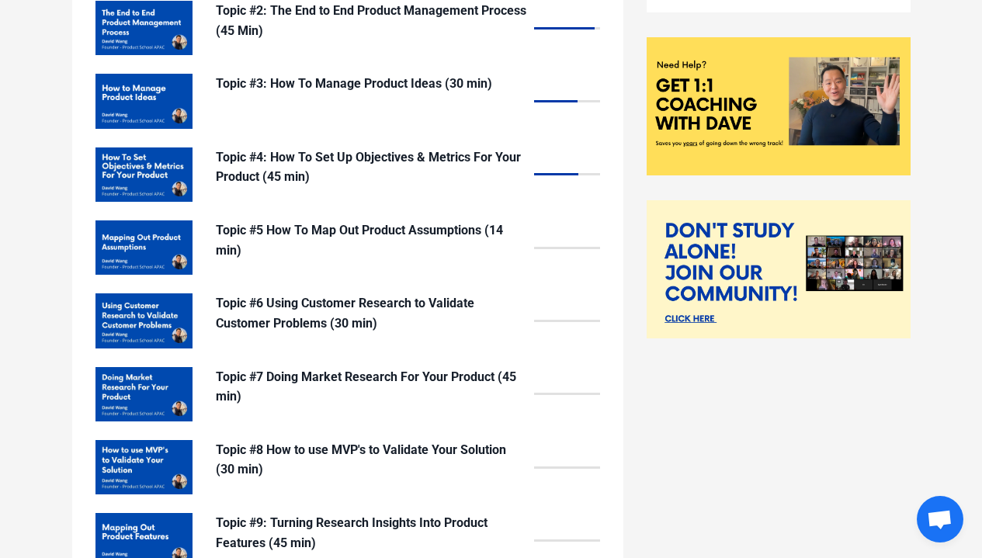
scroll to position [337, 0]
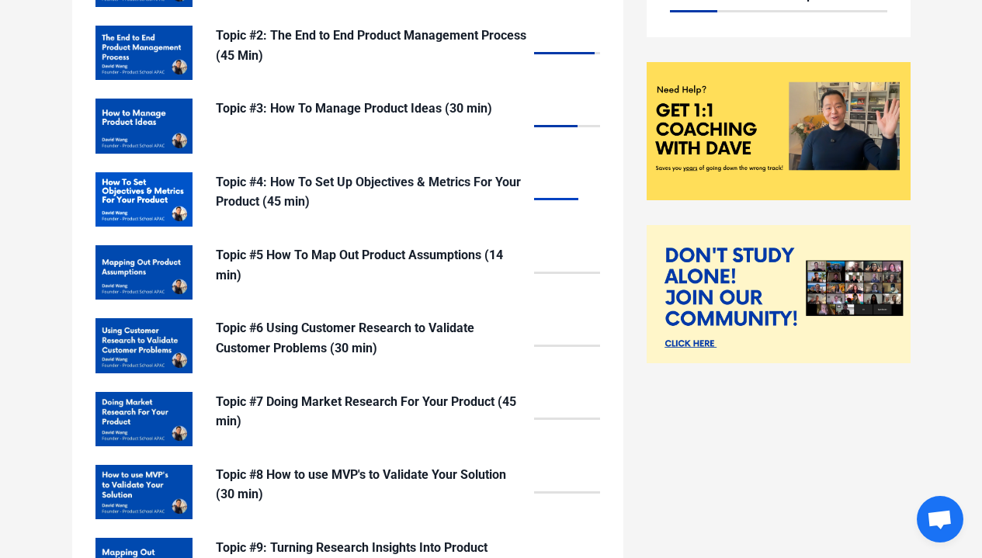
click at [429, 183] on p "Topic #4: How To Set Up Objectives & Metrics For Your Product (45 min)" at bounding box center [371, 192] width 311 height 40
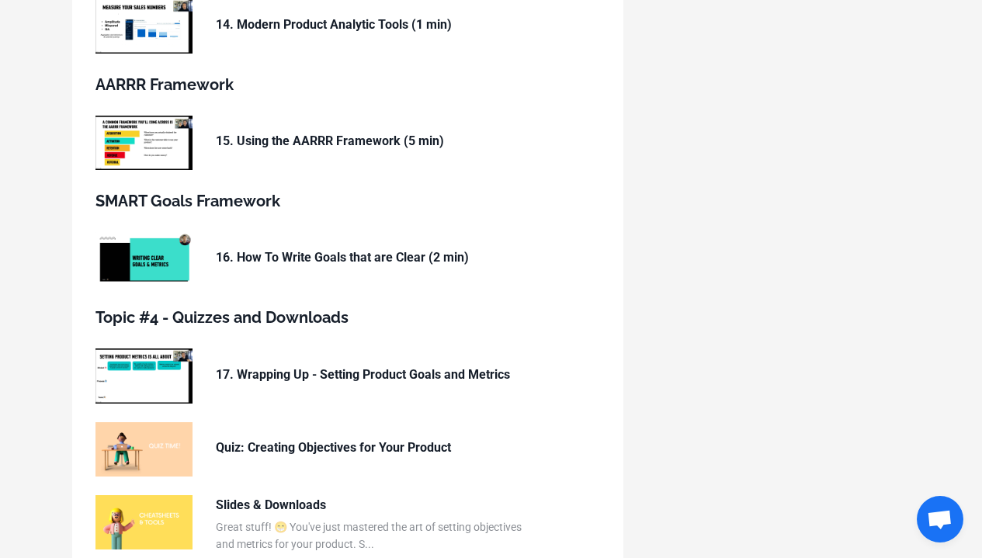
scroll to position [1161, 0]
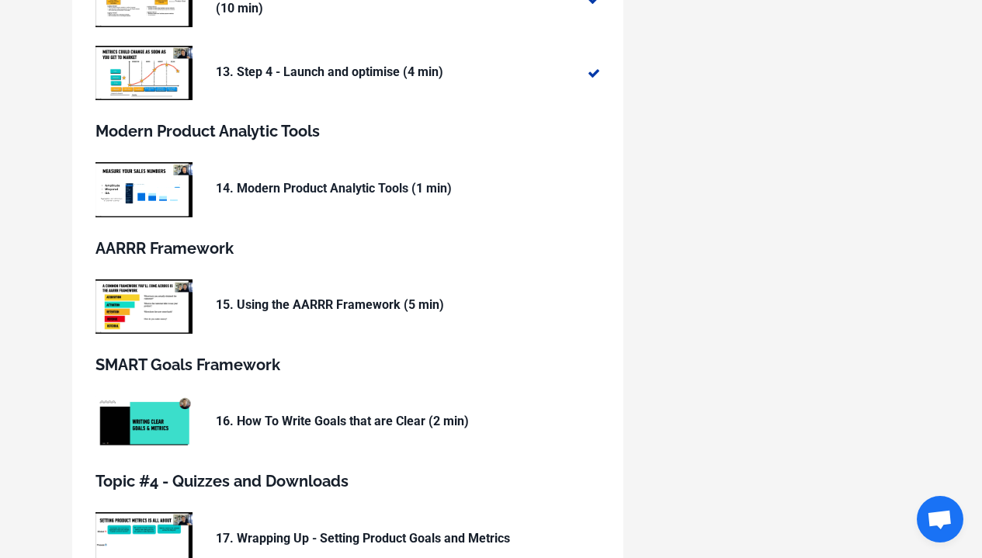
click at [422, 175] on div "14. Modern Product Analytic Tools (1 min)" at bounding box center [371, 189] width 311 height 54
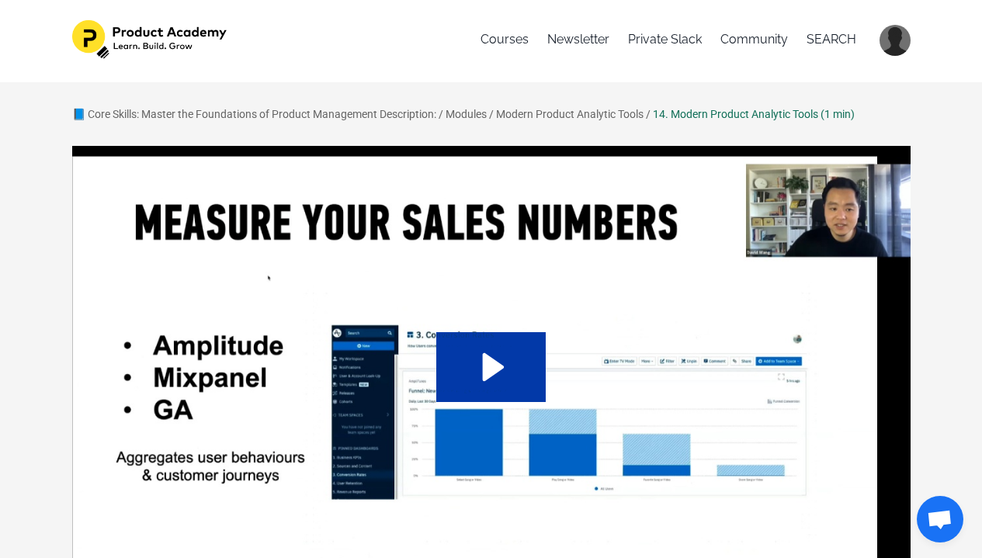
scroll to position [6, 0]
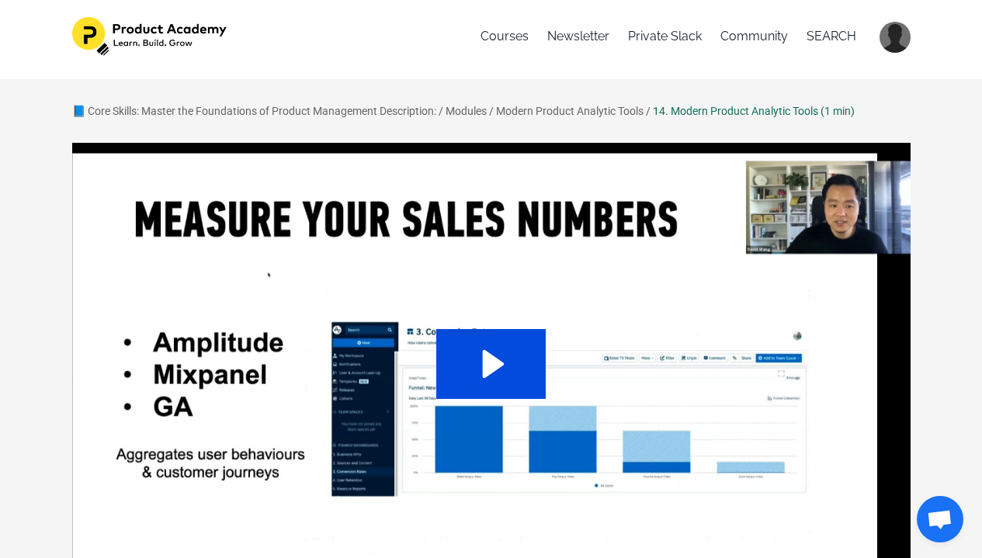
click at [469, 369] on icon "Play Video: sites/127338/video/iJQoHcMdR7iKRGJSXqhf_12._Tools_you_can_use_to_tr…" at bounding box center [490, 364] width 109 height 70
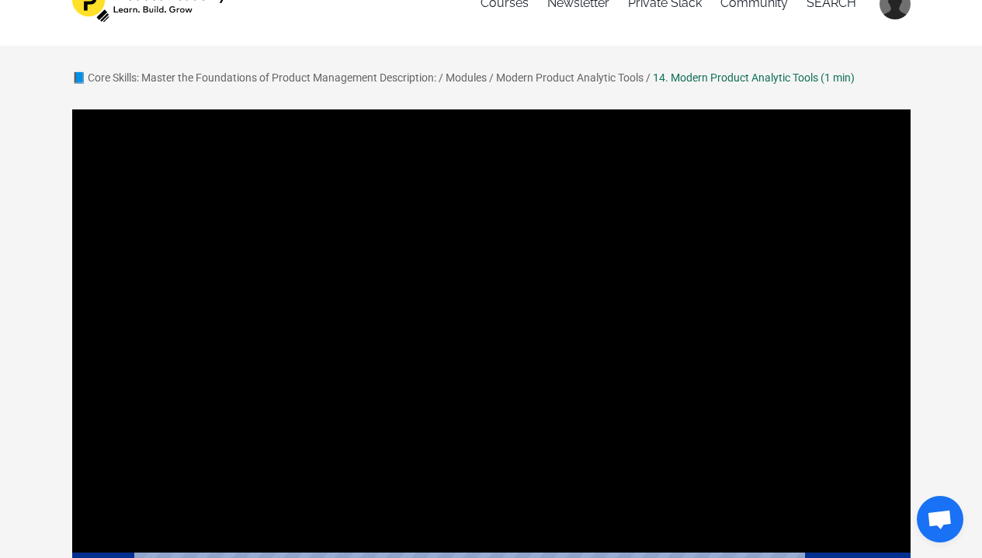
scroll to position [207, 0]
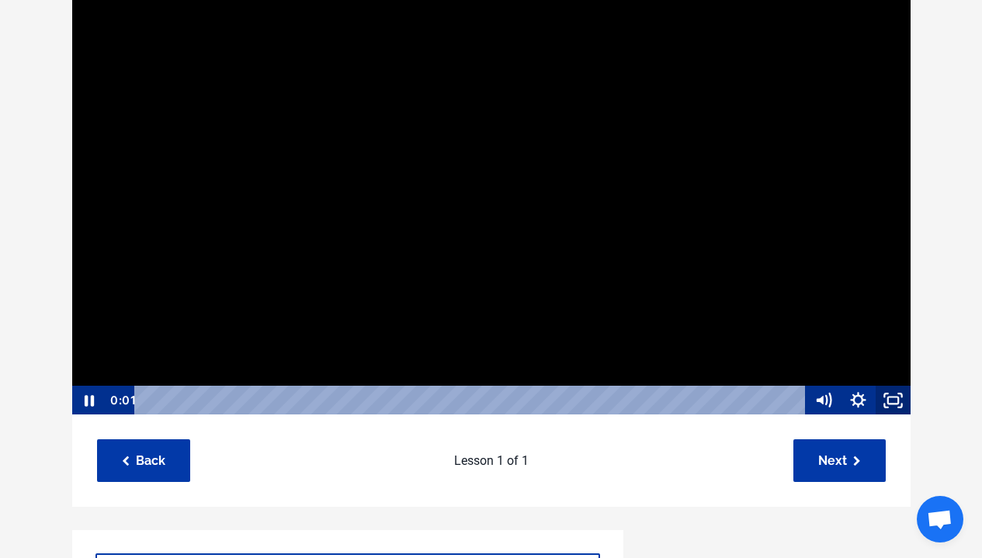
click at [881, 401] on icon "Fullscreen" at bounding box center [893, 401] width 35 height 30
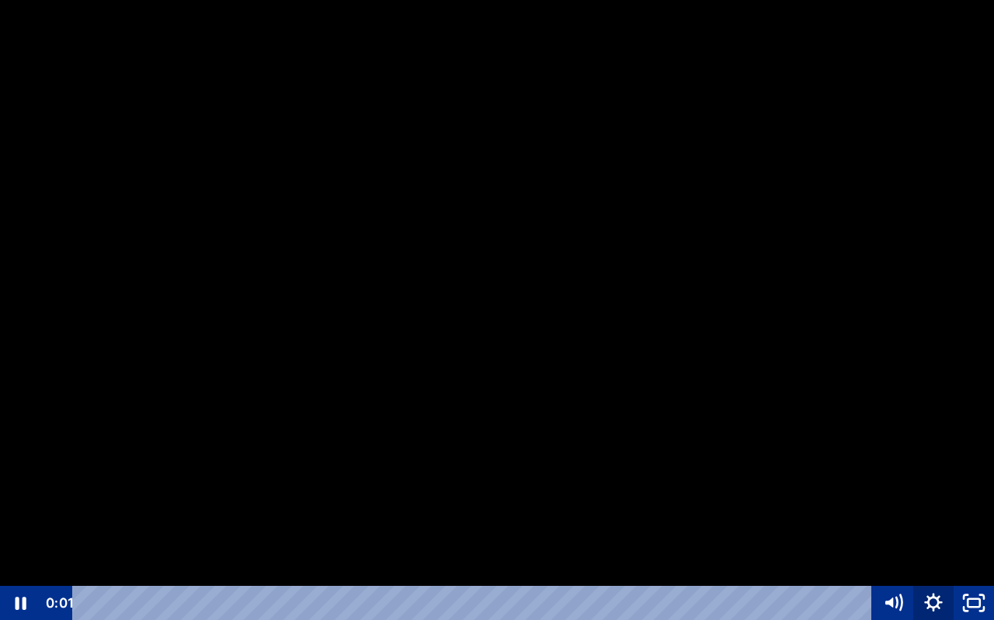
click at [932, 557] on icon "Show settings menu" at bounding box center [933, 603] width 40 height 34
click at [915, 522] on span "1x" at bounding box center [948, 535] width 71 height 34
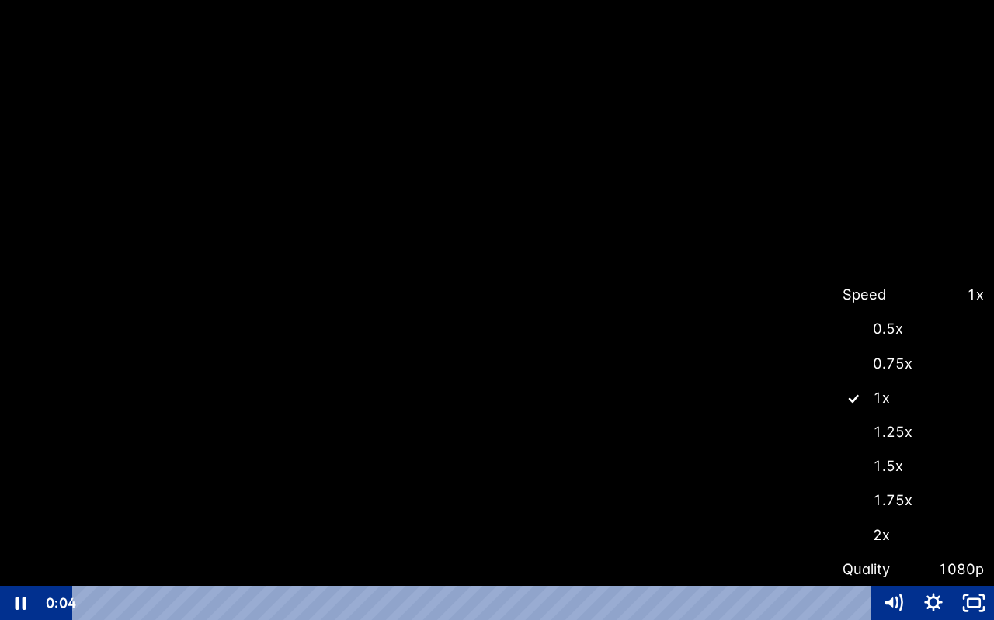
click at [900, 464] on label "1.5x" at bounding box center [912, 467] width 161 height 36
click at [833, 450] on input "1.5x" at bounding box center [832, 449] width 1 height 1
radio input "true"
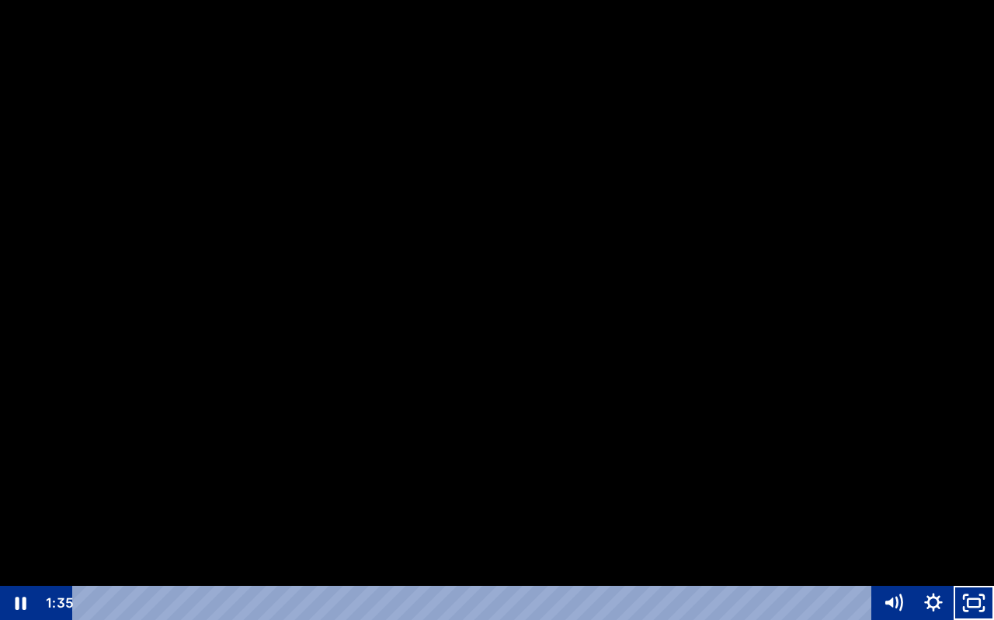
click at [613, 463] on div at bounding box center [497, 310] width 994 height 620
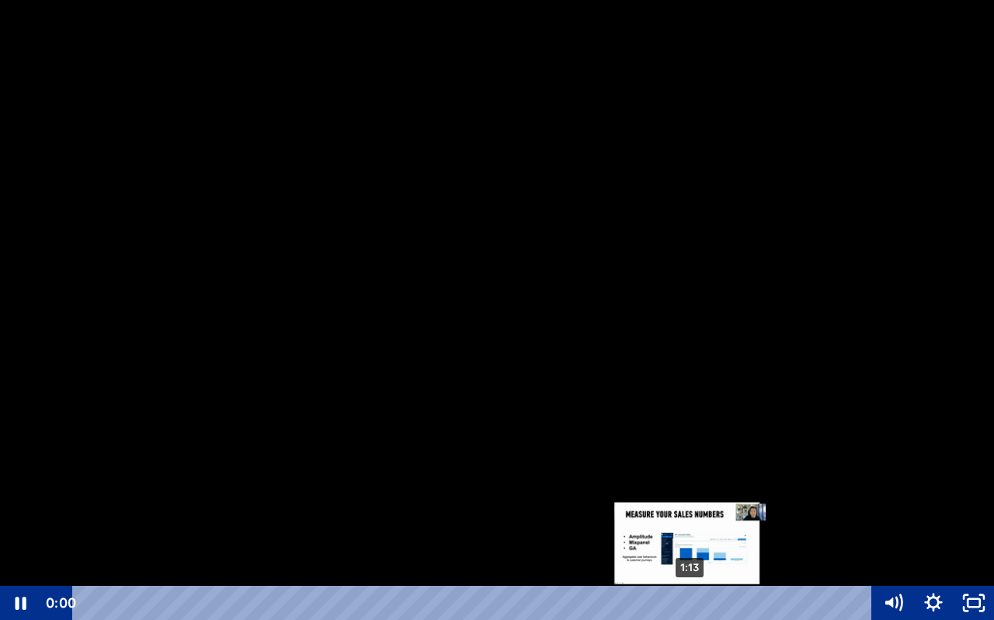
click at [690, 557] on div "1:13" at bounding box center [475, 603] width 775 height 34
click at [533, 416] on div at bounding box center [497, 310] width 994 height 620
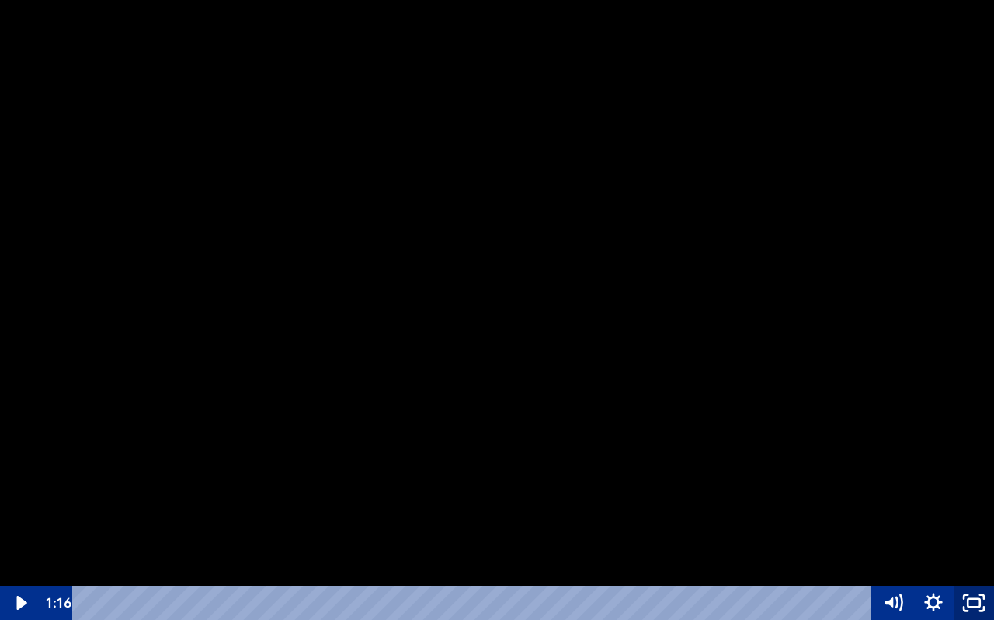
click at [974, 557] on icon "Unfullscreen" at bounding box center [973, 603] width 40 height 34
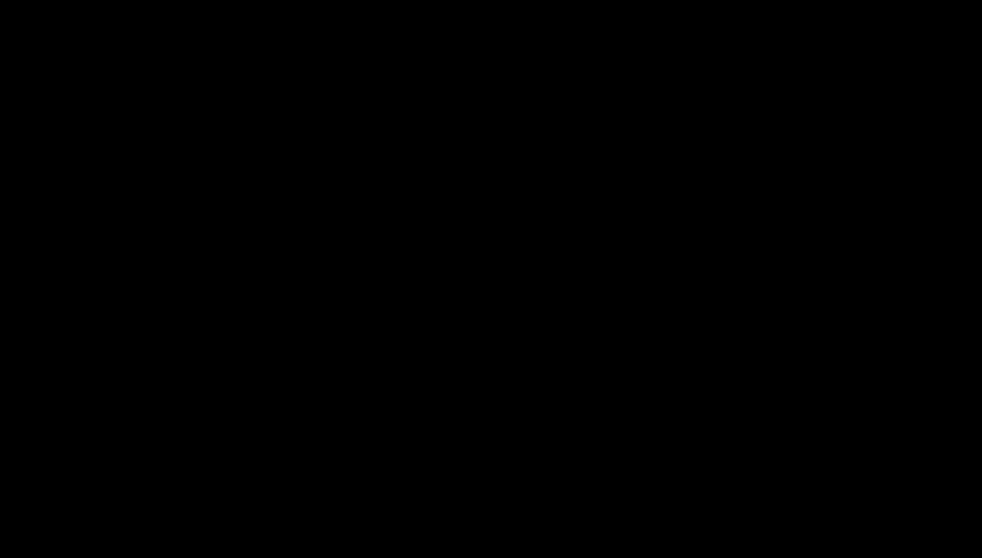
scroll to position [171, 0]
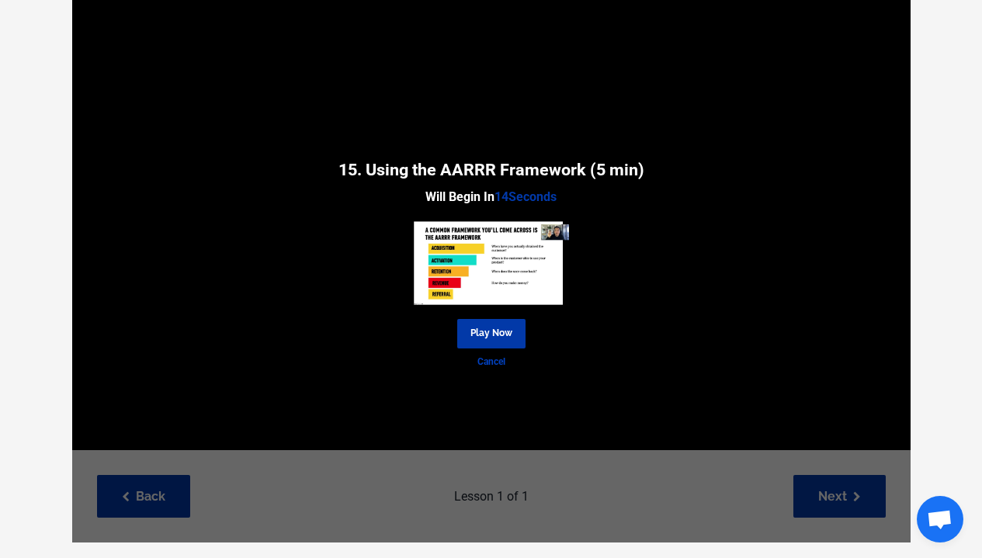
click at [498, 361] on link "Cancel" at bounding box center [491, 362] width 839 height 15
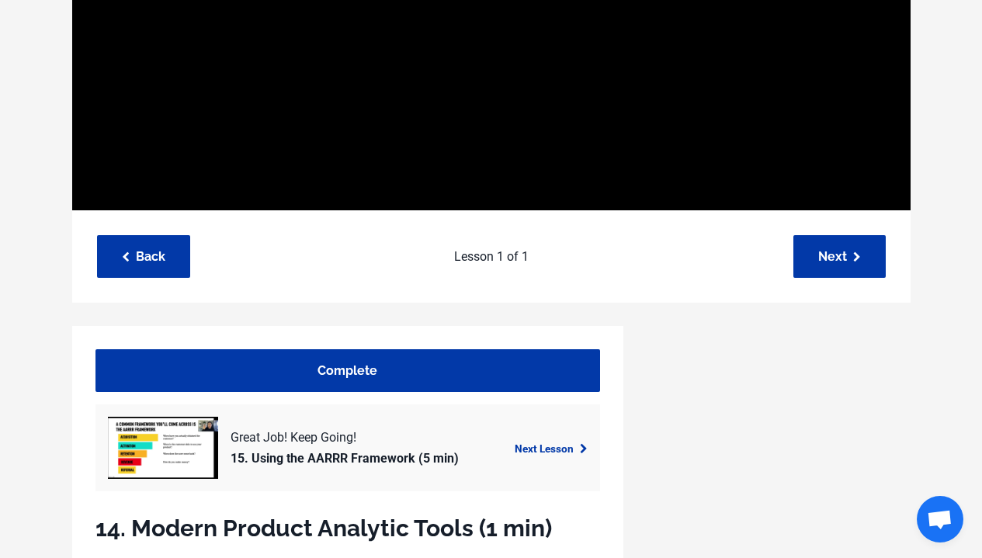
scroll to position [447, 0]
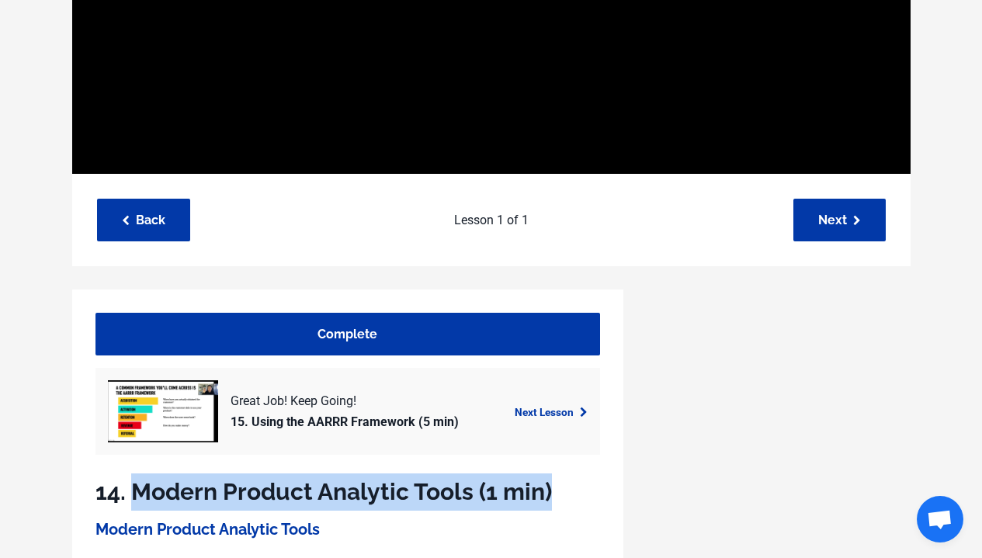
drag, startPoint x: 556, startPoint y: 502, endPoint x: 137, endPoint y: 482, distance: 419.7
click at [137, 482] on h1 "14. Modern Product Analytic Tools (1 min)" at bounding box center [347, 492] width 505 height 37
copy h1 "Modern Product Analytic Tools (1 min)"
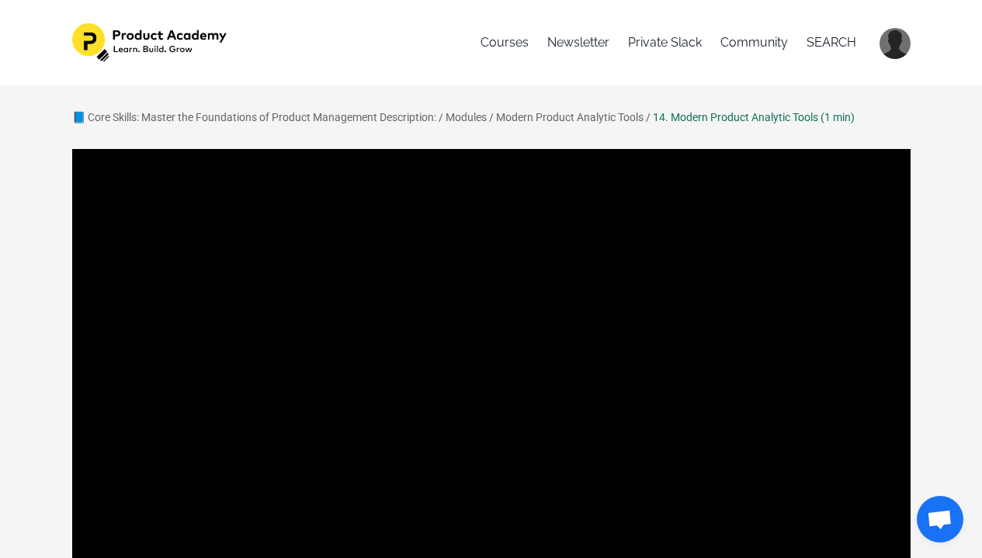
scroll to position [164, 0]
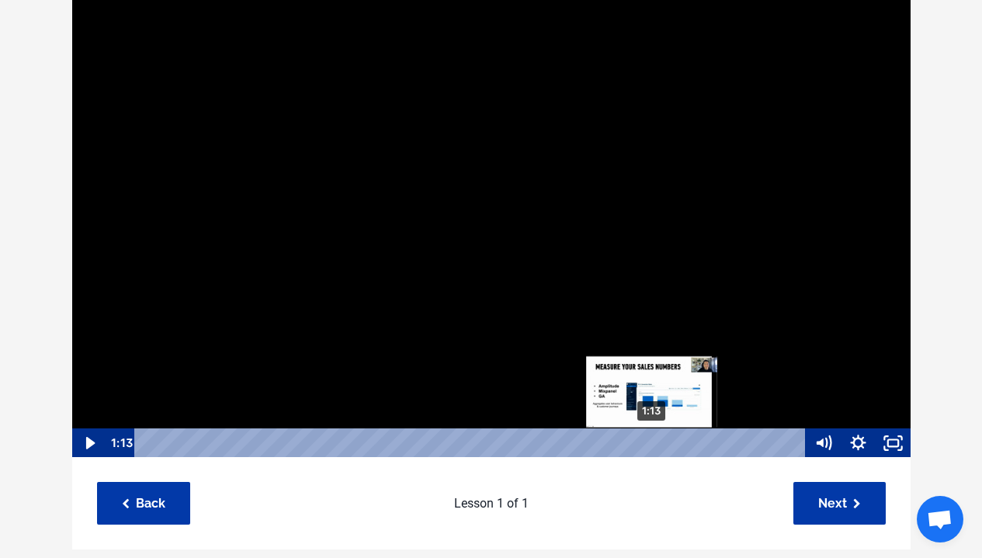
click at [652, 446] on div "1:13" at bounding box center [472, 444] width 651 height 30
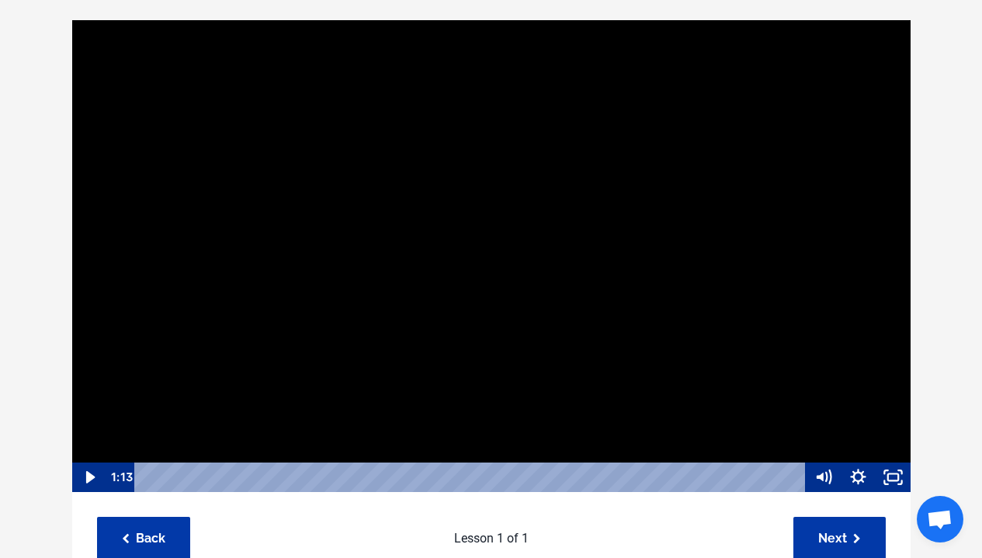
scroll to position [486, 0]
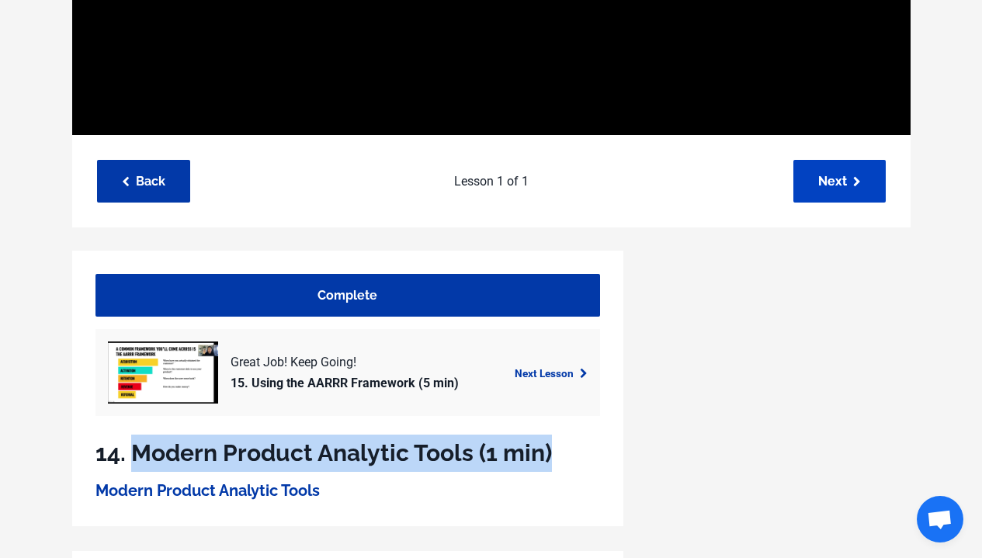
click at [843, 190] on link "Next" at bounding box center [839, 181] width 92 height 43
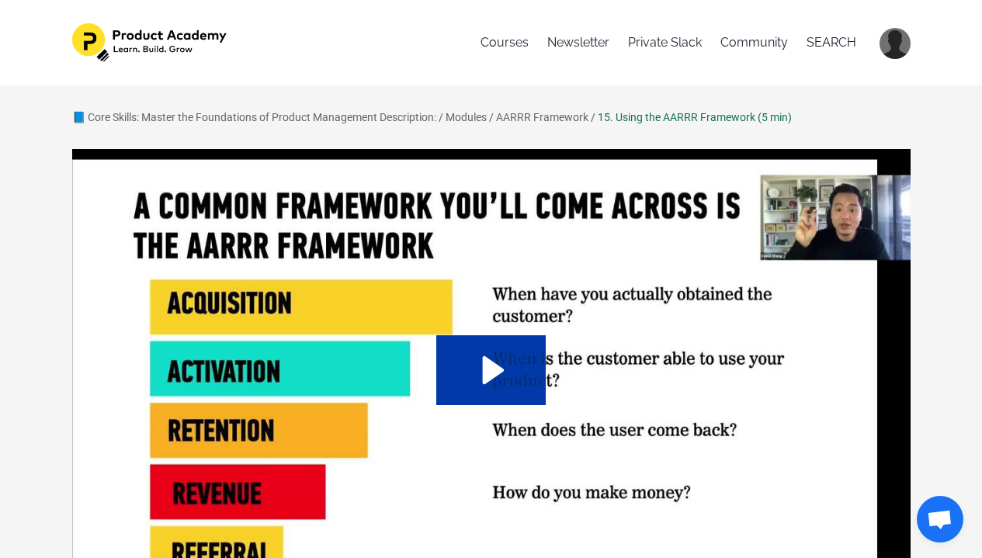
click at [745, 1] on div "Courses Newsletter Private Slack Community SEARCH MY LIBRARY SETTINGS LOGOUT" at bounding box center [491, 42] width 982 height 85
